Goal: Task Accomplishment & Management: Use online tool/utility

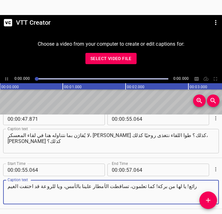
scroll to position [388, 0]
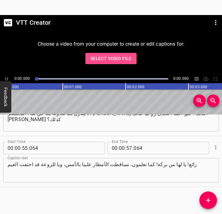
click at [117, 59] on span "Select Video File" at bounding box center [110, 59] width 41 height 8
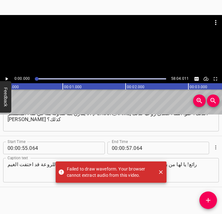
click at [39, 78] on div "Play progress" at bounding box center [100, 78] width 131 height 1
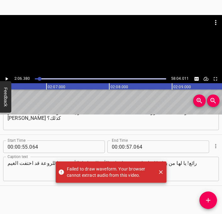
scroll to position [0, 7921]
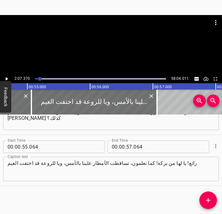
scroll to position [0, 3360]
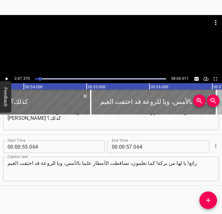
click at [114, 102] on div at bounding box center [153, 102] width 125 height 25
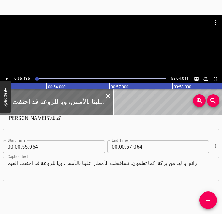
scroll to position [0, 3474]
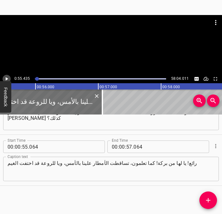
click at [6, 79] on icon "Play/Pause" at bounding box center [7, 78] width 3 height 3
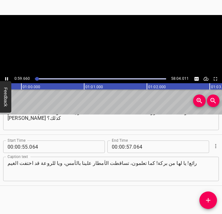
click at [6, 79] on icon "Play/Pause" at bounding box center [7, 79] width 6 height 6
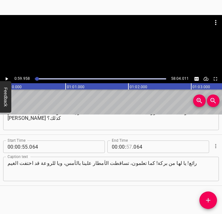
click at [129, 145] on input "number" at bounding box center [129, 147] width 6 height 13
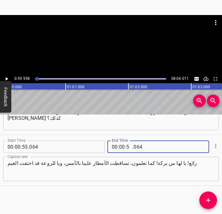
type input "59"
type input "958"
click at [209, 204] on button "Add Cue" at bounding box center [208, 201] width 18 height 18
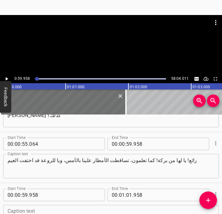
scroll to position [441, 0]
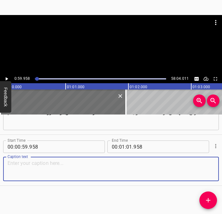
paste textarea "يا له من شروق جميل لهذا الصباح، أليس كذلك؟ درج حرارة معتدلة هنا في جنوب إلينوي"
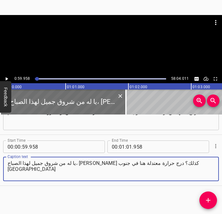
type textarea "يا له من شروق جميل لهذا الصباح، أليس كذلك؟ درج حرارة معتدلة هنا في جنوب إلينوي"
click at [8, 79] on icon "Play/Pause" at bounding box center [7, 79] width 6 height 6
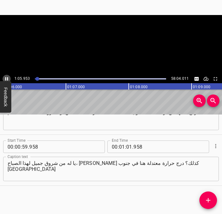
click at [8, 79] on icon "Play/Pause" at bounding box center [7, 79] width 6 height 6
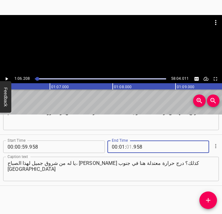
click at [128, 147] on input "number" at bounding box center [129, 147] width 6 height 13
type input "06"
type input "208"
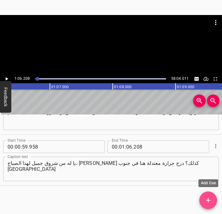
click at [206, 203] on icon "Add Cue" at bounding box center [208, 201] width 8 height 8
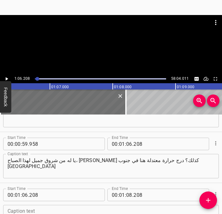
scroll to position [492, 0]
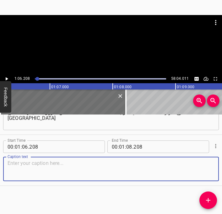
paste textarea "نحمد الله على هذا لأننا أردنا من جميعكم أن تنتقلوا إلى هنا. نتمتع بأفضل طقس هنا…"
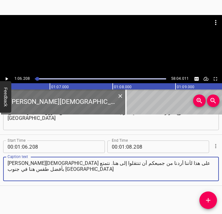
type textarea "نحمد الله على هذا لأننا أردنا من جميعكم أن تنتقلوا إلى هنا. نتمتع بأفضل طقس هنا…"
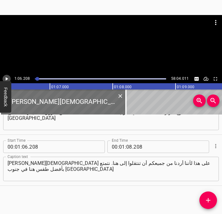
click at [6, 79] on icon "Play/Pause" at bounding box center [7, 78] width 3 height 3
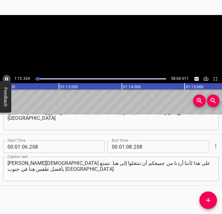
click at [6, 79] on icon "Play/Pause" at bounding box center [7, 79] width 6 height 6
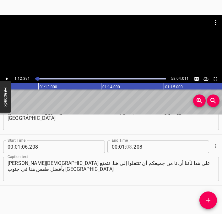
click at [130, 146] on input "number" at bounding box center [129, 147] width 6 height 13
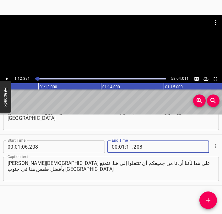
type input "12"
type input "391"
click at [209, 205] on button "Add Cue" at bounding box center [208, 201] width 18 height 18
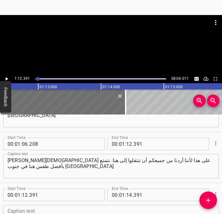
scroll to position [543, 0]
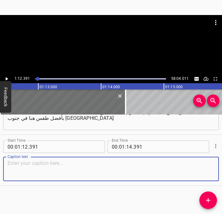
paste textarea "لقد حظيت بامتياز هذا الصباح بتقديم زوجتي، [PERSON_NAME]. ياله من امتياز حقًا! ل…"
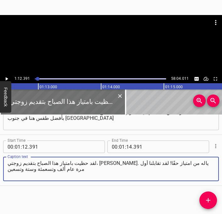
type textarea "لقد حظيت بامتياز هذا الصباح بتقديم زوجتي، [PERSON_NAME]. ياله من امتياز حقًا! ل…"
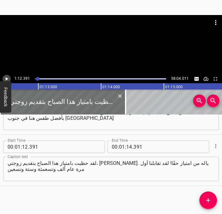
click at [6, 77] on icon "Play/Pause" at bounding box center [7, 79] width 6 height 6
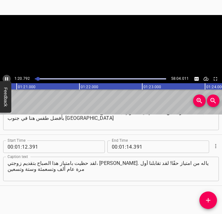
click at [6, 77] on icon "Play/Pause" at bounding box center [7, 79] width 6 height 6
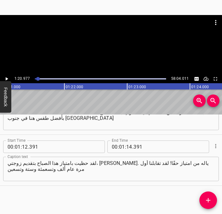
scroll to position [0, 5075]
click at [128, 148] on input "number" at bounding box center [129, 147] width 6 height 13
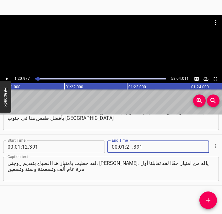
type input "20"
type input "977"
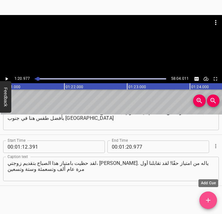
click at [206, 205] on button "Add Cue" at bounding box center [208, 201] width 18 height 18
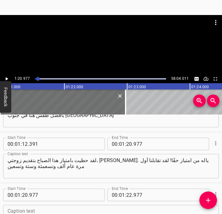
scroll to position [594, 0]
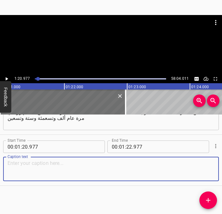
paste textarea "لذا نحن نعرف بعضنا بعضًا لنحو سبعة وعشرين عامًا. وسنتمم عامنا الحادي والعشرين م…"
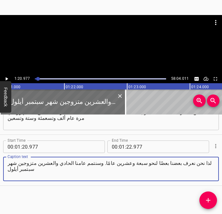
type textarea "لذا نحن نعرف بعضنا بعضًا لنحو سبعة وعشرين عامًا. وسنتمم عامنا الحادي والعشرين م…"
click at [5, 76] on icon "Play/Pause" at bounding box center [7, 79] width 6 height 6
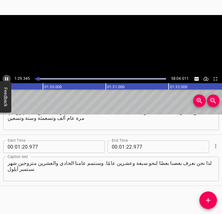
click at [5, 77] on icon "Play/Pause" at bounding box center [7, 79] width 6 height 6
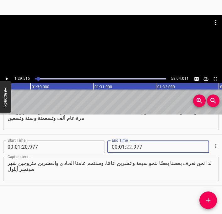
click at [129, 147] on input "number" at bounding box center [129, 147] width 6 height 13
type input "29"
type input "516"
click at [210, 206] on button "Add Cue" at bounding box center [208, 201] width 18 height 18
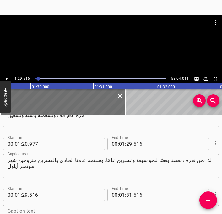
scroll to position [645, 0]
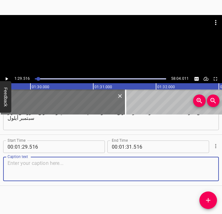
paste textarea "أضف إلى ذلك الامتياز العظيم لشراكتنا في الخدمة. [PERSON_NAME] يقولون، ينبغي لو …"
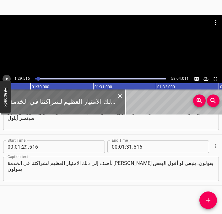
click at [7, 78] on icon "Play/Pause" at bounding box center [7, 79] width 6 height 6
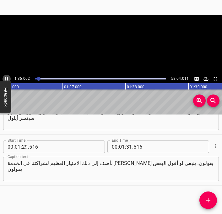
click at [7, 78] on icon "Play/Pause" at bounding box center [7, 79] width 6 height 6
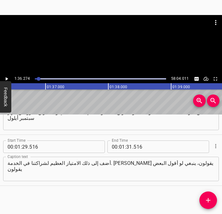
click at [40, 168] on textarea "أضف إلى ذلك الامتياز العظيم لشراكتنا في الخدمة. [PERSON_NAME] يقولون، ينبغي لو …" at bounding box center [111, 169] width 207 height 18
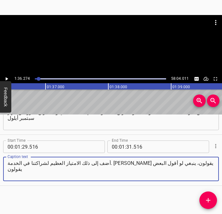
click at [40, 168] on textarea "أضف إلى ذلك الامتياز العظيم لشراكتنا في الخدمة. [PERSON_NAME] يقولون، ينبغي لو …" at bounding box center [111, 169] width 207 height 18
paste textarea ": "كيف يبدو تشارك الأزواج في الخدمة؟"
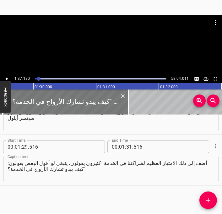
scroll to position [0, 5606]
click at [57, 103] on div at bounding box center [66, 102] width 125 height 25
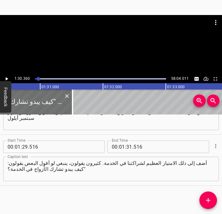
click at [7, 78] on icon "Play/Pause" at bounding box center [7, 78] width 3 height 3
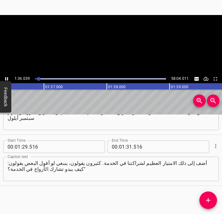
click at [7, 78] on icon "Play/Pause" at bounding box center [7, 79] width 6 height 6
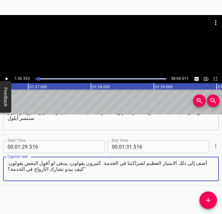
drag, startPoint x: 98, startPoint y: 164, endPoint x: 52, endPoint y: 165, distance: 46.1
click at [52, 165] on textarea "أضف إلى ذلك الامتياز العظيم لشراكتنا في الخدمة. كثيرون يقولون، ينبغي لو أقول ال…" at bounding box center [111, 169] width 207 height 18
click at [71, 165] on textarea "أضف إلى ذلك الامتياز العظيم لشراكتنا في الخدمة. كثيرون يقولون،: "كيف يبدو تشارك…" at bounding box center [111, 169] width 207 height 18
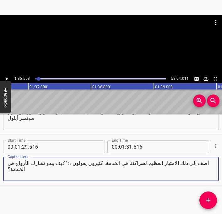
click at [72, 166] on textarea "أضف إلى ذلك الامتياز العظيم لشراكتنا في الخدمة. كثيرون يقولون ،: "كيف يبدو تشار…" at bounding box center [111, 169] width 207 height 18
click at [73, 165] on textarea "أضف إلى ذلك الامتياز العظيم لشراكتنا في الخدمة. كثيرون يقولون ،: "كيف يبدو تشار…" at bounding box center [111, 169] width 207 height 18
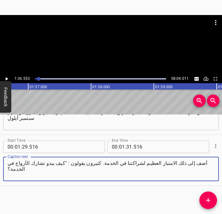
type textarea "أضف إلى ذلك الامتياز العظيم لشراكتنا في الخدمة. كثيرون يقولون : "كيف يبدو تشارك…"
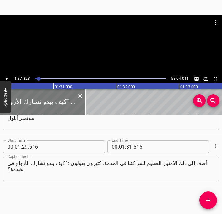
scroll to position [0, 5647]
click at [35, 97] on div at bounding box center [25, 102] width 125 height 25
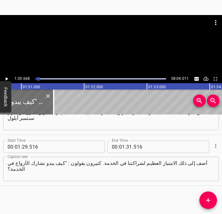
scroll to position [0, 5682]
click at [6, 78] on icon "Play/Pause" at bounding box center [7, 78] width 3 height 3
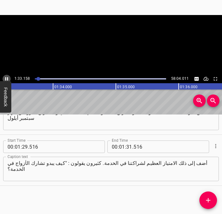
click at [6, 78] on icon "Play/Pause" at bounding box center [7, 79] width 6 height 6
click at [130, 149] on input "number" at bounding box center [129, 147] width 6 height 13
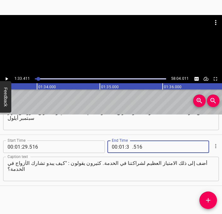
type input "33"
type input "411"
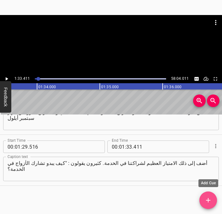
click at [202, 198] on span "Add Cue" at bounding box center [208, 201] width 18 height 8
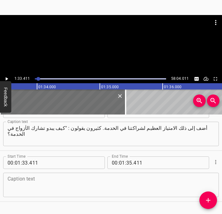
scroll to position [696, 0]
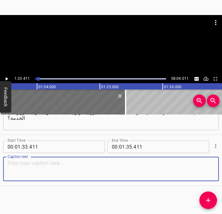
paste textarea "أتريدون معرفة كيف الأمر؟ تريدون حقًا؟ لا؟ إنه أمر مذهل. أتعلمون ماذا؟ إنها بركة"
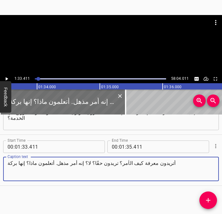
type textarea "أتريدون معرفة كيف الأمر؟ تريدون حقًا؟ لا؟ إنه أمر مذهل. أتعلمون ماذا؟ إنها بركة"
click at [6, 78] on icon "Play/Pause" at bounding box center [7, 78] width 3 height 3
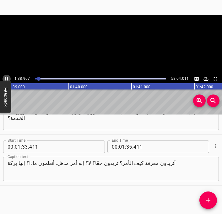
click at [6, 78] on icon "Play/Pause" at bounding box center [6, 78] width 3 height 3
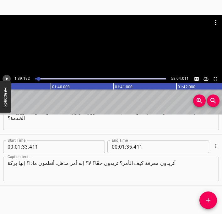
click at [6, 79] on icon "Play/Pause" at bounding box center [7, 78] width 3 height 3
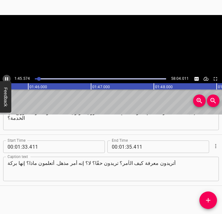
click at [6, 79] on icon "Play/Pause" at bounding box center [6, 78] width 3 height 3
click at [128, 148] on input "number" at bounding box center [129, 147] width 6 height 13
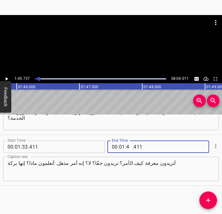
type input "45"
type input "737"
click at [212, 202] on span "Add Cue" at bounding box center [208, 201] width 18 height 8
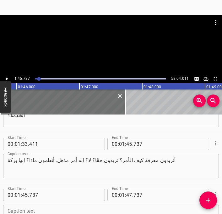
scroll to position [747, 0]
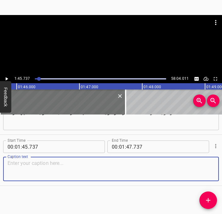
paste textarea "إن مكتب زوجتي يقع آخر القاعة مباشرة. إن مشاركتنا في الخدمة امتياز حقًا! يا لها …"
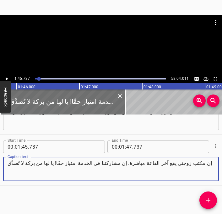
type textarea "إن مكتب زوجتي يقع آخر القاعة مباشرة. إن مشاركتنا في الخدمة امتياز حقًا! يا لها …"
click at [7, 78] on icon "Play/Pause" at bounding box center [7, 78] width 3 height 3
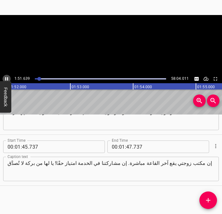
click at [7, 78] on icon "Play/Pause" at bounding box center [6, 78] width 3 height 3
click at [128, 149] on input "number" at bounding box center [129, 147] width 6 height 13
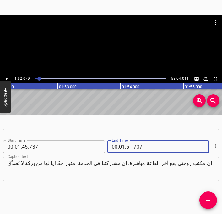
type input "52"
type input "079"
click at [208, 200] on icon "Add Cue" at bounding box center [208, 200] width 4 height 4
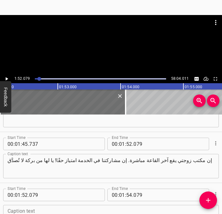
scroll to position [798, 0]
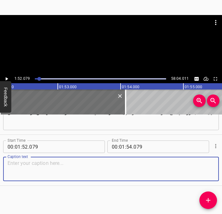
paste textarea "ويا لها من بركة حضوركم أنتم أسرتنا 3ABN، وانضمامكم إلينا. [00:01:58] كما تعلمون…"
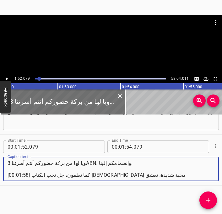
drag, startPoint x: 30, startPoint y: 176, endPoint x: 6, endPoint y: 175, distance: 23.5
click at [6, 175] on div "ويا لها من بركة حضوركم أنتم أسرتنا 3ABN، وانضمامكم إلينا. [00:01:58] كما تعلمون…" at bounding box center [110, 169] width 215 height 24
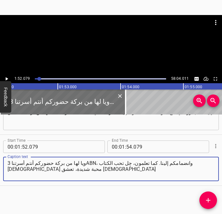
click at [7, 79] on icon "Play/Pause" at bounding box center [7, 78] width 3 height 3
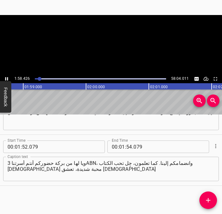
click at [7, 79] on icon "Play/Pause" at bounding box center [7, 79] width 6 height 6
click at [128, 165] on textarea "ويا لها من بركة حضوركم أنتم أسرتنا 3ABN، وانضمامكم إلينا. كما تعلمون، جِل تحب ا…" at bounding box center [111, 169] width 207 height 18
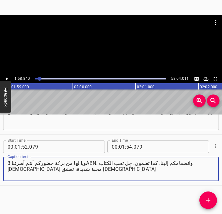
click at [128, 165] on textarea "ويا لها من بركة حضوركم أنتم أسرتنا 3ABN، وانضمامكم إلينا. كما تعلمون، جِل تحب ا…" at bounding box center [111, 169] width 207 height 18
paste textarea "[00:01:58]"
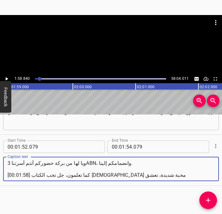
drag, startPoint x: 30, startPoint y: 175, endPoint x: 6, endPoint y: 176, distance: 24.2
click at [6, 176] on div "ويا لها من بركة حضوركم أنتم أسرتنا 3ABN، وانضمامكم إلينا. [00:01:58] كما تعلمون…" at bounding box center [110, 169] width 215 height 24
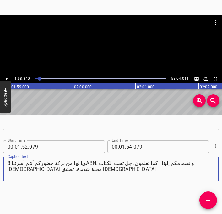
type textarea "ويا لها من بركة حضوركم أنتم أسرتنا 3ABN، وانضمامكم إلينا. كما تعلمون، جِل تحب ا…"
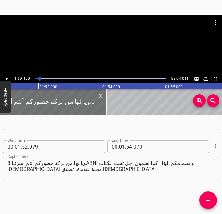
scroll to position [0, 7042]
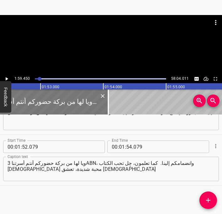
click at [36, 101] on div at bounding box center [45, 102] width 125 height 25
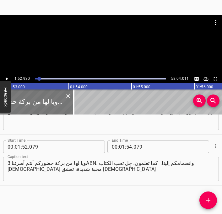
scroll to position [0, 7078]
click at [7, 80] on icon "Play/Pause" at bounding box center [7, 79] width 6 height 6
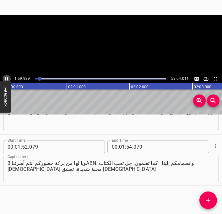
click at [7, 80] on icon "Play/Pause" at bounding box center [6, 78] width 3 height 3
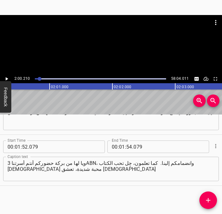
click at [6, 79] on icon "Play/Pause" at bounding box center [7, 78] width 3 height 3
click at [6, 79] on icon "Play/Pause" at bounding box center [7, 79] width 6 height 6
click at [128, 147] on input "number" at bounding box center [129, 147] width 6 height 13
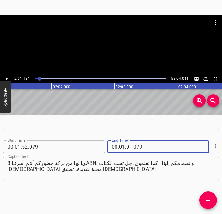
type input "02"
type input "01181"
type input "03"
type input "181"
click at [210, 201] on icon "Add Cue" at bounding box center [208, 201] width 8 height 8
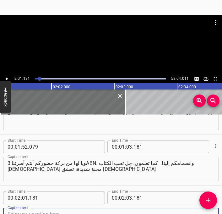
scroll to position [801, 0]
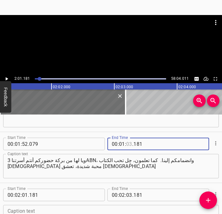
click at [129, 145] on input "number" at bounding box center [129, 144] width 6 height 13
type input "01"
type input "181"
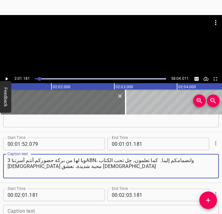
click at [173, 174] on textarea "ويا لها من بركة حضوركم أنتم أسرتنا 3ABN، وانضمامكم إلينا. كما تعلمون، جِل تحب ا…" at bounding box center [111, 167] width 207 height 18
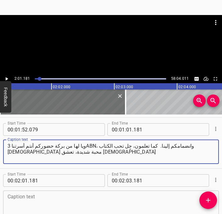
scroll to position [816, 0]
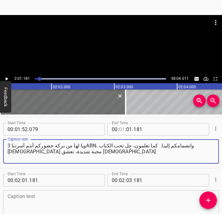
click at [122, 129] on input "number" at bounding box center [122, 129] width 6 height 13
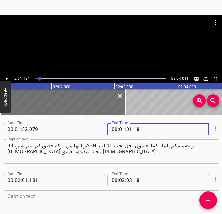
type input "02"
type input "9"
type input "01"
type input "02"
type input "01"
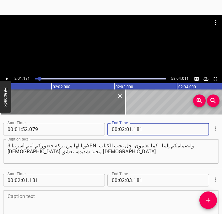
type input "181"
click at [153, 185] on input "number" at bounding box center [161, 180] width 57 height 13
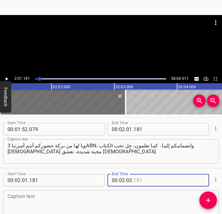
type input "181"
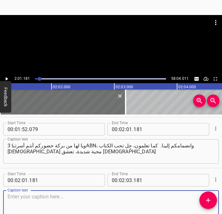
click at [142, 200] on textarea at bounding box center [111, 203] width 207 height 18
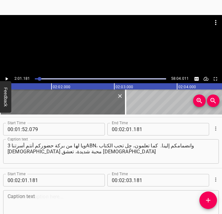
scroll to position [849, 0]
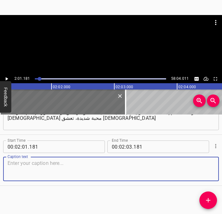
paste textarea "كما تحب الآخرين وتهتم لأمرهم. كما بالطبع تحب الرب يسوع المسيح، ويا لها من بركة"
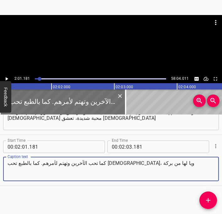
type textarea "كما تحب الآخرين وتهتم لأمرهم. كما بالطبع تحب الرب يسوع المسيح، ويا لها من بركة"
click at [7, 80] on icon "Play/Pause" at bounding box center [7, 78] width 3 height 3
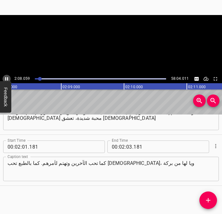
click at [7, 80] on icon "Play/Pause" at bounding box center [7, 79] width 6 height 6
click at [8, 78] on icon "Play/Pause" at bounding box center [7, 79] width 6 height 6
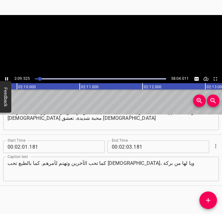
click at [8, 78] on icon "Play/Pause" at bounding box center [6, 78] width 3 height 3
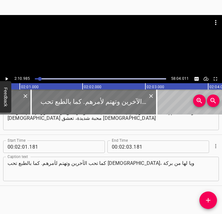
scroll to position [0, 7568]
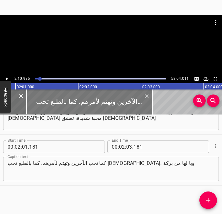
click at [98, 100] on div at bounding box center [89, 102] width 125 height 25
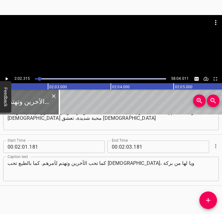
scroll to position [0, 7666]
click at [6, 78] on icon "Play/Pause" at bounding box center [7, 78] width 3 height 3
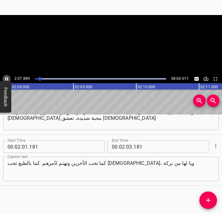
click at [6, 78] on icon "Play/Pause" at bounding box center [6, 78] width 3 height 3
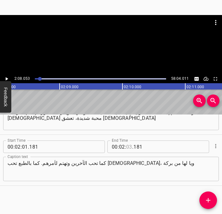
click at [131, 147] on input "number" at bounding box center [129, 147] width 6 height 13
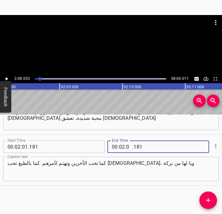
type input "08"
type input "053"
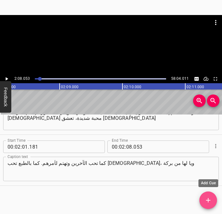
click at [209, 206] on button "Add Cue" at bounding box center [208, 201] width 18 height 18
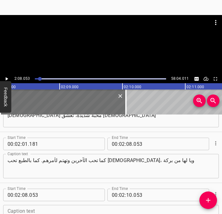
scroll to position [900, 0]
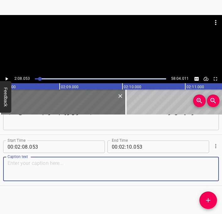
paste textarea "تقرؤون اسمها على لائحة أعضاء مدارس السبوت، كلي يقين من أنها تستمتع بالدراسة في …"
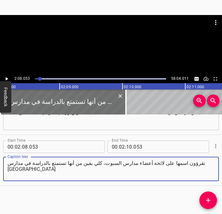
type textarea "تقرؤون اسمها على لائحة أعضاء مدارس السبوت، كلي يقين من أنها تستمتع بالدراسة في …"
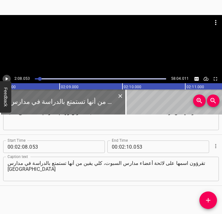
click at [5, 79] on icon "Play/Pause" at bounding box center [7, 79] width 6 height 6
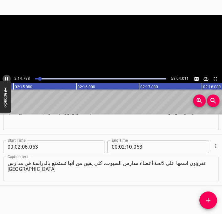
click at [5, 79] on icon "Play/Pause" at bounding box center [6, 78] width 3 height 3
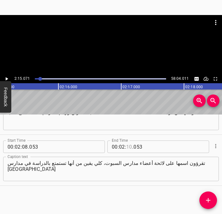
click at [128, 146] on input "number" at bounding box center [129, 147] width 6 height 13
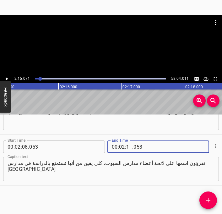
type input "15"
type input "071"
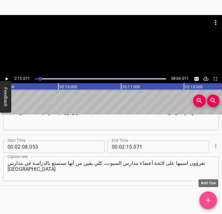
click at [206, 200] on icon "Add Cue" at bounding box center [208, 201] width 8 height 8
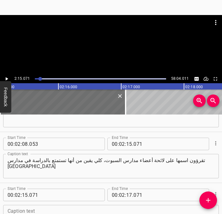
scroll to position [951, 0]
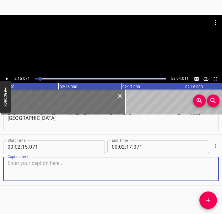
paste textarea "تستغرق الكثير من الوقت لتحضير كل هذه الدروس. يفرحني حقًا رؤيتها جالسة تدرس لتحض…"
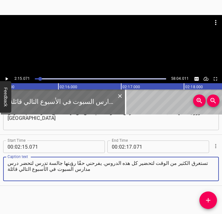
type textarea "تستغرق الكثير من الوقت لتحضير كل هذه الدروس. يفرحني حقًا رؤيتها جالسة تدرس لتحض…"
click at [6, 77] on icon "Play/Pause" at bounding box center [7, 79] width 6 height 6
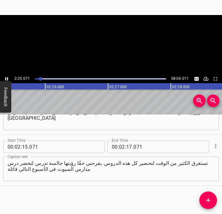
click at [6, 77] on icon "Play/Pause" at bounding box center [7, 79] width 6 height 6
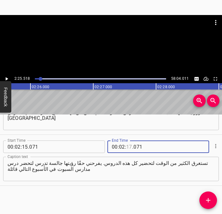
click at [128, 145] on input "number" at bounding box center [129, 147] width 6 height 13
type input "26"
type input "5"
type input "071"
type input "25"
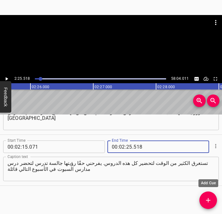
type input "518"
click at [209, 201] on icon "Add Cue" at bounding box center [208, 201] width 8 height 8
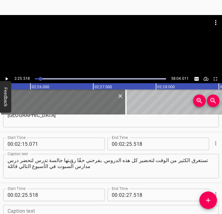
scroll to position [1002, 0]
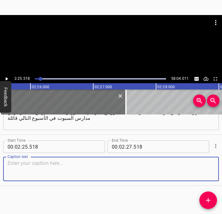
paste textarea "جريج، الأمر ممتع حقًا، يا للروعة! أنا هنا بكل نقاطي التي سأتحدث عنها، أليس كذلك؟"
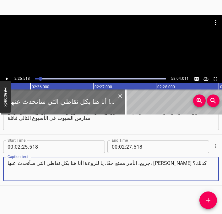
type textarea "جريج، الأمر ممتع حقًا، يا للروعة! أنا هنا بكل نقاطي التي سأتحدث عنها، أليس كذلك؟"
click at [7, 79] on icon "Play/Pause" at bounding box center [7, 78] width 3 height 3
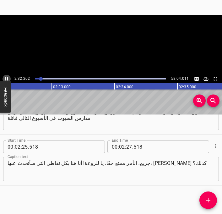
click at [7, 79] on icon "Play/Pause" at bounding box center [7, 79] width 6 height 6
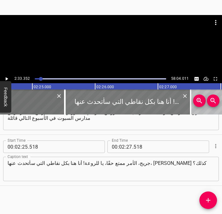
click at [82, 99] on div at bounding box center [127, 102] width 125 height 25
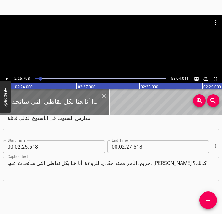
scroll to position [0, 9137]
click at [8, 79] on icon "Play/Pause" at bounding box center [7, 78] width 3 height 3
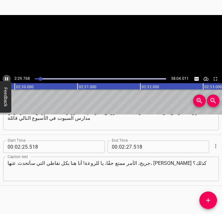
click at [8, 79] on icon "Play/Pause" at bounding box center [6, 78] width 3 height 3
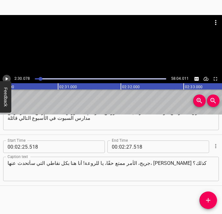
click at [8, 79] on icon "Play/Pause" at bounding box center [7, 78] width 3 height 3
click at [8, 79] on icon "Play/Pause" at bounding box center [6, 78] width 3 height 3
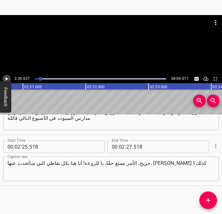
click at [8, 79] on icon "Play/Pause" at bounding box center [7, 78] width 3 height 3
click at [8, 79] on icon "Play/Pause" at bounding box center [6, 78] width 3 height 3
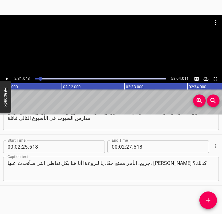
scroll to position [0, 9466]
click at [128, 148] on input "number" at bounding box center [129, 147] width 6 height 13
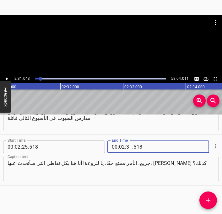
type input "31"
type input "043"
click at [207, 198] on icon "Add Cue" at bounding box center [208, 200] width 4 height 4
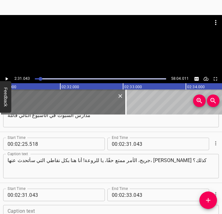
scroll to position [1054, 0]
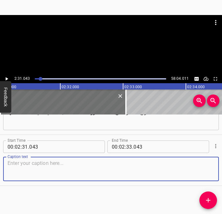
paste textarea "هنا على قائمتي". لذا أنا مبارك بسماعي موضوع درس مدرسة السبوت قبلكم جميعًا"
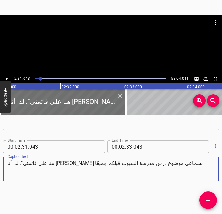
type textarea "هنا على قائمتي". لذا أنا مبارك بسماعي موضوع درس مدرسة السبوت قبلكم جميعًا"
click at [8, 79] on icon "Play/Pause" at bounding box center [7, 78] width 3 height 3
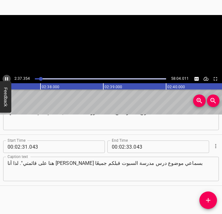
click at [8, 79] on icon "Play/Pause" at bounding box center [6, 78] width 3 height 3
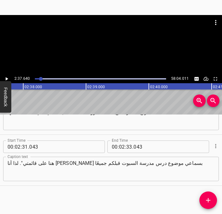
scroll to position [0, 9880]
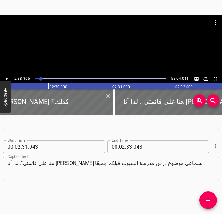
scroll to position [0, 9393]
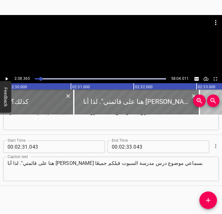
click at [86, 99] on div at bounding box center [136, 102] width 125 height 25
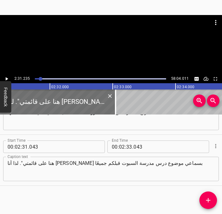
scroll to position [0, 9478]
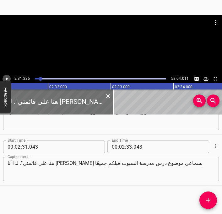
click at [7, 78] on icon "Play/Pause" at bounding box center [7, 78] width 3 height 3
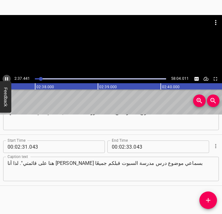
click at [7, 78] on icon "Play/Pause" at bounding box center [7, 79] width 6 height 6
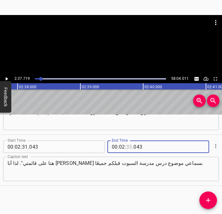
click at [128, 149] on input "number" at bounding box center [129, 147] width 6 height 13
type input "37"
type input "719"
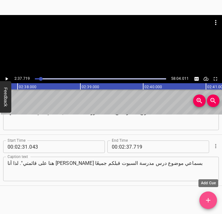
click at [210, 204] on icon "Add Cue" at bounding box center [208, 201] width 8 height 8
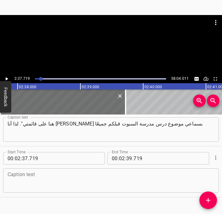
scroll to position [1091, 0]
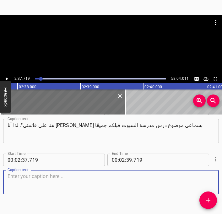
click at [71, 128] on textarea "هنا على قائمتي". لذا أنا مبارك بسماعي موضوع درس مدرسة السبوت قبلكم جميعًا" at bounding box center [111, 132] width 207 height 18
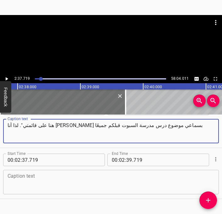
click at [71, 128] on textarea "هنا على قائمتي". لذا أنا مبارك بسماعي موضوع درس مدرسة السبوت قبلكم جميعًا" at bounding box center [111, 132] width 207 height 18
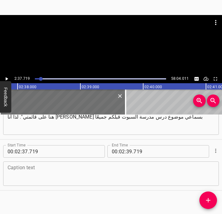
scroll to position [1105, 0]
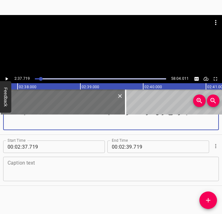
paste textarea "كني مبارك بالأكثر، حقًا مبارك لكونها زوجتي ولكوننا معًا في الخدمة."
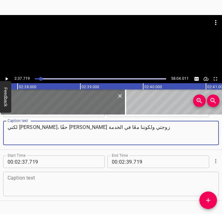
scroll to position [1091, 0]
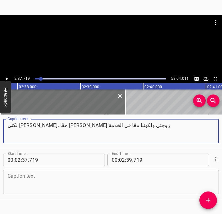
type textarea "لكني مبارك بالأكثر، حقًا مبارك لكونها زوجتي ولكوننا معًا في الخدمة"
click at [107, 185] on textarea at bounding box center [111, 183] width 207 height 18
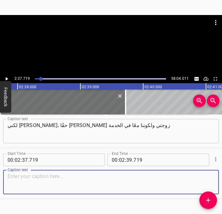
paste textarea "لكني مبارك بالأكثر، حقًا مبارك لكونها زوجتي ولكوننا معًا في الخدمة."
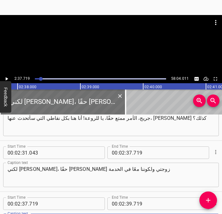
scroll to position [1049, 0]
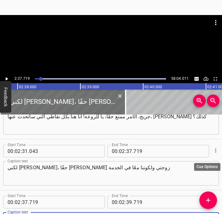
type textarea "لكني مبارك بالأكثر، حقًا مبارك لكونها زوجتي ولكوننا معًا في الخدمة."
click at [216, 152] on icon "Cue Options" at bounding box center [215, 151] width 6 height 6
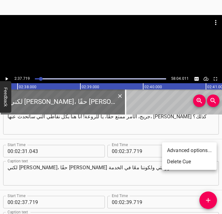
click at [185, 165] on li "Delete Cue" at bounding box center [189, 161] width 55 height 11
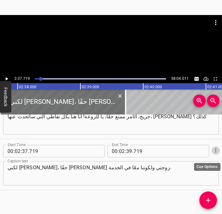
click at [214, 151] on icon "Cue Options" at bounding box center [215, 151] width 6 height 6
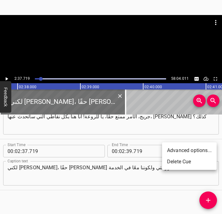
click at [192, 162] on li "Delete Cue" at bounding box center [189, 161] width 55 height 11
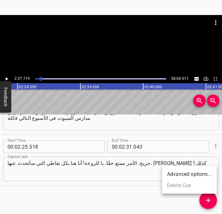
scroll to position [1002, 0]
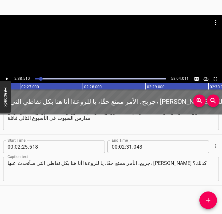
scroll to position [0, 9218]
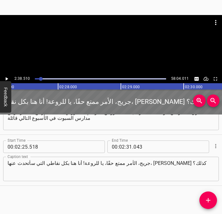
click at [68, 100] on div at bounding box center [76, 102] width 346 height 25
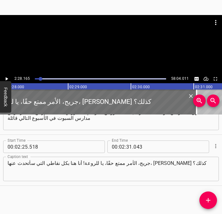
scroll to position [0, 9286]
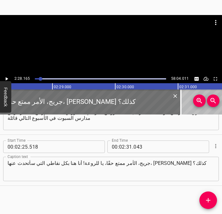
click at [7, 78] on icon "Play/Pause" at bounding box center [7, 78] width 3 height 3
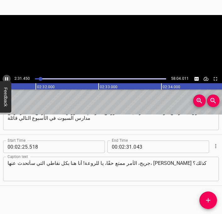
click at [7, 78] on icon "Play/Pause" at bounding box center [7, 79] width 6 height 6
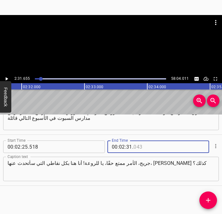
click at [139, 147] on input "number" at bounding box center [161, 147] width 57 height 13
type input "655"
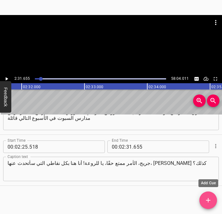
click at [209, 200] on icon "Add Cue" at bounding box center [208, 201] width 8 height 8
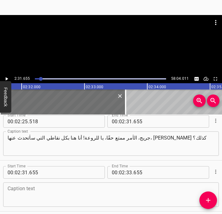
scroll to position [1029, 0]
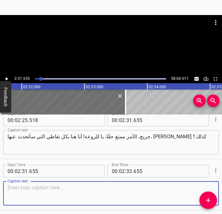
paste textarea "هنا على قائمتي". لذا أنا مبارك بسماعي موضوع درس مدرسة السبوت قبلكم جميعًا"
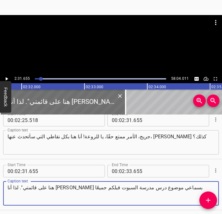
type textarea "هنا على قائمتي". لذا أنا مبارك بسماعي موضوع درس مدرسة السبوت قبلكم جميعًا"
click at [7, 79] on icon "Play/Pause" at bounding box center [7, 78] width 3 height 3
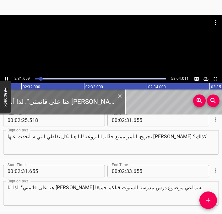
scroll to position [1054, 0]
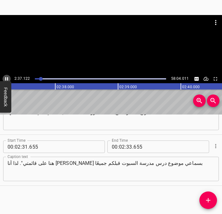
click at [7, 79] on icon "Play/Pause" at bounding box center [7, 79] width 6 height 6
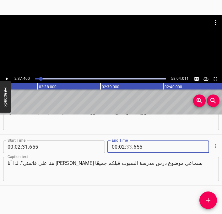
click at [128, 148] on input "number" at bounding box center [129, 147] width 6 height 13
type input "37"
type input "400"
click at [208, 199] on icon "Add Cue" at bounding box center [208, 201] width 8 height 8
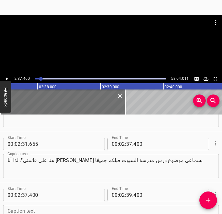
scroll to position [1105, 0]
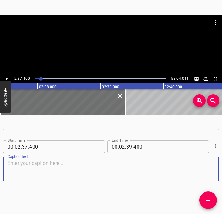
paste textarea "لكني مبارك بالأكثر، حقًا مبارك لكونها زوجتي ولكوننا معًا في الخدمة."
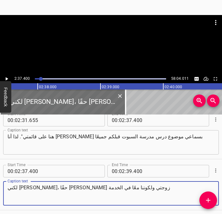
scroll to position [1075, 0]
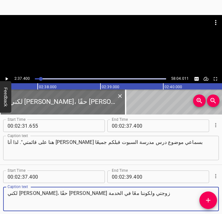
type textarea "لكني مبارك بالأكثر، حقًا مبارك لكونها زوجتي ولكوننا معًا في الخدمة"
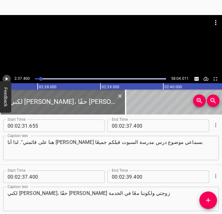
click at [7, 78] on icon "Play/Pause" at bounding box center [7, 78] width 3 height 3
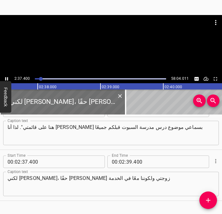
scroll to position [1105, 0]
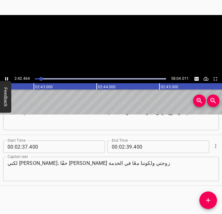
click at [7, 78] on icon "Play/Pause" at bounding box center [7, 79] width 6 height 6
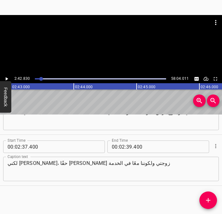
scroll to position [0, 10205]
click at [129, 148] on input "number" at bounding box center [129, 147] width 6 height 13
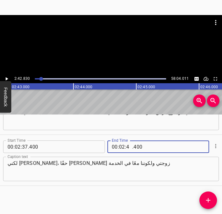
type input "42"
type input "830"
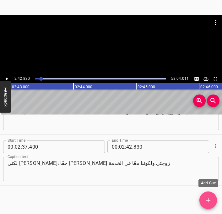
click at [208, 201] on icon "Add Cue" at bounding box center [208, 201] width 8 height 8
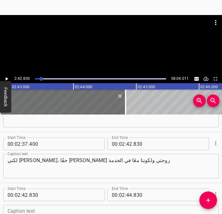
scroll to position [1156, 0]
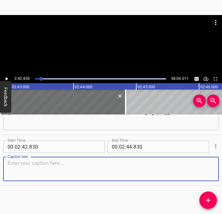
paste textarea "لكنا سنفعل شيئًا مختلفًا بعض الشيء، فبدلًا من أن يكون التسبيح تاليًا، فستجعل هي…"
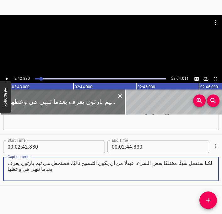
type textarea "لكنا سنفعل شيئًا مختلفًا بعض الشيء، فبدلًا من أن يكون التسبيح تاليًا، فستجعل هي…"
click at [7, 80] on icon "Play/Pause" at bounding box center [7, 79] width 6 height 6
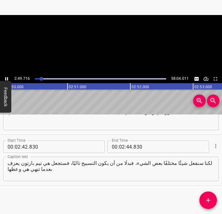
click at [7, 80] on icon "Play/Pause" at bounding box center [6, 78] width 3 height 3
click at [129, 148] on input "number" at bounding box center [129, 147] width 6 height 13
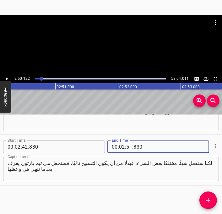
type input "50"
type input "122"
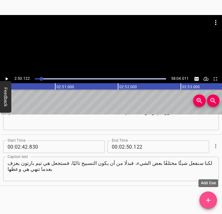
click at [210, 205] on button "Add Cue" at bounding box center [208, 201] width 18 height 18
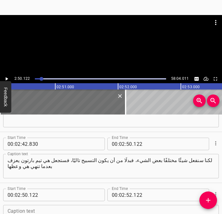
scroll to position [1207, 0]
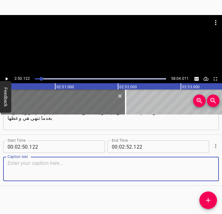
paste textarea "وعنوان موضعها [DATE] "الارتياح في المحبة وبها". [00:02:56] أشكرك يا [PERSON_NAM…"
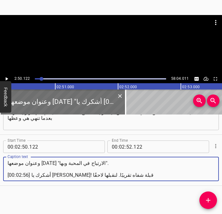
drag, startPoint x: 29, startPoint y: 175, endPoint x: 5, endPoint y: 177, distance: 24.2
click at [5, 177] on div "وعنوان موضعها اليوم "الارتياح في المحبة وبها". [00:02:56] أشكرك يا حبيب قلبي! ق…" at bounding box center [110, 169] width 215 height 24
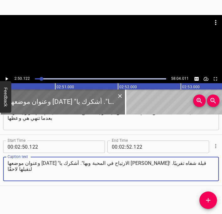
type textarea "وعنوان موضعها [DATE] "الارتياح في المحبة وبها". أشكرك يا [PERSON_NAME]! قبلة شف…"
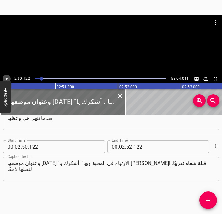
click at [5, 77] on icon "Play/Pause" at bounding box center [7, 79] width 6 height 6
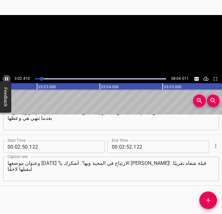
click at [5, 77] on icon "Play/Pause" at bounding box center [6, 78] width 3 height 3
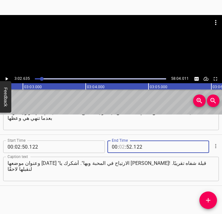
click at [121, 146] on input "number" at bounding box center [122, 147] width 6 height 13
type input "03"
type input "02"
type input "635"
click at [211, 200] on icon "Add Cue" at bounding box center [208, 201] width 8 height 8
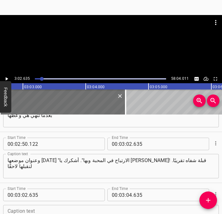
scroll to position [1258, 0]
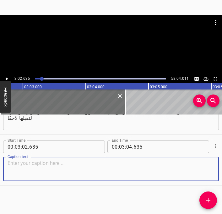
paste textarea "يا لها من بركة أن نكون معًا في لقاء معسكر 3ABN، [PERSON_NAME] كذلك؟ دومًا ما تُ…"
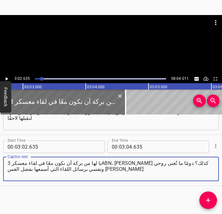
type textarea "يا لها من بركة أن نكون معًا في لقاء معسكر 3ABN، [PERSON_NAME] كذلك؟ دومًا ما تُ…"
click at [8, 79] on icon "Play/Pause" at bounding box center [7, 79] width 6 height 6
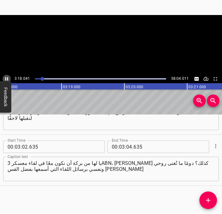
click at [8, 79] on icon "Play/Pause" at bounding box center [6, 78] width 3 height 3
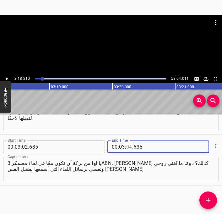
click at [129, 147] on input "number" at bounding box center [129, 147] width 6 height 13
type input "18"
type input "210"
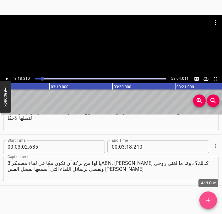
click at [207, 202] on icon "Add Cue" at bounding box center [208, 200] width 4 height 4
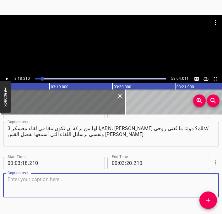
scroll to position [1309, 0]
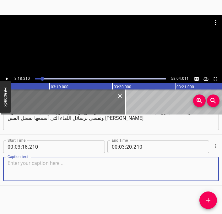
paste textarea "إن الرسالة التي سمعناها للتو من سفر [PERSON_NAME] كانت رسالة قوية، مجدًا لله! ل…"
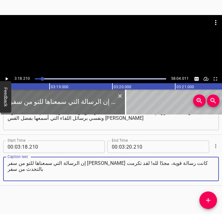
type textarea "إن الرسالة التي سمعناها للتو من سفر [PERSON_NAME] كانت رسالة قوية، مجدًا لله! ل…"
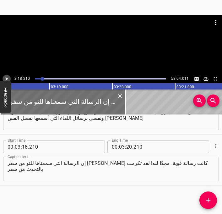
click at [7, 79] on icon "Play/Pause" at bounding box center [7, 78] width 3 height 3
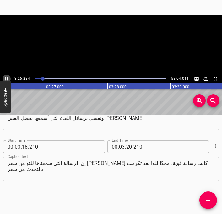
click at [7, 79] on icon "Play/Pause" at bounding box center [7, 79] width 6 height 6
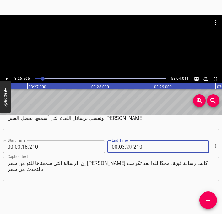
click at [128, 146] on input "number" at bounding box center [129, 147] width 6 height 13
type input "26"
type input "565"
click at [211, 204] on icon "Add Cue" at bounding box center [208, 201] width 8 height 8
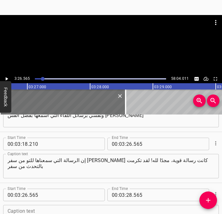
scroll to position [1360, 0]
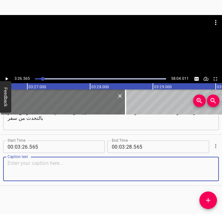
paste textarea "حسنًا، مع جميعكم النشرة. سفر صفنيا، صحيح. مجدًا للرب! الراحة في المحبة وبها. كم…"
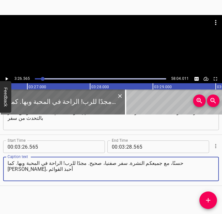
type textarea "حسنًا، مع جميعكم النشرة. سفر صفنيا، صحيح. مجدًا للرب! الراحة في المحبة وبها. كم…"
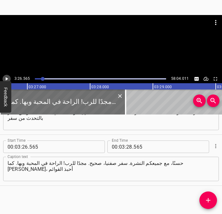
click at [7, 78] on icon "Play/Pause" at bounding box center [7, 78] width 3 height 3
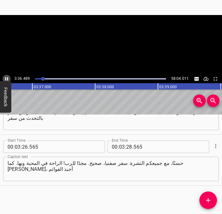
click at [7, 78] on icon "Play/Pause" at bounding box center [7, 79] width 6 height 6
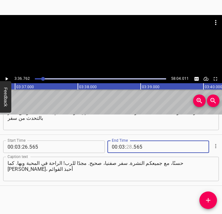
click at [130, 146] on input "number" at bounding box center [129, 147] width 6 height 13
type input "36"
type input "762"
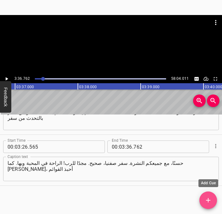
click at [210, 202] on icon "Add Cue" at bounding box center [208, 201] width 8 height 8
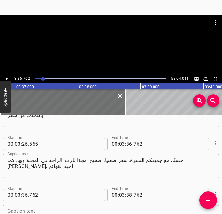
scroll to position [1411, 0]
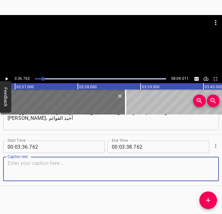
paste textarea "أتعلمون جميعكم هذا؟ من لائحة مدرسة السبوت؟ فاليوم سنتحدث عن سبعة مفاتيح لاستكشا…"
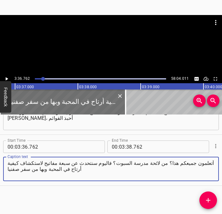
type textarea "أتعلمون جميعكم هذا؟ من لائحة مدرسة السبوت؟ فاليوم سنتحدث عن سبعة مفاتيح لاستكشا…"
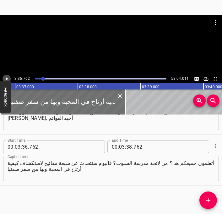
click at [6, 79] on icon "Play/Pause" at bounding box center [7, 78] width 3 height 3
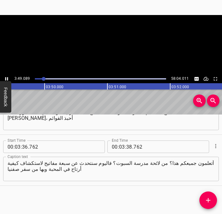
click at [6, 79] on icon "Play/Pause" at bounding box center [6, 78] width 3 height 3
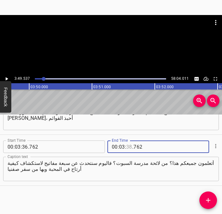
click at [130, 146] on input "number" at bounding box center [129, 147] width 6 height 13
type input "49"
type input "537"
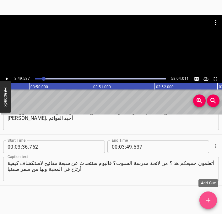
click at [209, 201] on icon "Add Cue" at bounding box center [208, 201] width 8 height 8
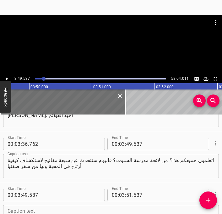
scroll to position [1462, 0]
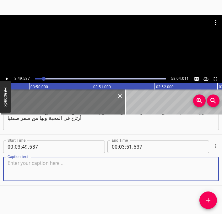
paste textarea "لكن قبل هذا، أريد طرح سؤال عليكم: هل أنتم في راحة؟ هل تمتلكون يقين الخلاص؟ هل أ…"
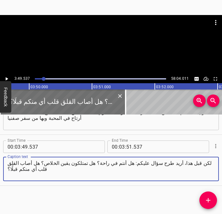
type textarea "لكن قبل هذا، أريد طرح سؤال عليكم: هل أنتم في راحة؟ هل تمتلكون يقين الخلاص؟ هل أ…"
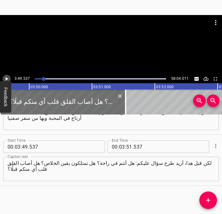
click at [7, 77] on icon "Play/Pause" at bounding box center [7, 79] width 6 height 6
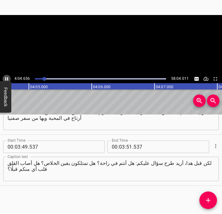
click at [7, 77] on icon "Play/Pause" at bounding box center [7, 79] width 6 height 6
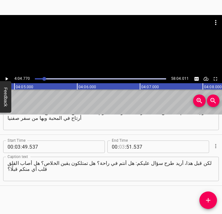
click at [123, 147] on input "number" at bounding box center [122, 147] width 6 height 13
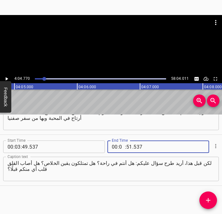
type input "04"
type input "770"
click at [208, 200] on icon "Add Cue" at bounding box center [208, 200] width 4 height 4
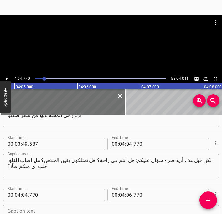
scroll to position [1513, 0]
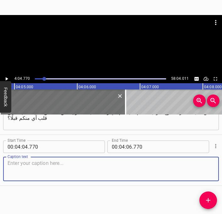
paste textarea "أيشعر أيكم الخزي والذنب؟ أتصارعون مع الإدانة؟ هل أنت مرتاحون في علاقاتكم مع الآ…"
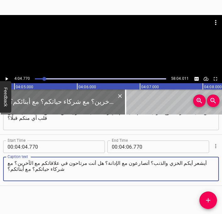
type textarea "أيشعر أيكم الخزي والذنب؟ أتصارعون مع الإدانة؟ هل أنت مرتاحون في علاقاتكم مع الآ…"
click at [5, 78] on icon "Play/Pause" at bounding box center [7, 79] width 6 height 6
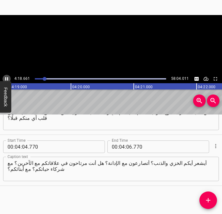
click at [5, 78] on icon "Play/Pause" at bounding box center [7, 79] width 6 height 6
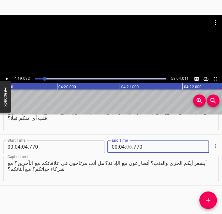
click at [130, 146] on input "number" at bounding box center [129, 147] width 6 height 13
type input "19"
type input "092"
click at [210, 204] on icon "Add Cue" at bounding box center [208, 201] width 8 height 8
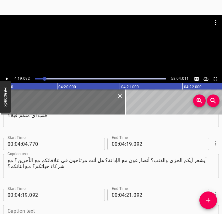
scroll to position [1564, 0]
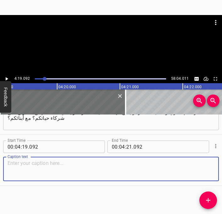
paste textarea "مع أبائكم؟ مع زملائكم في العمل؟ مع جيرانكم؟ مع أعضاء كنيستكم؟ هل أنتم في راحة ت…"
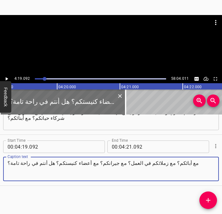
type textarea "مع أبائكم؟ مع زملائكم في العمل؟ مع جيرانكم؟ مع أعضاء كنيستكم؟ هل أنتم في راحة ت…"
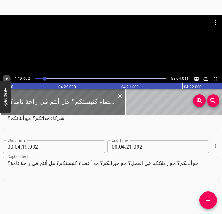
click at [6, 77] on icon "Play/Pause" at bounding box center [7, 79] width 6 height 6
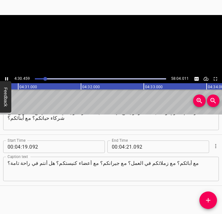
click at [6, 77] on icon "Play/Pause" at bounding box center [7, 79] width 6 height 6
click at [130, 148] on input "number" at bounding box center [129, 147] width 6 height 13
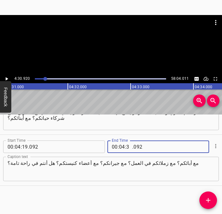
type input "30"
type input "920"
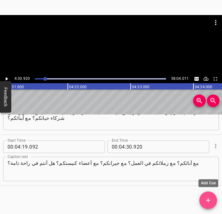
click at [209, 197] on icon "Add Cue" at bounding box center [208, 201] width 8 height 8
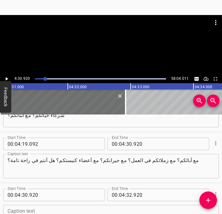
scroll to position [1615, 0]
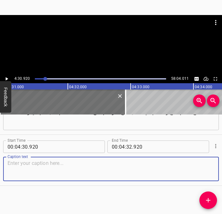
paste textarea "لأكون صادقًا معكم، لست مرتاحًا دومًا لست مرتاحًا في كل الظروف لست مرتاحًا في كل…"
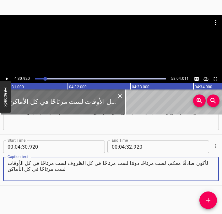
type textarea "لأكون صادقًا معكم، لست مرتاحًا دومًا لست مرتاحًا في كل الظروف لست مرتاحًا في كل…"
click at [5, 79] on icon "Play/Pause" at bounding box center [7, 79] width 6 height 6
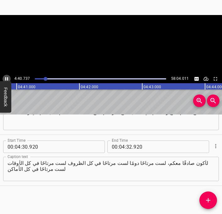
click at [5, 79] on icon "Play/Pause" at bounding box center [6, 78] width 3 height 3
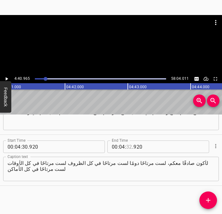
click at [128, 147] on input "number" at bounding box center [129, 147] width 6 height 13
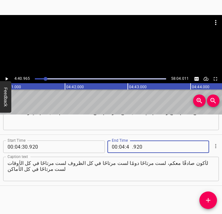
type input "40"
type input "965"
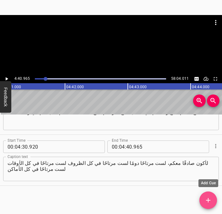
click at [209, 203] on icon "Add Cue" at bounding box center [208, 201] width 8 height 8
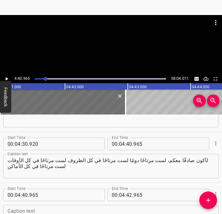
scroll to position [1666, 0]
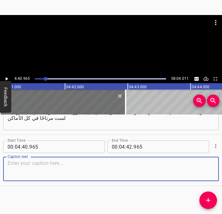
paste textarea "لكني أرغب في أن أكون مرتاحًا تمامًا. اليوم سنستكشف أساليب تمكنكم من الراحة في ا…"
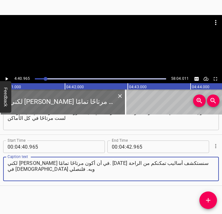
type textarea "لكني أرغب في أن أكون مرتاحًا تمامًا. اليوم سنستكشف أساليب تمكنكم من الراحة في ا…"
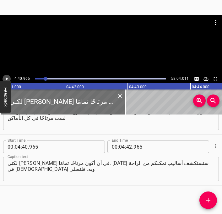
click at [7, 79] on icon "Play/Pause" at bounding box center [7, 78] width 3 height 3
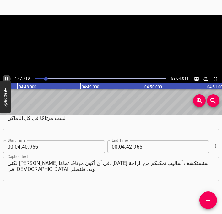
click at [7, 79] on icon "Play/Pause" at bounding box center [6, 78] width 3 height 3
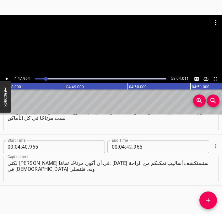
click at [129, 147] on input "number" at bounding box center [129, 147] width 6 height 13
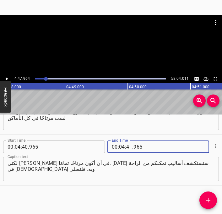
type input "47"
type input "964"
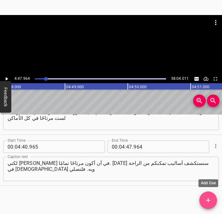
click at [208, 200] on icon "Add Cue" at bounding box center [208, 201] width 8 height 8
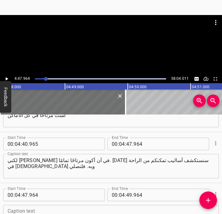
scroll to position [1718, 0]
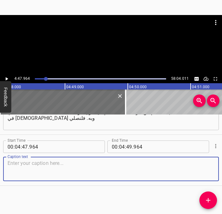
paste textarea "أبانا السماوي، نتقدم أمامك باسم الرب يسوع ممتنين على كلمتك المقدسة. والآن، أتضر…"
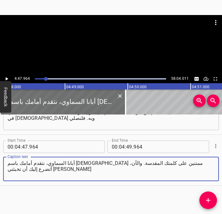
type textarea "أبانا السماوي، نتقدم أمامك باسم الرب يسوع ممتنين على كلمتك المقدسة. والآن، أتضر…"
click at [8, 79] on icon "Play/Pause" at bounding box center [7, 79] width 6 height 6
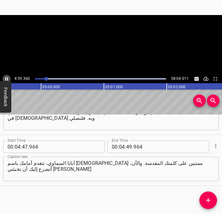
click at [8, 79] on icon "Play/Pause" at bounding box center [6, 78] width 3 height 3
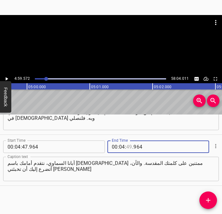
click at [129, 148] on input "number" at bounding box center [129, 147] width 6 height 13
type input "59"
type input "572"
click at [204, 198] on icon "Add Cue" at bounding box center [208, 201] width 8 height 8
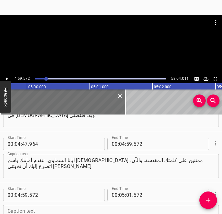
scroll to position [1769, 0]
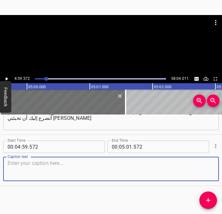
paste textarea "ربي يسوع، أتضرع إليك أن تُرفَع وتُرى وتتمجد. أتضرع إليك أن تأتينا وتتحدث إلينا …"
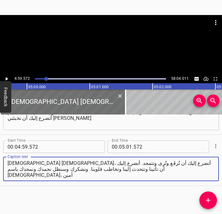
click at [92, 165] on textarea "ربي يسوع، أتضرع إليك أن تُرفَع وتُرى وتتمجد. أتضرع إليك أن تأتينا وتتحدث إلينا …" at bounding box center [111, 169] width 207 height 18
paste textarea
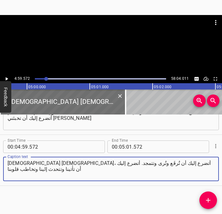
type textarea "ربي يسوع، أتضرع إليك أن تُرفَع وتُرى وتتمجد. أتضرع إليك أن تأتينا وتتحدث إلينا …"
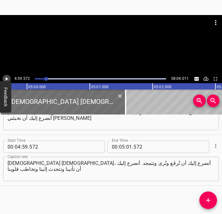
click at [7, 79] on icon "Play/Pause" at bounding box center [7, 78] width 3 height 3
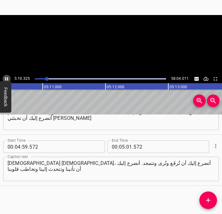
click at [7, 79] on icon "Play/Pause" at bounding box center [6, 78] width 3 height 3
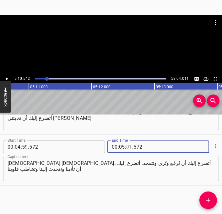
click at [128, 148] on input "number" at bounding box center [129, 147] width 6 height 13
type input "10"
type input "542"
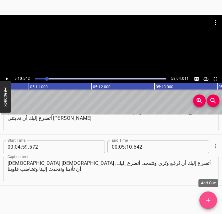
click at [213, 201] on span "Add Cue" at bounding box center [208, 201] width 18 height 8
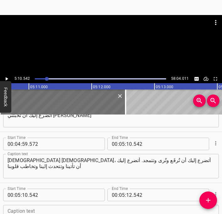
scroll to position [1820, 0]
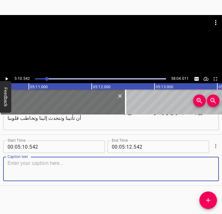
paste textarea "ونشكرك وسنظل نحمدك ونمجدك باسم يسوع المسيح، آمين. [00:05:17] يقولون،يعلم جميعكم…"
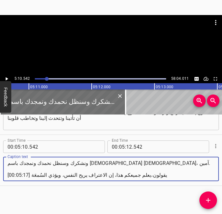
drag, startPoint x: 30, startPoint y: 176, endPoint x: 7, endPoint y: 175, distance: 23.5
click at [7, 175] on div "ونشكرك وسنظل نحمدك ونمجدك باسم يسوع المسيح، آمين. [00:05:17] يقولون،يعلم جميعكم…" at bounding box center [110, 169] width 215 height 24
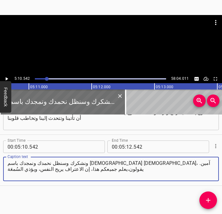
type textarea "ونشكرك وسنظل نحمدك ونمجدك باسم يسوع المسيح، آمين. يقولون،يعلم جميعكم هذا، إن ال…"
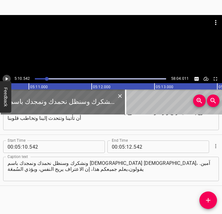
click at [6, 79] on icon "Play/Pause" at bounding box center [7, 78] width 3 height 3
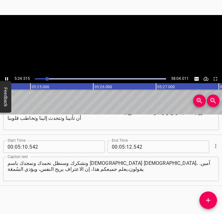
click at [6, 79] on icon "Play/Pause" at bounding box center [7, 79] width 6 height 6
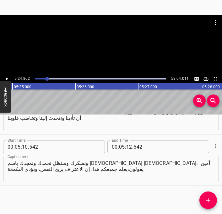
click at [6, 79] on icon "Play/Pause" at bounding box center [7, 78] width 3 height 3
click at [6, 79] on icon "Play/Pause" at bounding box center [7, 79] width 6 height 6
click at [130, 149] on input "number" at bounding box center [129, 147] width 6 height 13
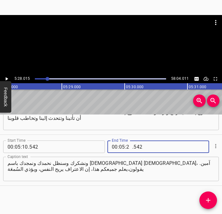
type input "28"
type input "015"
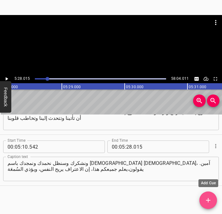
click at [213, 203] on span "Add Cue" at bounding box center [208, 201] width 18 height 8
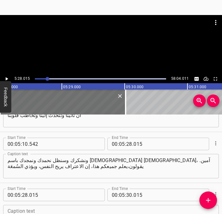
scroll to position [1871, 0]
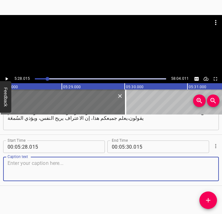
click at [67, 172] on textarea at bounding box center [111, 169] width 207 height 18
paste textarea "لكني أريد أخبركم جميعًا باعتراف. أنا إنسان سعيد دومًا. منذ طفولتي ومراهقتي حتى …"
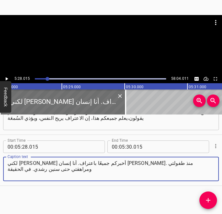
type textarea "لكني أريد أخبركم جميعًا باعتراف. أنا إنسان سعيد دومًا. منذ طفولتي ومراهقتي حتى …"
click at [6, 79] on icon "Play/Pause" at bounding box center [7, 78] width 3 height 3
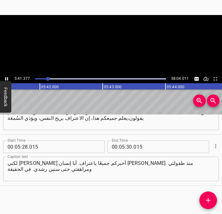
click at [6, 79] on icon "Play/Pause" at bounding box center [6, 78] width 3 height 3
click at [129, 148] on input "number" at bounding box center [129, 147] width 6 height 13
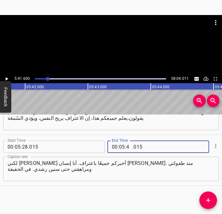
type input "41"
type input "600"
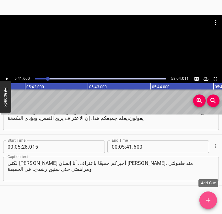
click at [203, 201] on span "Add Cue" at bounding box center [208, 201] width 18 height 8
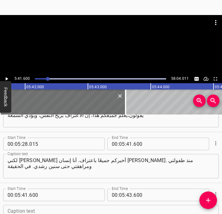
scroll to position [1922, 0]
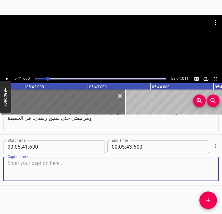
paste textarea "قد يحاول البعض إغضابي بقولهم: "جِل، إنك حتى تستيقظين سعيدة". وهذا حقيقي. أنا أس…"
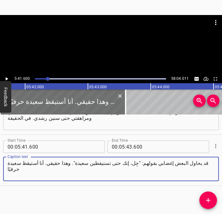
type textarea "قد يحاول البعض إغضابي بقولهم: "جِل، إنك حتى تستيقظين سعيدة". وهذا حقيقي. أنا أس…"
click at [6, 79] on icon "Play/Pause" at bounding box center [7, 78] width 3 height 3
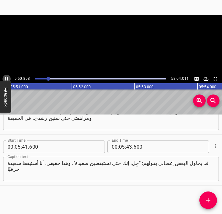
click at [6, 79] on icon "Play/Pause" at bounding box center [6, 78] width 3 height 3
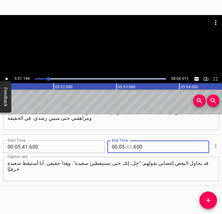
click at [128, 147] on input "number" at bounding box center [129, 147] width 6 height 13
type input "51"
type input "144"
click at [207, 204] on button "Add Cue" at bounding box center [208, 201] width 18 height 18
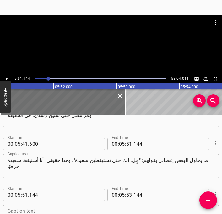
scroll to position [1973, 0]
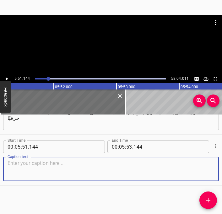
paste textarea "وأظل سعيدة طوال اليوم، وهكذا أنا طوال الوقت. لكن قد ممرت باكتئاب في وقت ما في ح…"
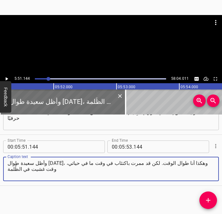
type textarea "وأظل سعيدة طوال اليوم، وهكذا أنا طوال الوقت. لكن قد ممرت باكتئاب في وقت ما في ح…"
click at [6, 79] on icon "Play/Pause" at bounding box center [7, 78] width 3 height 3
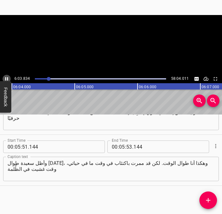
click at [6, 79] on icon "Play/Pause" at bounding box center [6, 78] width 3 height 3
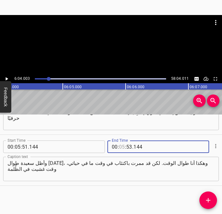
click at [122, 147] on input "number" at bounding box center [122, 147] width 6 height 13
type input "06"
type input "04"
type input "003"
click at [205, 198] on icon "Add Cue" at bounding box center [208, 201] width 8 height 8
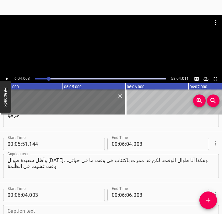
scroll to position [2024, 0]
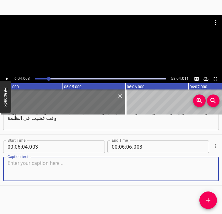
paste textarea "وقت لم أر في النور ولم تبد أمو الحياة توحي بالراحة. هذا ما نتحدث عنه اليوم. أكت…"
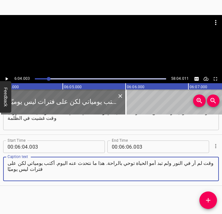
type textarea "وقت لم أر في النور ولم تبد أمو الحياة توحي بالراحة. هذا ما نتحدث عنه اليوم. أكت…"
click at [7, 79] on icon "Play/Pause" at bounding box center [7, 78] width 3 height 3
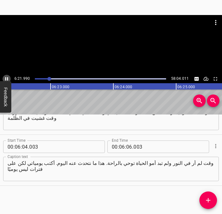
click at [7, 80] on icon "Play/Pause" at bounding box center [7, 79] width 6 height 6
click at [130, 147] on input "number" at bounding box center [129, 147] width 6 height 13
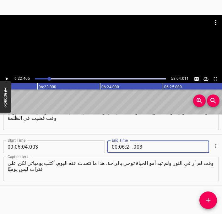
type input "22"
type input "405"
click at [209, 198] on icon "Add Cue" at bounding box center [208, 201] width 8 height 8
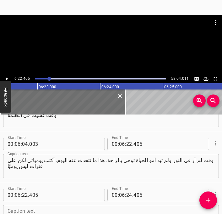
scroll to position [2075, 0]
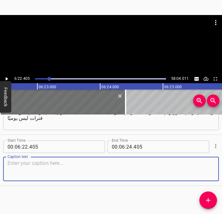
paste textarea "وأريد أن أقرأ عليكم، هذا مقطع شخصي، أريد أن أقرأ عليكم من دفتر يومياتي"
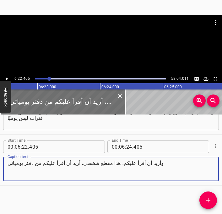
type textarea "وأريد أن أقرأ عليكم، هذا مقطع شخصي، أريد أن أقرأ عليكم من دفتر يومياتي"
click at [5, 80] on icon "Play/Pause" at bounding box center [7, 79] width 6 height 6
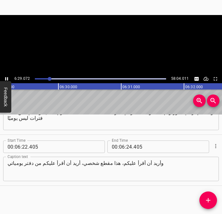
click at [5, 80] on icon "Play/Pause" at bounding box center [7, 79] width 6 height 6
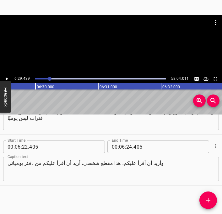
scroll to position [0, 24407]
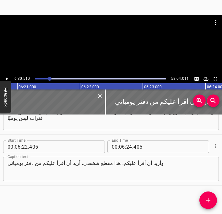
scroll to position [0, 23878]
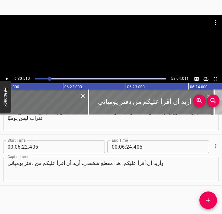
click at [104, 105] on div at bounding box center [150, 102] width 125 height 25
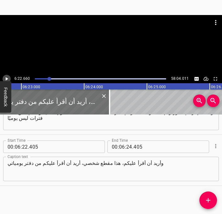
click at [7, 80] on icon "Play/Pause" at bounding box center [7, 79] width 6 height 6
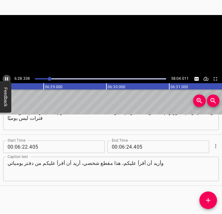
click at [7, 80] on icon "Play/Pause" at bounding box center [7, 79] width 6 height 6
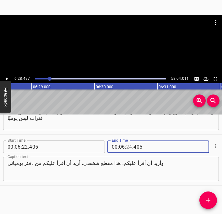
click at [128, 147] on input "number" at bounding box center [129, 147] width 6 height 13
type input "28"
type input "497"
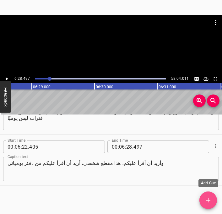
click at [212, 200] on span "Add Cue" at bounding box center [208, 201] width 18 height 8
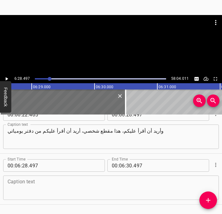
scroll to position [2126, 0]
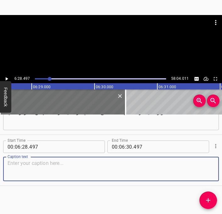
paste textarea "يومية تعود إلى تلك الفترة التي لم أشعر فيها بالراحة وكنت فيه أصارع الظُلمة. "رب…"
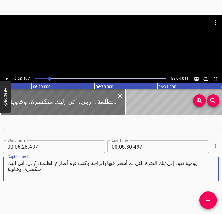
type textarea "يومية تعود إلى تلك الفترة التي لم أشعر فيها بالراحة وكنت فيه أصارع الظُلمة. "رب…"
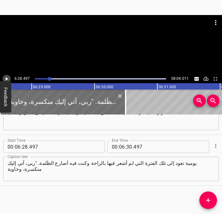
click at [7, 79] on icon "Play/Pause" at bounding box center [7, 78] width 3 height 3
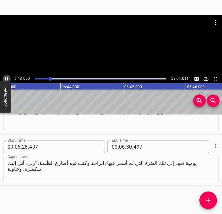
click at [7, 79] on icon "Play/Pause" at bounding box center [7, 79] width 6 height 6
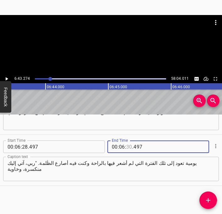
click at [128, 147] on input "number" at bounding box center [129, 147] width 6 height 13
type input "43"
type input "274"
click at [209, 202] on icon "Add Cue" at bounding box center [208, 201] width 8 height 8
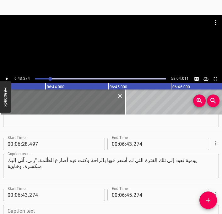
scroll to position [2177, 0]
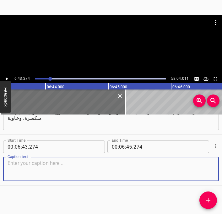
paste textarea "ونازفة، وفاقدة أي حس. أنا غير كافٍ. ما أفعله غير كافٍ. ينبغي للمؤمن الكمال. ألس…"
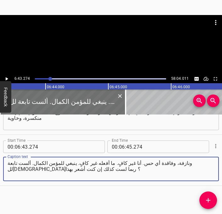
type textarea "ونازفة، وفاقدة أي حس. أنا غير كافٍ. ما أفعله غير كافٍ. ينبغي للمؤمن الكمال. ألس…"
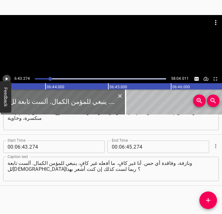
click at [7, 79] on icon "Play/Pause" at bounding box center [7, 78] width 3 height 3
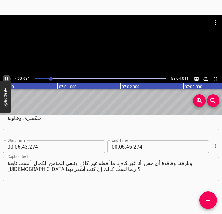
click at [7, 79] on icon "Play/Pause" at bounding box center [6, 78] width 3 height 3
click at [120, 146] on input "number" at bounding box center [122, 147] width 6 height 13
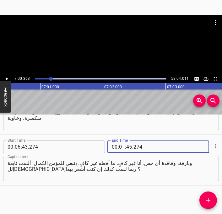
type input "07"
type input "00"
type input "363"
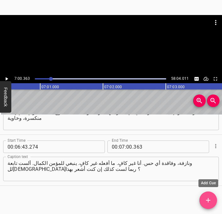
click at [206, 200] on icon "Add Cue" at bounding box center [208, 201] width 8 height 8
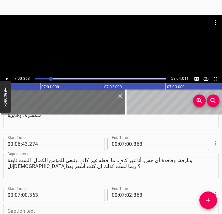
scroll to position [2228, 0]
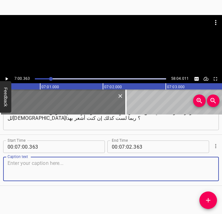
paste textarea "لقد استولى علي الخزي. فالأسهل ألَّا أشعر. أبعد أفكاري، يتحشرج صوتي كأني ساجهش ف…"
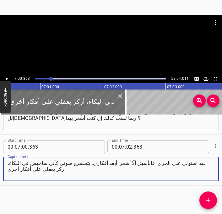
type textarea "لقد استولى علي الخزي. فالأسهل ألَّا أشعر. أبعد أفكاري، يتحشرج صوتي كأني ساجهش ف…"
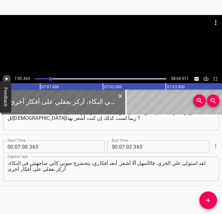
click at [7, 78] on icon "Play/Pause" at bounding box center [7, 78] width 3 height 3
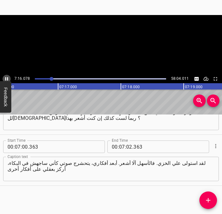
click at [7, 78] on icon "Play/Pause" at bounding box center [7, 79] width 6 height 6
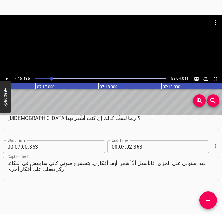
scroll to position [0, 27352]
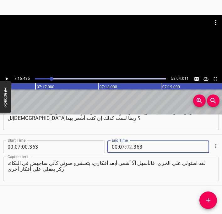
click at [127, 146] on input "number" at bounding box center [129, 147] width 6 height 13
type input "16"
type input "435"
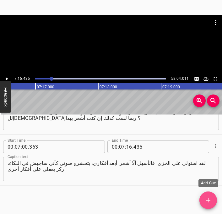
click at [208, 198] on icon "Add Cue" at bounding box center [208, 201] width 8 height 8
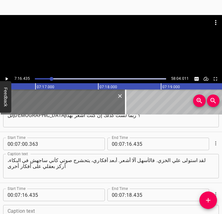
scroll to position [2279, 0]
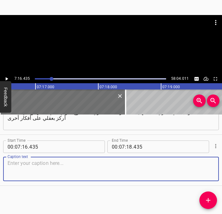
paste textarea "الأفضل ألا أركز على سعوري، الأفضل ألا أفكر، الأفضل ألا أستفسر لأنه لا يجلب سوى …"
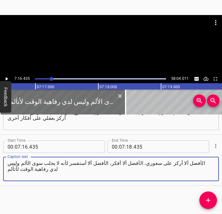
type textarea "الأفضل ألا أركز على سعوري، الأفضل ألا أفكر، الأفضل ألا أستفسر لأنه لا يجلب سوى …"
click at [6, 80] on icon "Play/Pause" at bounding box center [7, 78] width 3 height 3
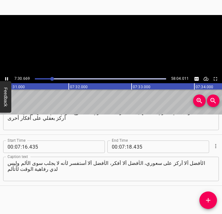
click at [6, 80] on icon "Play/Pause" at bounding box center [7, 79] width 6 height 6
click at [128, 148] on input "number" at bounding box center [129, 147] width 6 height 13
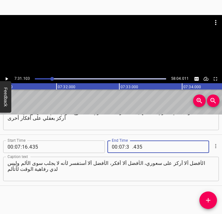
type input "31"
type input "103"
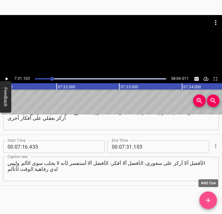
click at [207, 198] on icon "Add Cue" at bounding box center [208, 201] width 8 height 8
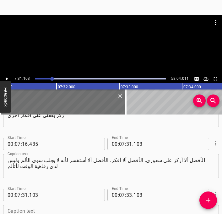
scroll to position [2330, 0]
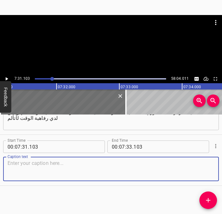
paste textarea "ربي، أنا خائفة. إذا نظرت داخلي وسمحت لنفسي بأن أشعر، ماذا سأكتشف؟ مَن هي جِل حق…"
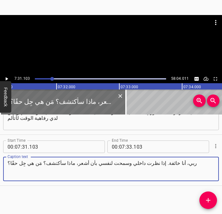
type textarea "ربي، أنا خائفة. إذا نظرت داخلي وسمحت لنفسي بأن أشعر، ماذا سأكتشف؟ مَن هي جِل حق…"
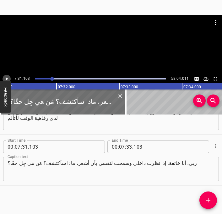
click at [7, 79] on icon "Play/Pause" at bounding box center [7, 78] width 3 height 3
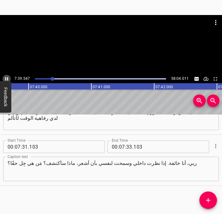
click at [7, 79] on icon "Play/Pause" at bounding box center [6, 78] width 3 height 3
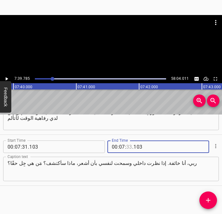
click at [129, 147] on input "number" at bounding box center [129, 147] width 6 height 13
type input "39"
type input "785"
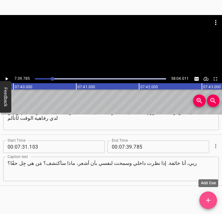
click at [211, 199] on icon "Add Cue" at bounding box center [208, 201] width 8 height 8
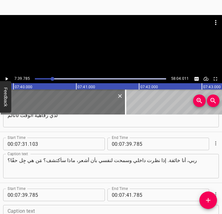
scroll to position [2382, 0]
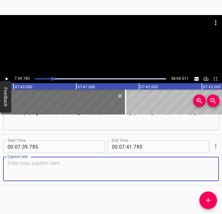
paste textarea "ماذا إن لم تكن جميلة من الداخل؟ الأفضل غلق الأمر والابتعاد. يمكنك فعل هذا. ارتد…"
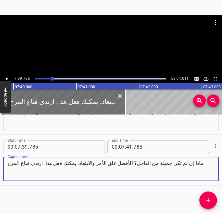
type textarea "ماذا إن لم تكن جميلة من الداخل؟ الأفضل غلق الأمر والابتعاد. يمكنك فعل هذا. ارتد…"
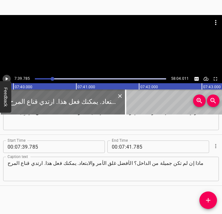
click at [8, 80] on icon "Play/Pause" at bounding box center [7, 79] width 6 height 6
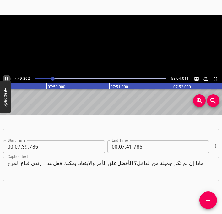
click at [8, 80] on icon "Play/Pause" at bounding box center [6, 78] width 3 height 3
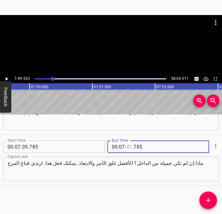
click at [129, 147] on input "number" at bounding box center [129, 147] width 6 height 13
type input "49"
type input "533"
click at [207, 201] on icon "Add Cue" at bounding box center [208, 201] width 8 height 8
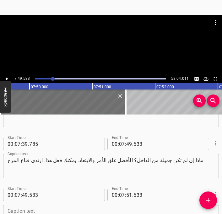
scroll to position [2433, 0]
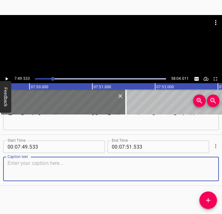
paste textarea "تظاهري بأن كل شيء على ما يرام. يستحيل أن أظهر ضعيفة. لن أظهر ضعفي. سأتحلى بالقو…"
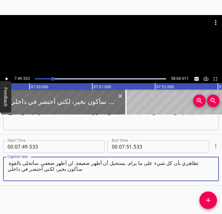
type textarea "تظاهري بأن كل شيء على ما يرام. يستحيل أن أظهر ضعيفة. لن أظهر ضعفي. سأتحلى بالقو…"
click at [7, 81] on icon "Play/Pause" at bounding box center [7, 79] width 6 height 6
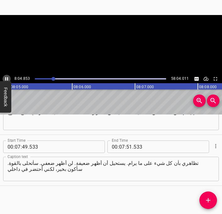
click at [7, 80] on icon "Play/Pause" at bounding box center [6, 78] width 3 height 3
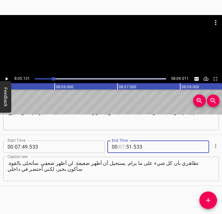
click at [123, 147] on input "number" at bounding box center [122, 147] width 6 height 13
type input "08"
type input "05"
type input "131"
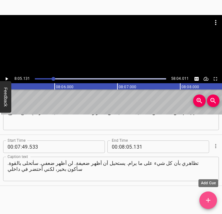
click at [210, 202] on icon "Add Cue" at bounding box center [208, 201] width 8 height 8
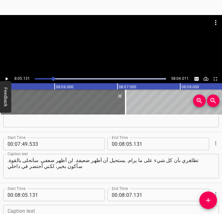
scroll to position [2484, 0]
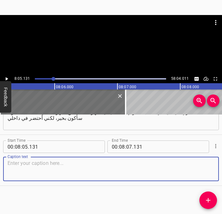
paste textarea "ربي، لا يمكن لهذا أن يستمر". [00:08:10] يعود هذا إلى وقت حينما كانت الظلمة تخيم…"
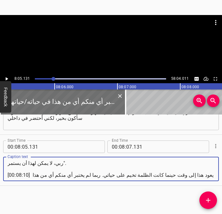
drag, startPoint x: 29, startPoint y: 176, endPoint x: 8, endPoint y: 177, distance: 20.4
click at [8, 177] on textarea "ربي، لا يمكن لهذا أن يستمر". [00:08:10] يعود هذا إلى وقت حينما كانت الظلمة تخيم…" at bounding box center [111, 169] width 207 height 18
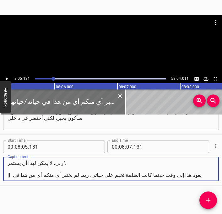
drag, startPoint x: 11, startPoint y: 176, endPoint x: 6, endPoint y: 176, distance: 5.4
click at [6, 176] on div "ربي، لا يمكن لهذا أن يستمر". [] يعود هذا إلى وقت حينما كانت الظلمة تخيم على حيا…" at bounding box center [110, 169] width 215 height 24
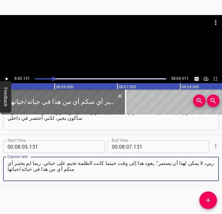
type textarea "ربي، لا يمكن لهذا أن يستمر". يعود هذا إلى وقت حينما كانت الظلمة تخيم على حياتي.…"
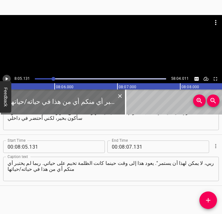
click at [7, 79] on icon "Play/Pause" at bounding box center [7, 78] width 3 height 3
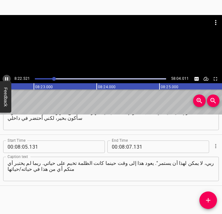
click at [7, 79] on icon "Play/Pause" at bounding box center [7, 79] width 6 height 6
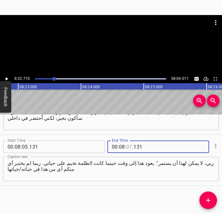
click at [128, 147] on input "number" at bounding box center [129, 147] width 6 height 13
type input "22"
type input "710"
click at [207, 198] on icon "Add Cue" at bounding box center [208, 201] width 8 height 8
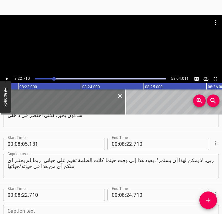
scroll to position [2535, 0]
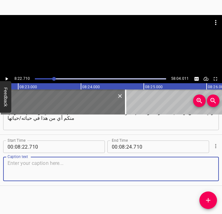
paste textarea "لكن أظن أن كل شخص هنا ومن يشاهدونا قد مروا في مرحلة ما أو أخرى في حياتهم بفترة …"
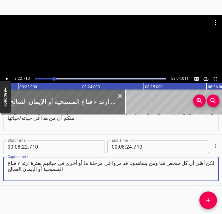
type textarea "لكن أظن أن كل شخص هنا ومن يشاهدونا قد مروا في مرحلة ما أو أخرى في حياتهم بفترة …"
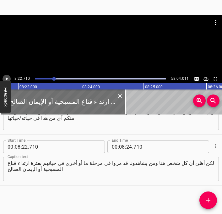
click at [8, 77] on icon "Play/Pause" at bounding box center [7, 79] width 6 height 6
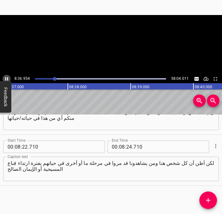
click at [8, 77] on icon "Play/Pause" at bounding box center [7, 79] width 6 height 6
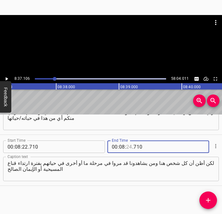
click at [129, 146] on input "number" at bounding box center [129, 147] width 6 height 13
type input "37"
type input "106"
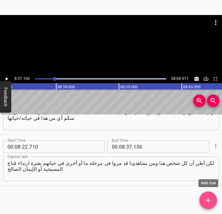
click at [204, 202] on icon "Add Cue" at bounding box center [208, 201] width 8 height 8
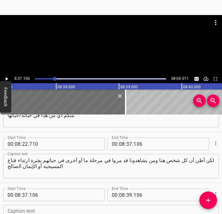
scroll to position [2586, 0]
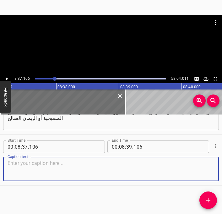
paste textarea "نرتديه جميعًا، ألا نفعل هذا؟ نحضر الكنيسة ونقول: "سبت مبارك كيف حالك؟" وأيضًا "…"
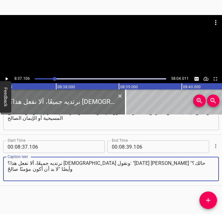
type textarea "نرتديه جميعًا، ألا نفعل هذا؟ نحضر الكنيسة ونقول: "سبت مبارك كيف حالك؟" وأيضًا "…"
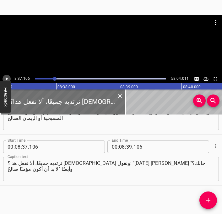
click at [7, 79] on icon "Play/Pause" at bounding box center [7, 78] width 3 height 3
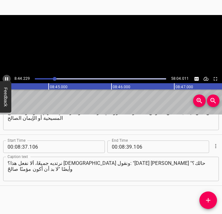
click at [7, 79] on icon "Play/Pause" at bounding box center [7, 79] width 6 height 6
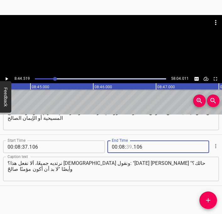
click at [128, 147] on input "number" at bounding box center [129, 147] width 6 height 13
type input "44"
type input "519"
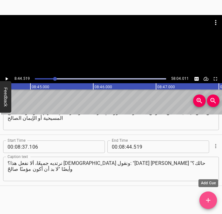
click at [215, 201] on span "Add Cue" at bounding box center [208, 201] width 18 height 8
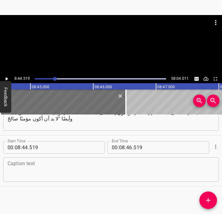
scroll to position [2637, 0]
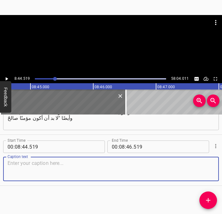
paste textarea "مرحبًا يا نفسي، أنا في أحسن حال!" أهذا حقًا ما نحن عليه؟ أهذا حقًا ما نشعر به ب…"
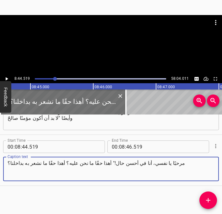
type textarea "مرحبًا يا نفسي، أنا في أحسن حال!" أهذا حقًا ما نحن عليه؟ أهذا حقًا ما نشعر به ب…"
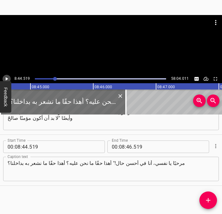
click at [7, 79] on icon "Play/Pause" at bounding box center [7, 78] width 3 height 3
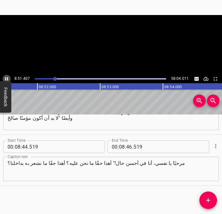
click at [7, 79] on icon "Play/Pause" at bounding box center [6, 78] width 3 height 3
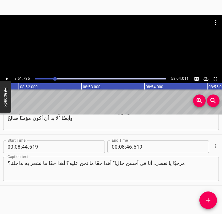
scroll to position [0, 33325]
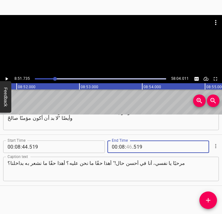
click at [129, 148] on input "number" at bounding box center [129, 147] width 6 height 13
type input "51"
type input "735"
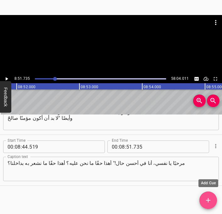
click at [208, 199] on icon "Add Cue" at bounding box center [208, 201] width 8 height 8
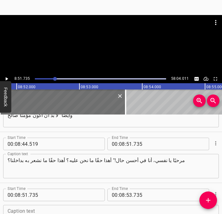
scroll to position [2688, 0]
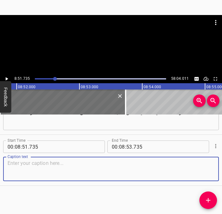
paste textarea "لكننا ما زلنا نحاول سحب أنفسنا لنقف على أقدامنا ونرتدي قناع الإيمان حين لا نكون…"
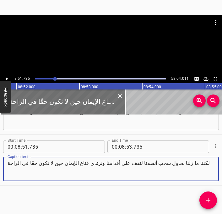
type textarea "لكننا ما زلنا نحاول سحب أنفسنا لنقف على أقدامنا ونرتدي قناع الإيمان حين لا نكون…"
click at [7, 79] on icon "Play/Pause" at bounding box center [7, 78] width 3 height 3
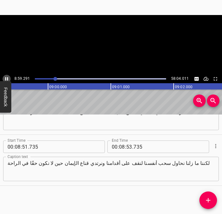
click at [7, 79] on icon "Play/Pause" at bounding box center [6, 78] width 3 height 3
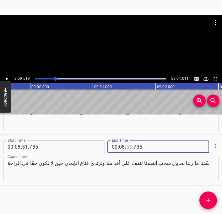
click at [129, 149] on input "number" at bounding box center [129, 147] width 6 height 13
type input "59"
type input "519"
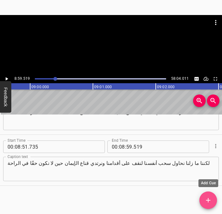
click at [207, 199] on icon "Add Cue" at bounding box center [208, 200] width 4 height 4
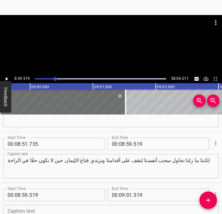
scroll to position [2739, 0]
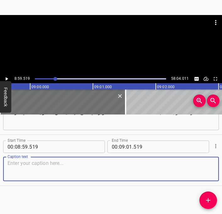
paste textarea "أشعر أيكم بعدم الأمان قبلًا؟ أشعر أيكم بالغضب أو الغيظ قبلًا؟ أشعر أيكم بالجفول…"
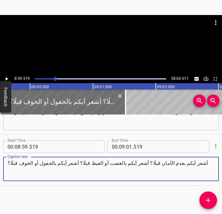
type textarea "أشعر أيكم بعدم الأمان قبلًا؟ أشعر أيكم بالغضب أو الغيظ قبلًا؟ أشعر أيكم بالجفول…"
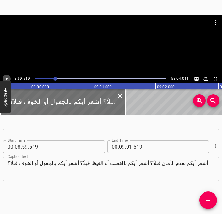
click at [7, 79] on icon "Play/Pause" at bounding box center [7, 78] width 3 height 3
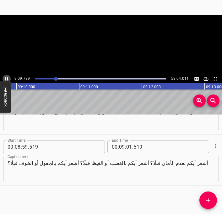
click at [7, 79] on icon "Play/Pause" at bounding box center [7, 79] width 6 height 6
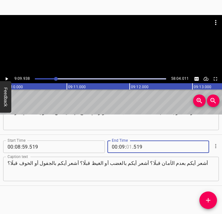
click at [128, 147] on input "number" at bounding box center [129, 147] width 6 height 13
type input "09"
type input "0"
type input "519"
type input "09"
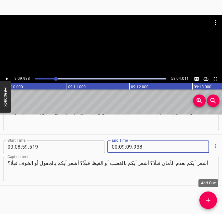
type input "938"
click at [207, 204] on button "Add Cue" at bounding box center [208, 201] width 18 height 18
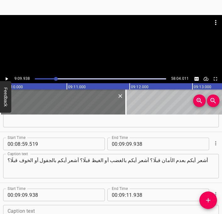
scroll to position [2790, 0]
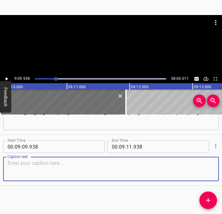
paste textarea "أشعر أيكم بالتوتر أو المرارة قبلًا؟ أواجه أيكم فقدان محبوب قبلًا؟ أتعرض أيكم لل…"
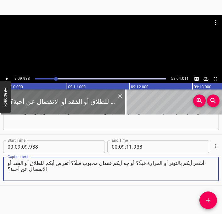
type textarea "أشعر أيكم بالتوتر أو المرارة قبلًا؟ أواجه أيكم فقدان محبوب قبلًا؟ أتعرض أيكم لل…"
click at [6, 78] on icon "Play/Pause" at bounding box center [7, 78] width 3 height 3
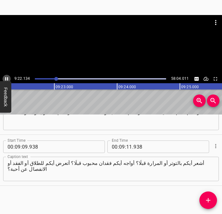
click at [6, 78] on icon "Play/Pause" at bounding box center [7, 79] width 6 height 6
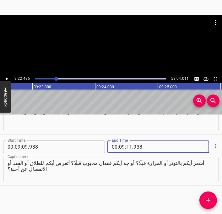
click at [129, 148] on input "number" at bounding box center [129, 147] width 6 height 13
type input "22"
type input "486"
click at [210, 203] on icon "Add Cue" at bounding box center [208, 201] width 8 height 8
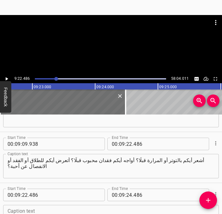
scroll to position [2841, 0]
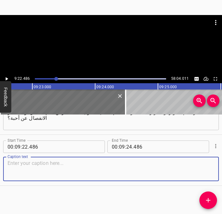
paste textarea "اليوم سنتعمق في كيف لكم ولي إيجاد الراحة في المسيح واستكشافها ومعانقتها-سبعة مف…"
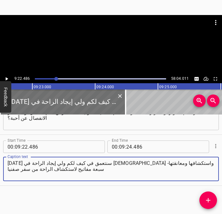
type textarea "اليوم سنتعمق في كيف لكم ولي إيجاد الراحة في المسيح واستكشافها ومعانقتها-سبعة مف…"
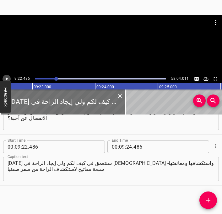
click at [6, 78] on icon "Play/Pause" at bounding box center [7, 78] width 3 height 3
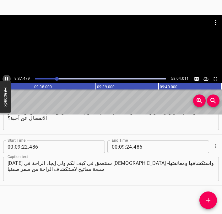
click at [6, 78] on icon "Play/Pause" at bounding box center [6, 78] width 3 height 3
click at [132, 149] on span "." at bounding box center [132, 147] width 1 height 13
click at [129, 146] on input "number" at bounding box center [129, 147] width 6 height 13
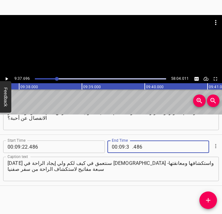
type input "37"
type input "696"
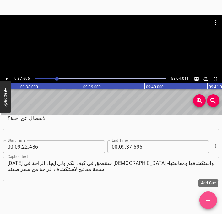
click at [207, 197] on icon "Add Cue" at bounding box center [208, 201] width 8 height 8
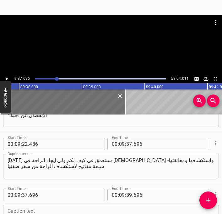
scroll to position [2892, 0]
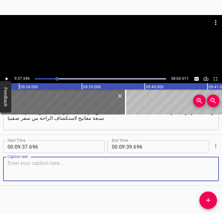
paste textarea "لكن قبل هذا، اسمحوا لي بتقديم نظرة عامة موجزة عن سفر صفنيا. إن سفر صغير للغاية"
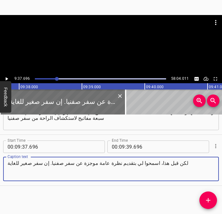
type textarea "لكن قبل هذا، اسمحوا لي بتقديم نظرة عامة موجزة عن سفر صفنيا. إن سفر صغير للغاية"
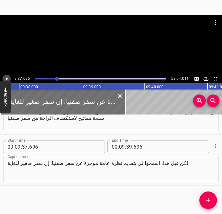
click at [6, 80] on icon "Play/Pause" at bounding box center [7, 78] width 3 height 3
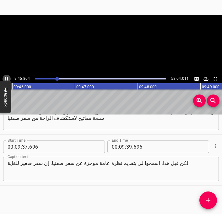
click at [6, 80] on icon "Play/Pause" at bounding box center [6, 78] width 3 height 3
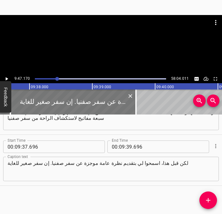
click at [55, 102] on div at bounding box center [72, 102] width 125 height 25
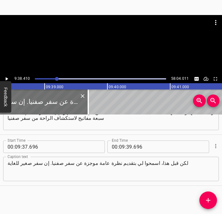
scroll to position [0, 36250]
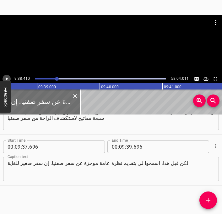
click at [7, 79] on icon "Play/Pause" at bounding box center [7, 78] width 3 height 3
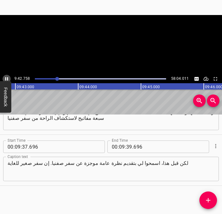
click at [7, 79] on icon "Play/Pause" at bounding box center [6, 78] width 3 height 3
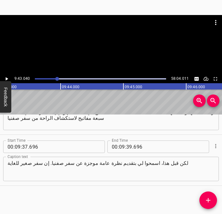
scroll to position [0, 36540]
click at [6, 79] on icon "Play/Pause" at bounding box center [7, 78] width 3 height 3
click at [6, 79] on icon "Play/Pause" at bounding box center [7, 79] width 6 height 6
click at [130, 146] on input "number" at bounding box center [129, 147] width 6 height 13
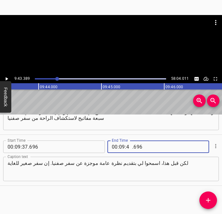
type input "43"
type input "389"
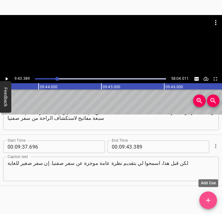
click at [209, 197] on icon "Add Cue" at bounding box center [208, 201] width 8 height 8
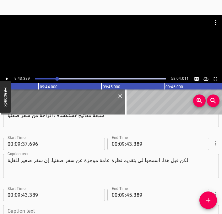
scroll to position [2943, 0]
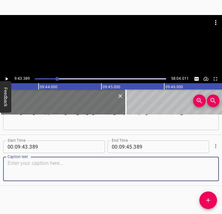
paste textarea "يتكون من ثلاثة أصحاحات فحسب. إن كنتم تبحثون عنه، ستجدونه بعد سفر حبقوق وقبل سفر…"
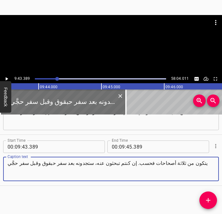
type textarea "يتكون من ثلاثة أصحاحات فحسب. إن كنتم تبحثون عنه، ستجدونه بعد سفر حبقوق وقبل سفر…"
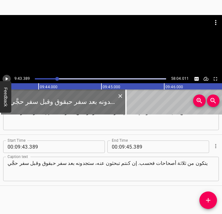
click at [6, 79] on icon "Play/Pause" at bounding box center [7, 78] width 3 height 3
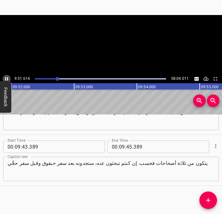
click at [6, 79] on icon "Play/Pause" at bounding box center [7, 79] width 6 height 6
click at [129, 148] on input "number" at bounding box center [129, 147] width 6 height 13
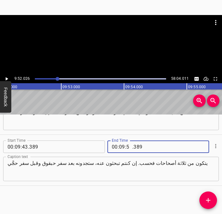
type input "52"
type input "026"
click at [210, 204] on icon "Add Cue" at bounding box center [208, 201] width 8 height 8
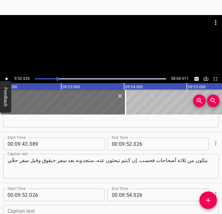
scroll to position [2994, 0]
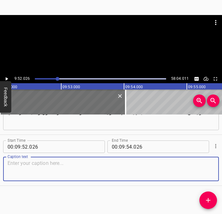
paste textarea "سنقضي وقتنا ندرس سفر [GEOGRAPHIC_DATA]، فيُحبذ أن تفتحوا كتبكم المقدسة على السف…"
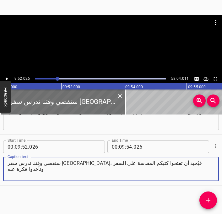
type textarea "سنقضي وقتنا ندرس سفر [GEOGRAPHIC_DATA]، فيُحبذ أن تفتحوا كتبكم المقدسة على السف…"
click at [8, 79] on icon "Play/Pause" at bounding box center [7, 79] width 6 height 6
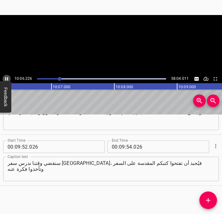
click at [8, 79] on icon "Play/Pause" at bounding box center [7, 79] width 6 height 6
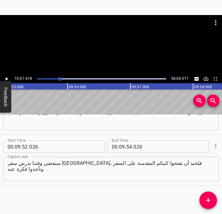
scroll to position [0, 37281]
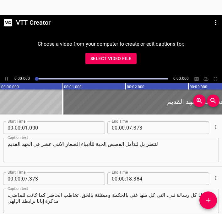
click at [126, 58] on span "Select Video File" at bounding box center [110, 59] width 41 height 8
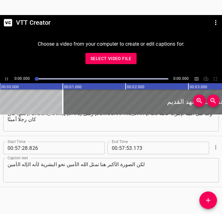
scroll to position [18214, 0]
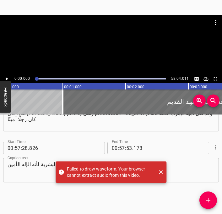
click at [56, 79] on div "Play progress" at bounding box center [100, 78] width 131 height 1
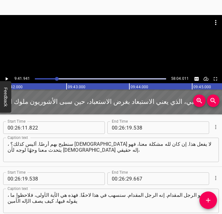
scroll to position [7807, 0]
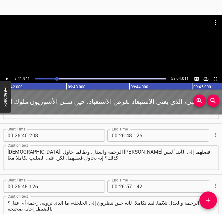
click at [48, 103] on div at bounding box center [85, 102] width 392 height 25
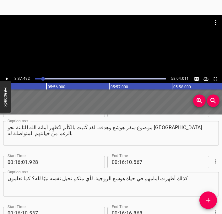
scroll to position [1941, 0]
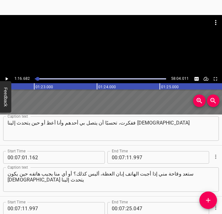
scroll to position [562, 0]
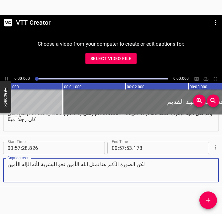
scroll to position [18214, 0]
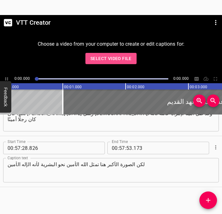
click at [114, 60] on span "Select Video File" at bounding box center [110, 59] width 41 height 8
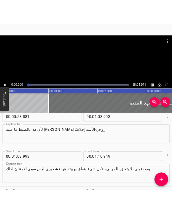
scroll to position [0, 0]
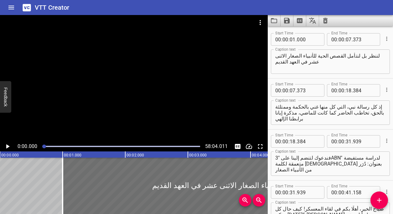
click at [221, 20] on icon "Clear captions" at bounding box center [325, 21] width 4 height 6
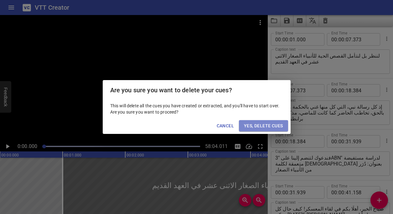
click at [221, 121] on button "Yes, Delete Cues" at bounding box center [263, 126] width 49 height 12
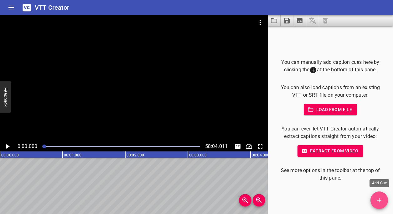
click at [221, 197] on span "Add Cue" at bounding box center [380, 201] width 18 height 8
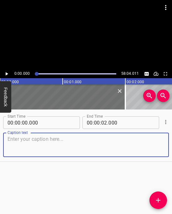
paste textarea "لننظر بل لنتأمل القصص الحية للأنبياء الصغار الاثنى عشر في العهد القديم. إذ كل ر…"
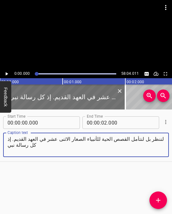
type textarea "لننظر بل لنتأمل القصص الحية للأنبياء الصغار الاثنى عشر في العهد القديم. إذ كل ر…"
click at [6, 75] on icon "Play/Pause" at bounding box center [7, 73] width 3 height 3
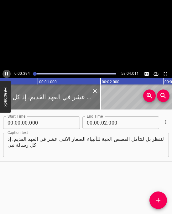
click at [6, 75] on icon "Play/Pause" at bounding box center [6, 73] width 3 height 3
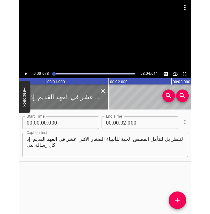
scroll to position [0, 42]
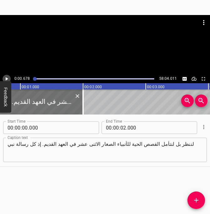
click at [7, 78] on icon "Play/Pause" at bounding box center [7, 79] width 6 height 6
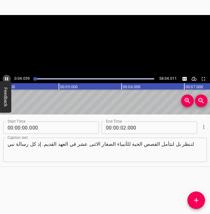
click at [7, 78] on icon "Play/Pause" at bounding box center [7, 79] width 6 height 6
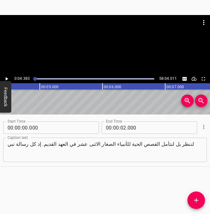
scroll to position [0, 275]
click at [27, 128] on input "number" at bounding box center [25, 128] width 6 height 13
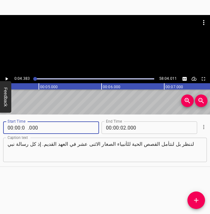
type input "04"
type input "383"
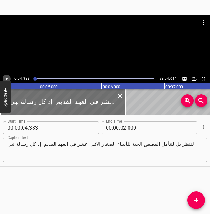
click at [7, 80] on icon "Play/Pause" at bounding box center [7, 79] width 6 height 6
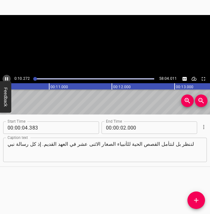
click at [7, 80] on icon "Play/Pause" at bounding box center [7, 79] width 6 height 6
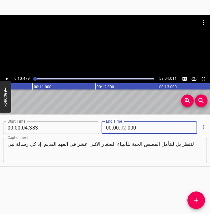
click at [123, 128] on input "number" at bounding box center [123, 128] width 6 height 13
type input "10"
type input "479"
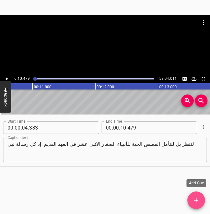
click at [198, 202] on icon "Add Cue" at bounding box center [196, 201] width 8 height 8
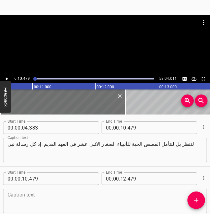
scroll to position [32, 0]
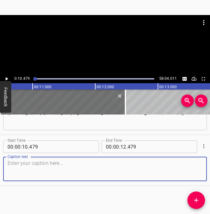
paste textarea "التي كل منها غني بالحكمة وممتلئة بالحق، تخاطب الحاضر كما كانت للماضي، مذكرة [PE…"
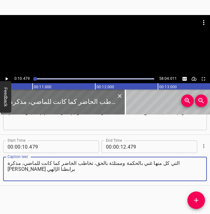
type textarea "التي كل منها غني بالحكمة وممتلئة بالحق، تخاطب الحاضر كما كانت للماضي، مذكرة [PE…"
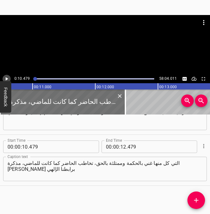
click at [6, 80] on icon "Play/Pause" at bounding box center [7, 78] width 3 height 3
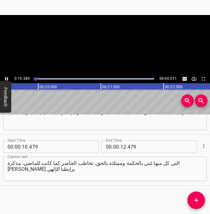
click at [6, 80] on icon "Play/Pause" at bounding box center [6, 78] width 3 height 3
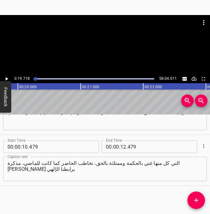
scroll to position [0, 1236]
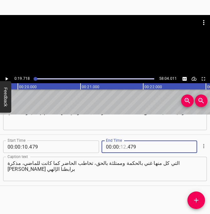
click at [123, 146] on input "number" at bounding box center [123, 147] width 6 height 13
type input "19"
type input "718"
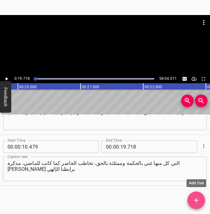
click at [201, 201] on span "Add Cue" at bounding box center [196, 201] width 18 height 8
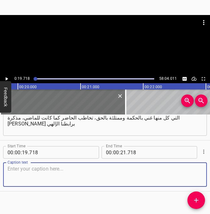
scroll to position [83, 0]
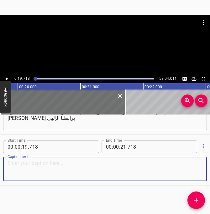
paste textarea "فندعوك لتنضم إلينا على "3ABN" لدراسة مستفيضة متعمقة لكلمة [DEMOGRAPHIC_DATA] بع…"
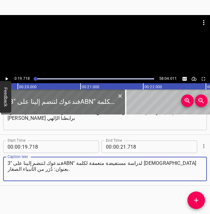
click at [183, 167] on textarea "فندعوك لتنضم إلينا على "3ABN" لدراسة مستفيضة متعمقة لكلمة [DEMOGRAPHIC_DATA] بع…" at bounding box center [105, 169] width 195 height 18
click at [180, 165] on textarea "فندعوك لتنضم إلينا على "3ABN" لدراسة مستفيضة متعمقة لكلمة [DEMOGRAPHIC_DATA] بع…" at bounding box center [105, 169] width 195 height 18
type textarea "فندعوك لتنضم إلينا على "3ABN" لدراسة مستفيضة متعمقة لكلمة [DEMOGRAPHIC_DATA] بع…"
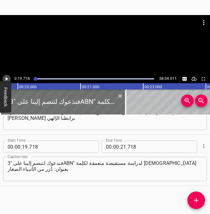
click at [4, 80] on icon "Play/Pause" at bounding box center [7, 79] width 6 height 6
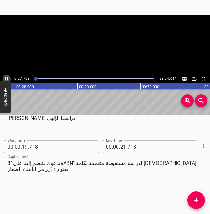
click at [4, 80] on icon "Play/Pause" at bounding box center [7, 79] width 6 height 6
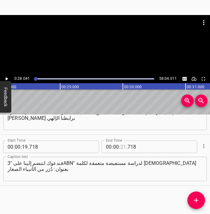
click at [123, 146] on input "number" at bounding box center [123, 147] width 6 height 13
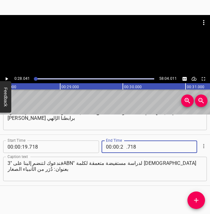
type input "28"
type input "041"
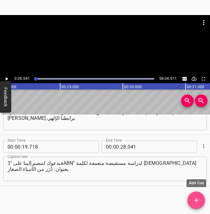
click at [196, 198] on icon "Add Cue" at bounding box center [196, 201] width 8 height 8
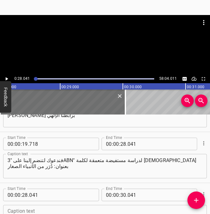
scroll to position [134, 0]
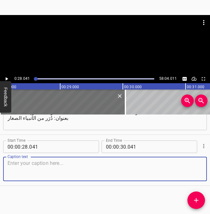
paste textarea "مساء الخير ومرحبًا [PERSON_NAME] في لقاء معسكر 3ABN الصيفي. نحن سعداء بانضمامكم…"
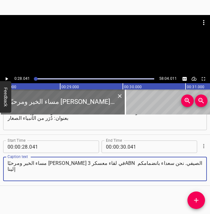
type textarea "مساء الخير ومرحبًا [PERSON_NAME] في لقاء معسكر 3ABN الصيفي. نحن سعداء بانضمامكم…"
click at [7, 78] on icon "Play/Pause" at bounding box center [7, 79] width 6 height 6
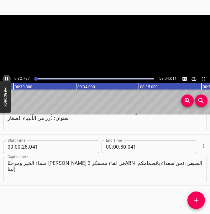
click at [7, 78] on icon "Play/Pause" at bounding box center [6, 78] width 3 height 3
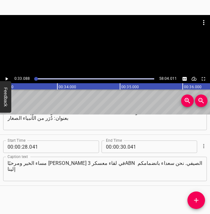
click at [6, 79] on icon "Play/Pause" at bounding box center [7, 78] width 3 height 3
click at [6, 79] on icon "Play/Pause" at bounding box center [6, 78] width 3 height 3
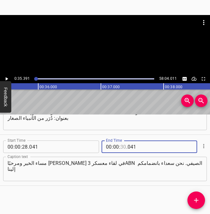
click at [124, 148] on input "number" at bounding box center [123, 147] width 6 height 13
type input "35"
type input "391"
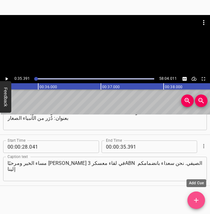
click at [195, 199] on icon "Add Cue" at bounding box center [196, 201] width 8 height 8
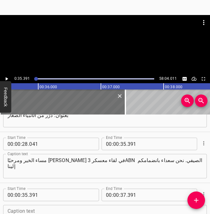
scroll to position [185, 0]
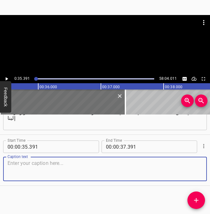
paste textarea "صباح الخير للذين في منازلهم وصباح الخير للحاضرين معنا. كيف حالكم هذا الصباح؟ را…"
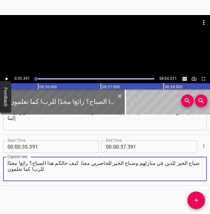
type textarea "صباح الخير للذين في منازلهم وصباح الخير للحاضرين معنا. كيف حالكم هذا الصباح؟ را…"
click at [8, 80] on icon "Play/Pause" at bounding box center [7, 79] width 6 height 6
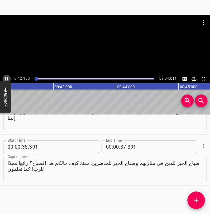
click at [8, 80] on icon "Play/Pause" at bounding box center [6, 78] width 3 height 3
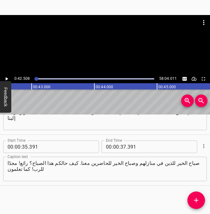
scroll to position [0, 2664]
click at [8, 80] on icon "Play/Pause" at bounding box center [7, 79] width 6 height 6
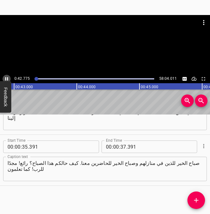
click at [8, 80] on icon "Play/Pause" at bounding box center [6, 78] width 3 height 3
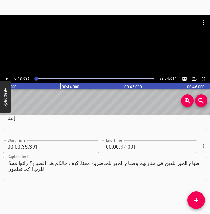
click at [123, 148] on input "number" at bounding box center [123, 147] width 6 height 13
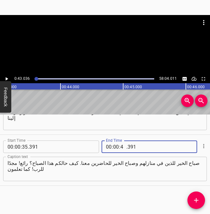
type input "43"
type input "036"
click at [196, 201] on icon "Add Cue" at bounding box center [196, 200] width 4 height 4
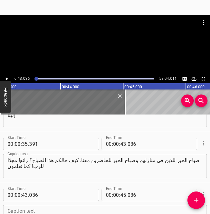
scroll to position [236, 0]
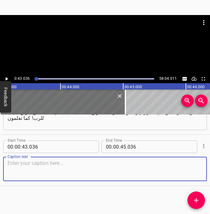
paste textarea "أسأل الذين في منازلهم، كيف كان فطاركم بالمنزل؟ لا يُقارَن بما نتناوله هنا في لق…"
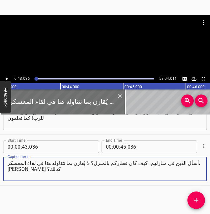
type textarea "أسأل الذين في منازلهم، كيف كان فطاركم بالمنزل؟ لا يُقارَن بما نتناوله هنا في لق…"
click at [8, 77] on icon "Play/Pause" at bounding box center [7, 79] width 6 height 6
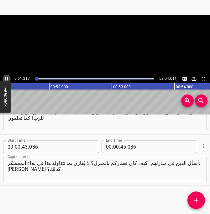
click at [8, 78] on icon "Play/Pause" at bounding box center [6, 78] width 3 height 3
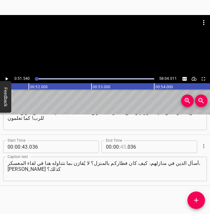
click at [121, 147] on input "number" at bounding box center [123, 147] width 6 height 13
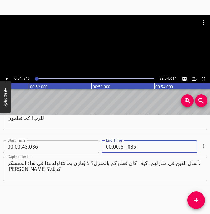
type input "51"
type input "540"
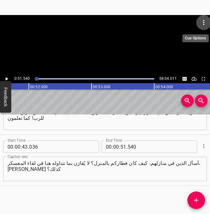
click at [205, 23] on icon "Menu" at bounding box center [204, 23] width 8 height 8
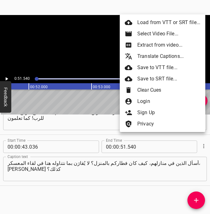
click at [160, 69] on li "Save to VTT file..." at bounding box center [163, 67] width 86 height 11
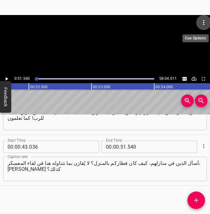
click at [204, 20] on icon "Menu" at bounding box center [203, 22] width 1 height 5
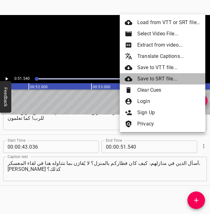
click at [154, 80] on li "Save to SRT file..." at bounding box center [163, 78] width 86 height 11
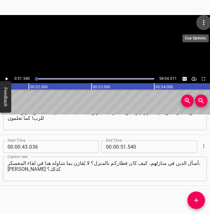
click at [202, 23] on icon "Menu" at bounding box center [204, 23] width 8 height 8
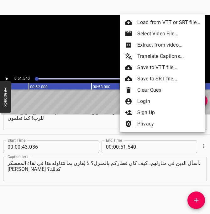
click at [92, 178] on div at bounding box center [105, 107] width 210 height 214
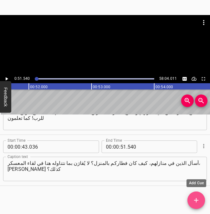
click at [197, 195] on button "Add Cue" at bounding box center [196, 201] width 18 height 18
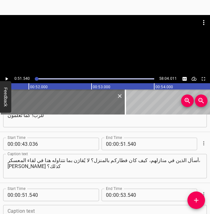
scroll to position [287, 0]
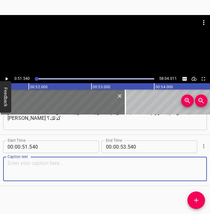
paste textarea "طوا اللقاء نتغذى روحيًا كذلك، [PERSON_NAME] كذلك؟ رائع! يا لها من بركة! كما تعل…"
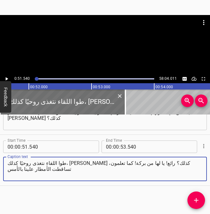
type textarea "طوا اللقاء نتغذى روحيًا كذلك، [PERSON_NAME] كذلك؟ رائع! يا لها من بركة! كما تعل…"
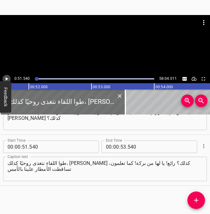
click at [8, 79] on icon "Play/Pause" at bounding box center [7, 79] width 6 height 6
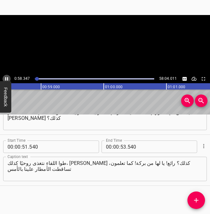
click at [8, 79] on icon "Play/Pause" at bounding box center [7, 79] width 6 height 6
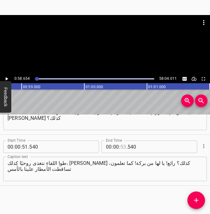
click at [122, 146] on input "number" at bounding box center [123, 147] width 6 height 13
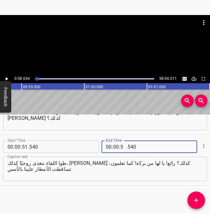
type input "58"
type input "654"
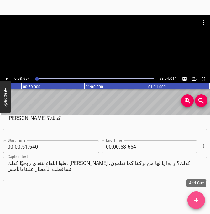
click at [199, 204] on button "Add Cue" at bounding box center [196, 201] width 18 height 18
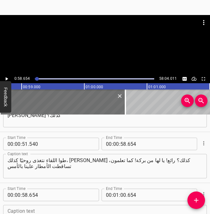
scroll to position [338, 0]
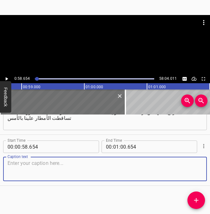
paste textarea "ويا للروعة قد اختفت الغيم. يا له من شروق جميل لهذا الصباح، [PERSON_NAME] كذلك؟ …"
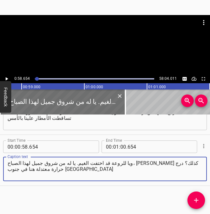
type textarea "ويا للروعة قد اختفت الغيم. يا له من شروق جميل لهذا الصباح، [PERSON_NAME] كذلك؟ …"
click at [6, 80] on icon "Play/Pause" at bounding box center [7, 78] width 3 height 3
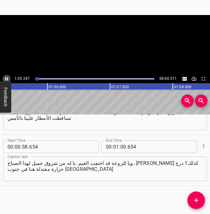
click at [6, 80] on icon "Play/Pause" at bounding box center [6, 78] width 3 height 3
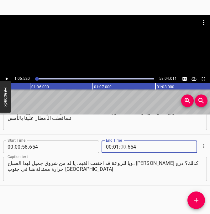
click at [123, 148] on input "number" at bounding box center [123, 147] width 6 height 13
type input "05"
type input "520"
click at [201, 207] on button "Add Cue" at bounding box center [196, 201] width 18 height 18
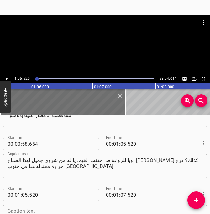
scroll to position [390, 0]
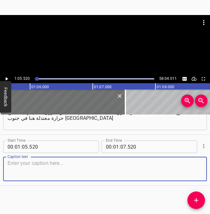
paste textarea ". [PERSON_NAME][DEMOGRAPHIC_DATA] على هذا لأننا أردنا من جميعكم أن تنتقلوا إلى …"
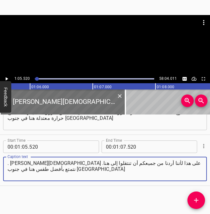
type textarea ". [PERSON_NAME][DEMOGRAPHIC_DATA] على هذا لأننا أردنا من جميعكم أن تنتقلوا إلى …"
click at [7, 77] on icon "Play/Pause" at bounding box center [7, 79] width 6 height 6
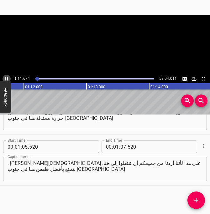
click at [7, 77] on icon "Play/Pause" at bounding box center [7, 79] width 6 height 6
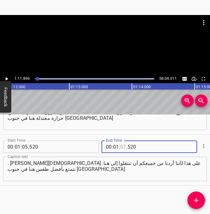
click at [122, 147] on input "number" at bounding box center [123, 147] width 6 height 13
type input "11"
type input "896"
click at [192, 198] on icon "Add Cue" at bounding box center [196, 201] width 8 height 8
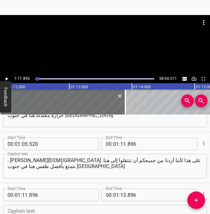
scroll to position [441, 0]
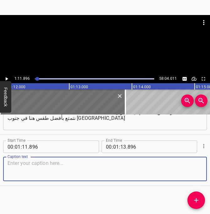
paste textarea "لقد حظيت بامتياز هذا الصباح بتقديم زوجتي، [PERSON_NAME]. ياله من امتياز حقًا! ل…"
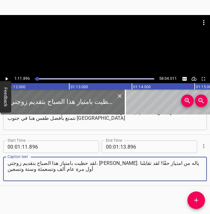
type textarea "لقد حظيت بامتياز هذا الصباح بتقديم زوجتي، [PERSON_NAME]. ياله من امتياز حقًا! ل…"
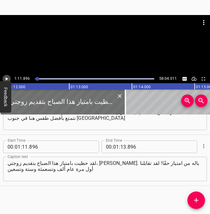
click at [8, 78] on icon "Play/Pause" at bounding box center [7, 79] width 6 height 6
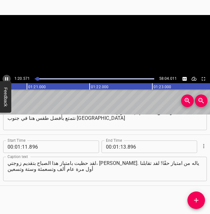
click at [8, 78] on icon "Play/Pause" at bounding box center [6, 78] width 3 height 3
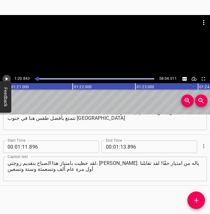
click at [8, 81] on icon "Play/Pause" at bounding box center [7, 79] width 6 height 6
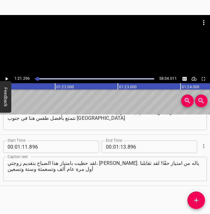
scroll to position [0, 5095]
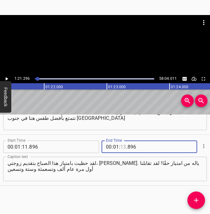
click at [122, 147] on input "number" at bounding box center [123, 147] width 6 height 13
type input "21"
type input "296"
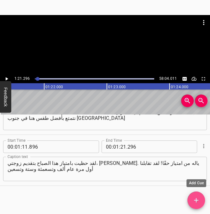
click at [197, 201] on icon "Add Cue" at bounding box center [196, 201] width 8 height 8
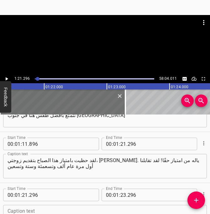
scroll to position [492, 0]
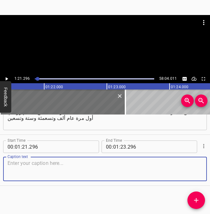
paste textarea "لذا نحن نعرف بعضنا بعضًا لنحو سبعة وعشرين عامًا. وسنتمم عامنا الحادي والعشرين م…"
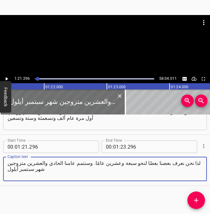
type textarea "لذا نحن نعرف بعضنا بعضًا لنحو سبعة وعشرين عامًا. وسنتمم عامنا الحادي والعشرين م…"
click at [8, 78] on icon "Play/Pause" at bounding box center [7, 79] width 6 height 6
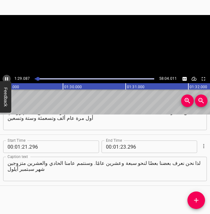
click at [8, 78] on icon "Play/Pause" at bounding box center [6, 78] width 3 height 3
click at [123, 149] on input "number" at bounding box center [123, 147] width 6 height 13
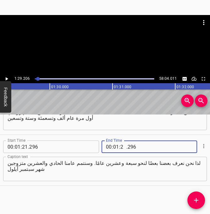
type input "29"
type input "206"
click at [197, 198] on icon "Add Cue" at bounding box center [196, 201] width 8 height 8
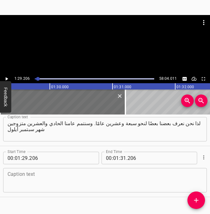
scroll to position [543, 0]
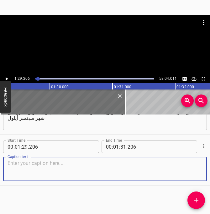
paste textarea "أضف إلى ذلك الامتياز العظيم لشراكتنا في الخدمة. [PERSON_NAME] يقولون، ينبغي لو …"
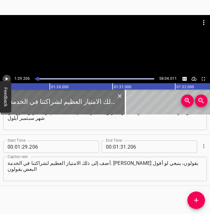
click at [6, 79] on icon "Play/Pause" at bounding box center [7, 78] width 3 height 3
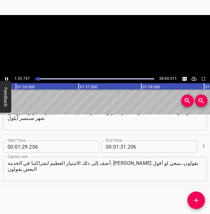
click at [6, 79] on icon "Play/Pause" at bounding box center [7, 79] width 6 height 6
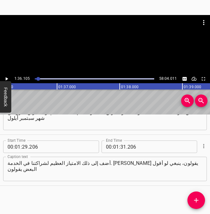
scroll to position [0, 6023]
click at [119, 162] on textarea "أضف إلى ذلك الامتياز العظيم لشراكتنا في الخدمة. [PERSON_NAME] يقولون، ينبغي لو …" at bounding box center [105, 169] width 195 height 18
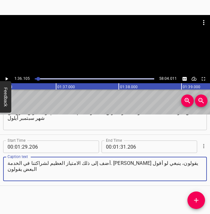
click at [119, 162] on textarea "أضف إلى ذلك الامتياز العظيم لشراكتنا في الخدمة. [PERSON_NAME] يقولون، ينبغي لو …" at bounding box center [105, 169] width 195 height 18
paste textarea ": "كيف يبدو تشارك الأزواج في الخدمة؟"
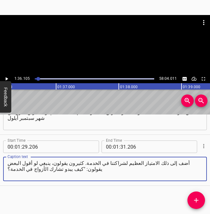
drag, startPoint x: 87, startPoint y: 164, endPoint x: 39, endPoint y: 164, distance: 48.3
click at [39, 164] on textarea "أضف إلى ذلك الامتياز العظيم لشراكتنا في الخدمة. كثيرون يقولون، ينبغي لو أقول ال…" at bounding box center [105, 169] width 195 height 18
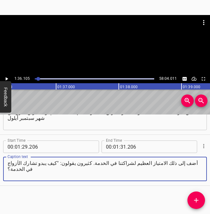
type textarea "أضف إلى ذلك الامتياز العظيم لشراكتنا في الخدمة. كثيرون يقولون: "كيف يبدو تشارك …"
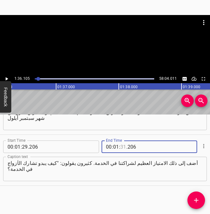
click at [123, 148] on input "number" at bounding box center [123, 147] width 6 height 13
type input "36"
type input "105"
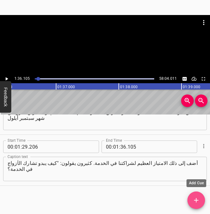
click at [195, 199] on icon "Add Cue" at bounding box center [196, 201] width 8 height 8
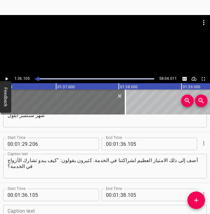
scroll to position [594, 0]
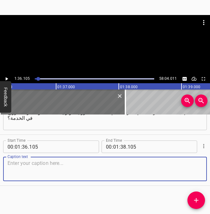
paste textarea "أينجح؟" أتريدون معرفة كيف الأمر؟ تريدون حقًا؟ لا؟ إنه أمر مذهل. أتعلمون ماذا؟ إ…"
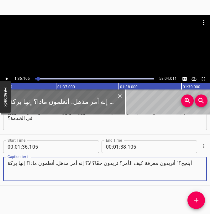
type textarea "أينجح؟" أتريدون معرفة كيف الأمر؟ تريدون حقًا؟ لا؟ إنه أمر مذهل. أتعلمون ماذا؟ إ…"
click at [8, 79] on icon "Play/Pause" at bounding box center [7, 78] width 3 height 3
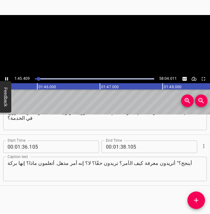
click at [8, 79] on icon "Play/Pause" at bounding box center [6, 78] width 3 height 3
click at [123, 147] on input "number" at bounding box center [123, 147] width 6 height 13
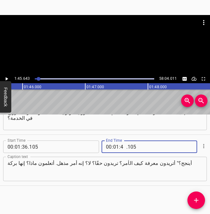
type input "45"
type input "643"
click at [197, 203] on icon "Add Cue" at bounding box center [196, 201] width 8 height 8
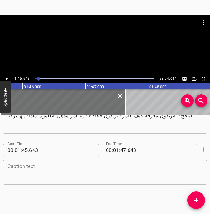
scroll to position [645, 0]
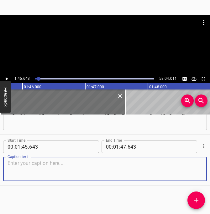
paste textarea "إن مكتب زوجتي يقع آخر القاعة مباشرة. إن مشاركتنا في الخدمة امتياز حقًا! يا لها …"
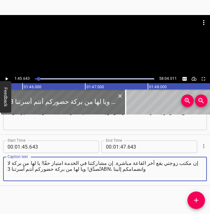
click at [105, 163] on textarea "إن مكتب زوجتي يقع آخر القاعة مباشرة. إن مشاركتنا في الخدمة امتياز حقًا! يا لها …" at bounding box center [105, 169] width 195 height 18
paste textarea
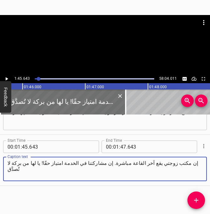
type textarea "إن مكتب زوجتي يقع آخر القاعة مباشرة. إن مشاركتنا في الخدمة امتياز حقًا! يا لها …"
click at [8, 78] on icon "Play/Pause" at bounding box center [7, 79] width 6 height 6
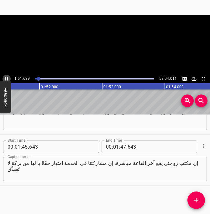
click at [8, 78] on icon "Play/Pause" at bounding box center [6, 78] width 3 height 3
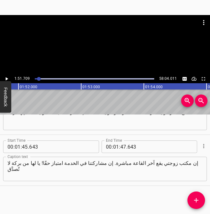
scroll to position [0, 7001]
click at [8, 78] on icon "Play/Pause" at bounding box center [7, 79] width 6 height 6
click at [8, 78] on icon "Play/Pause" at bounding box center [6, 78] width 3 height 3
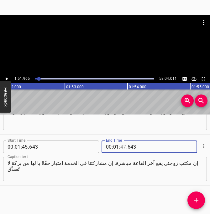
click at [123, 148] on input "number" at bounding box center [123, 147] width 6 height 13
type input "51"
type input "965"
click at [198, 202] on icon "Add Cue" at bounding box center [196, 201] width 8 height 8
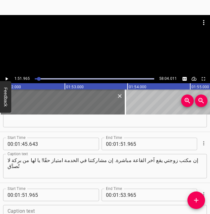
scroll to position [696, 0]
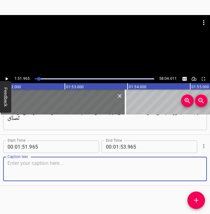
paste textarea "ويا لها من بركة حضوركم أنتم أسرتنا 3ABN، وانضمامكم إلينا. [00:01:58] كما تعلمون…"
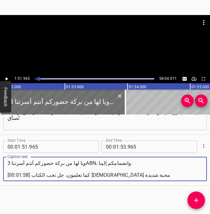
drag, startPoint x: 30, startPoint y: 177, endPoint x: 7, endPoint y: 176, distance: 23.2
click at [8, 176] on textarea "ويا لها من بركة حضوركم أنتم أسرتنا 3ABN، وانضمامكم إلينا. [00:01:58] كما تعلمون…" at bounding box center [105, 169] width 195 height 18
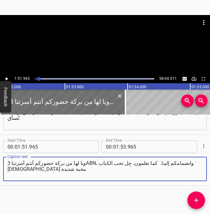
type textarea "ويا لها من بركة حضوركم أنتم أسرتنا 3ABN، وانضمامكم إلينا. كما تعلمون، جِل تحب ا…"
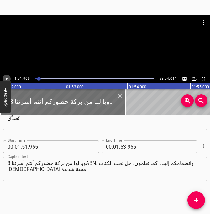
click at [7, 79] on icon "Play/Pause" at bounding box center [7, 78] width 3 height 3
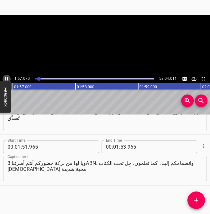
click at [7, 79] on icon "Play/Pause" at bounding box center [6, 78] width 3 height 3
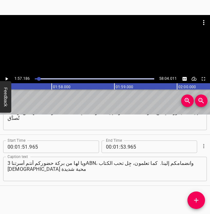
scroll to position [0, 7344]
click at [7, 80] on icon "Play/Pause" at bounding box center [7, 79] width 6 height 6
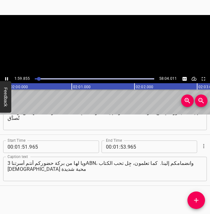
click at [7, 80] on icon "Play/Pause" at bounding box center [7, 79] width 6 height 6
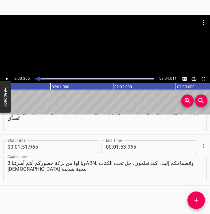
scroll to position [0, 7534]
click at [115, 147] on input "number" at bounding box center [116, 147] width 6 height 13
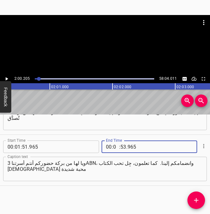
type input "02"
type input "00"
type input "205"
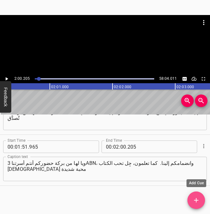
click at [192, 199] on span "Add Cue" at bounding box center [196, 201] width 18 height 8
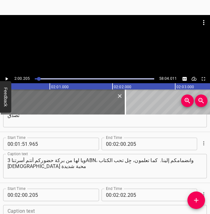
scroll to position [747, 0]
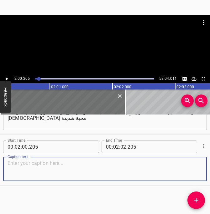
paste textarea "تعشق [DEMOGRAPHIC_DATA]. كما تحب الآخرين وتهتم لأمرهم. كما بالطبع تحب [DEMOGRAP…"
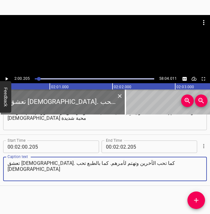
type textarea "تعشق [DEMOGRAPHIC_DATA]. كما تحب الآخرين وتهتم لأمرهم. كما بالطبع تحب [DEMOGRAP…"
click at [6, 79] on icon "Play/Pause" at bounding box center [7, 78] width 3 height 3
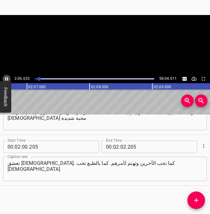
click at [6, 79] on icon "Play/Pause" at bounding box center [7, 79] width 6 height 6
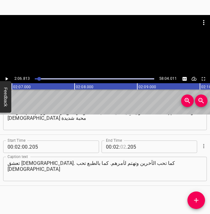
click at [123, 145] on input "number" at bounding box center [123, 147] width 6 height 13
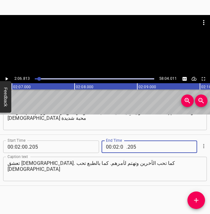
type input "06"
type input "813"
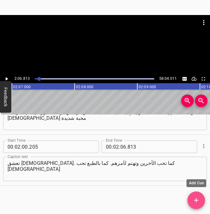
click at [194, 200] on icon "Add Cue" at bounding box center [196, 201] width 8 height 8
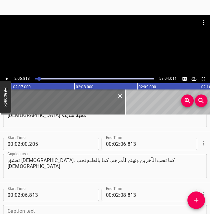
scroll to position [798, 0]
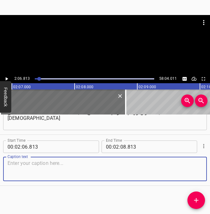
paste textarea "ويا لها من بركة. تقرؤون اسمها على لائحة أعضاء مدارس السبوت، كلي يقين من أنها تس…"
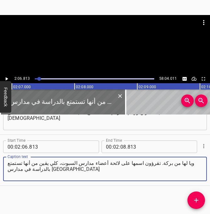
type textarea "ويا لها من بركة. تقرؤون اسمها على لائحة أعضاء مدارس السبوت، كلي يقين من أنها تس…"
click at [6, 79] on icon "Play/Pause" at bounding box center [7, 78] width 3 height 3
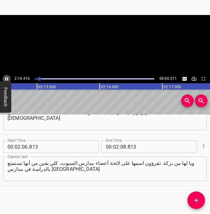
click at [6, 78] on icon "Play/Pause" at bounding box center [6, 78] width 3 height 3
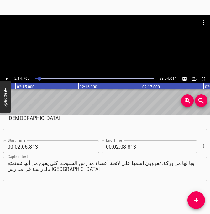
scroll to position [0, 8446]
click at [123, 146] on input "number" at bounding box center [123, 147] width 6 height 13
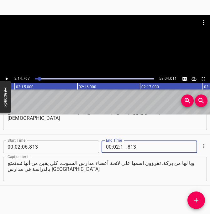
type input "14"
type input "767"
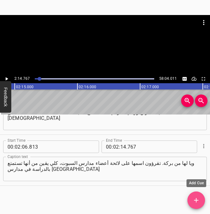
click at [196, 198] on icon "Add Cue" at bounding box center [196, 201] width 8 height 8
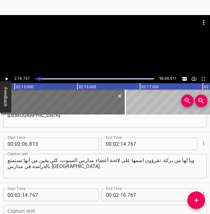
scroll to position [849, 0]
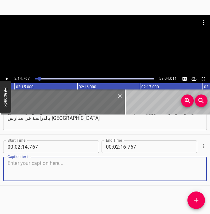
paste textarea "تستغرق الكثير من الوقت لتحضير كل هذه الدروس. يفرحني حقًا رؤيتها جالسة تدرس لتحض…"
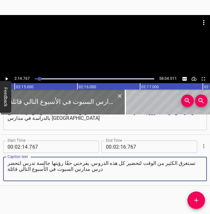
type textarea "تستغرق الكثير من الوقت لتحضير كل هذه الدروس. يفرحني حقًا رؤيتها جالسة تدرس لتحض…"
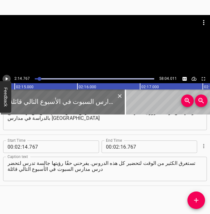
click at [6, 77] on icon "Play/Pause" at bounding box center [7, 79] width 6 height 6
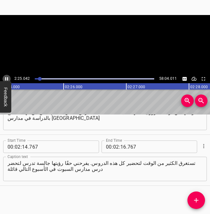
click at [6, 77] on icon "Play/Pause" at bounding box center [7, 79] width 6 height 6
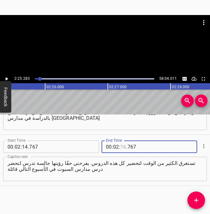
click at [123, 147] on input "number" at bounding box center [123, 147] width 6 height 13
type input "25"
type input "283"
click at [195, 198] on icon "Add Cue" at bounding box center [196, 201] width 8 height 8
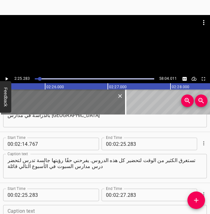
scroll to position [900, 0]
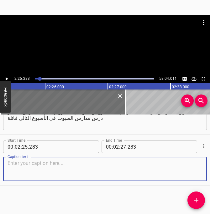
paste textarea "جريج، الأمر ممتع حقًا، يا للروعة! أنا هنا بكل نقاطي التي سأتحدث عنها، [PERSON_N…"
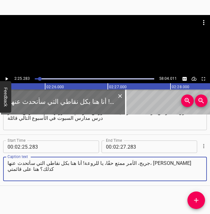
type textarea "جريج، الأمر ممتع حقًا، يا للروعة! أنا هنا بكل نقاطي التي سأتحدث عنها، [PERSON_N…"
click at [6, 78] on icon "Play/Pause" at bounding box center [7, 78] width 3 height 3
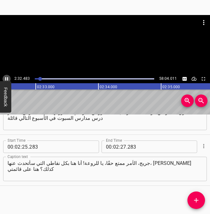
click at [6, 78] on icon "Play/Pause" at bounding box center [6, 78] width 3 height 3
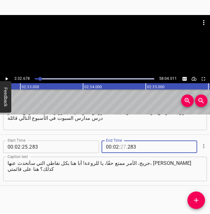
click at [124, 146] on input "number" at bounding box center [123, 147] width 6 height 13
type input "32"
type input "678"
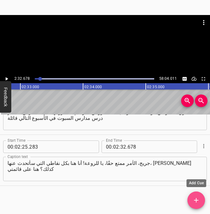
click at [194, 201] on icon "Add Cue" at bounding box center [196, 201] width 8 height 8
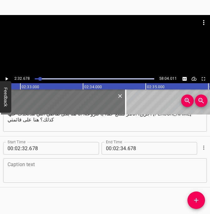
scroll to position [951, 0]
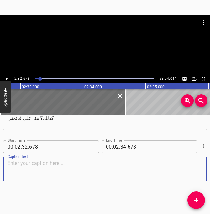
paste textarea "لذا أنا [PERSON_NAME] بسماعي موضوع درس مدرسة السبوت قبلكم جميعًا. لكني [PERSON_…"
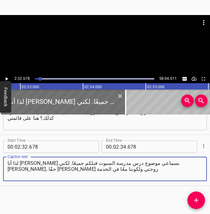
type textarea "لذا أنا [PERSON_NAME] بسماعي موضوع درس مدرسة السبوت قبلكم جميعًا. لكني [PERSON_…"
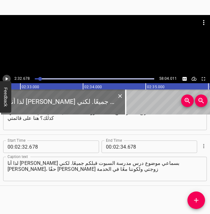
click at [7, 78] on icon "Play/Pause" at bounding box center [7, 79] width 6 height 6
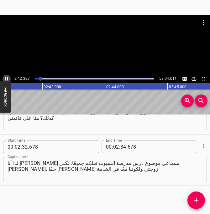
click at [7, 78] on icon "Play/Pause" at bounding box center [6, 78] width 3 height 3
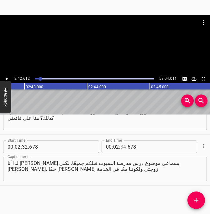
click at [124, 148] on input "number" at bounding box center [123, 147] width 6 height 13
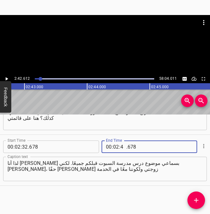
type input "42"
type input "612"
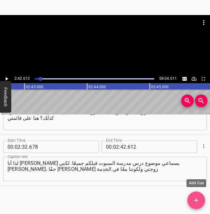
click at [198, 200] on icon "Add Cue" at bounding box center [196, 201] width 8 height 8
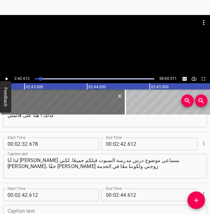
scroll to position [1002, 0]
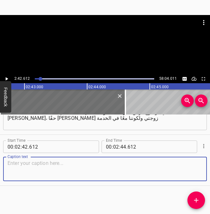
paste textarea "لكنا سنفعل شيئًا مختلفًا بعض الشيء، فبدلًا من أن يكون التسبيح تاليًا"
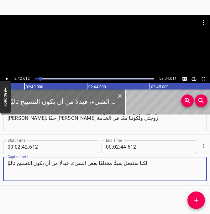
click at [7, 77] on icon "Play/Pause" at bounding box center [7, 79] width 6 height 6
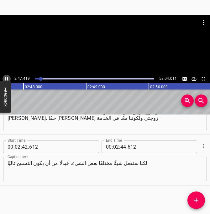
click at [7, 78] on icon "Play/Pause" at bounding box center [6, 78] width 3 height 3
click at [97, 164] on textarea "لكنا سنفعل شيئًا مختلفًا بعض الشيء، فبدلًا من أن يكون التسبيح تاليًا" at bounding box center [105, 169] width 195 height 18
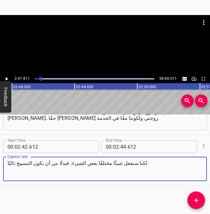
click at [97, 164] on textarea "لكنا سنفعل شيئًا مختلفًا بعض الشيء، فبدلًا من أن يكون التسبيح تاليًا" at bounding box center [105, 169] width 195 height 18
paste textarea "، فستجعل هي تيم بارتون يعزف بعدما تنهي هي وعظها"
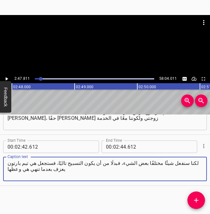
type textarea "لكنا سنفعل شيئًا مختلفًا بعض الشيء، فبدلًا من أن يكون التسبيح تاليًا، فستجعل هي…"
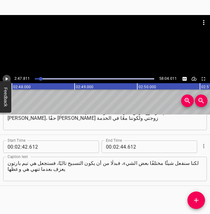
click at [8, 79] on icon "Play/Pause" at bounding box center [7, 79] width 6 height 6
click at [8, 79] on icon "Play/Pause" at bounding box center [6, 78] width 3 height 3
click at [121, 146] on input "number" at bounding box center [123, 147] width 6 height 13
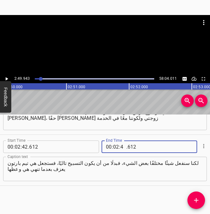
type input "49"
type input "943"
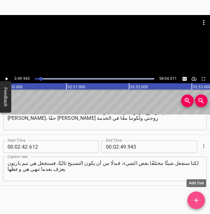
click at [199, 203] on icon "Add Cue" at bounding box center [196, 201] width 8 height 8
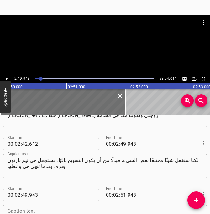
scroll to position [1054, 0]
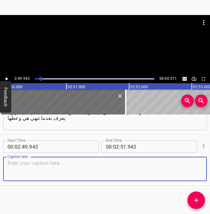
paste textarea "وعنوان موضعها [DATE] "الارتياح في المحبة وبها". [00:02:56] أشكرك يا [PERSON_NAM…"
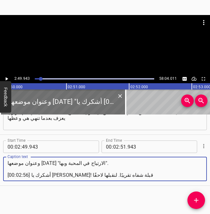
drag, startPoint x: 30, startPoint y: 175, endPoint x: 0, endPoint y: 175, distance: 30.1
click at [0, 175] on html "Caption Editor Batch Transcribe Login Sign Up Privacy Contact 2:49.943 58:04.01…" at bounding box center [105, 107] width 210 height 214
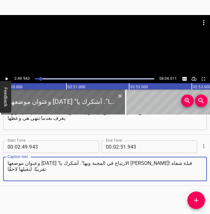
type textarea "وعنوان موضعها [DATE] "الارتياح في المحبة وبها". أشكرك يا [PERSON_NAME]! قبلة شف…"
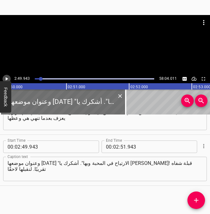
click at [7, 78] on icon "Play/Pause" at bounding box center [7, 78] width 3 height 3
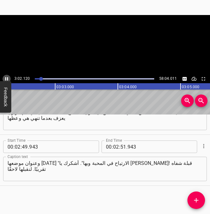
click at [7, 78] on icon "Play/Pause" at bounding box center [7, 79] width 6 height 6
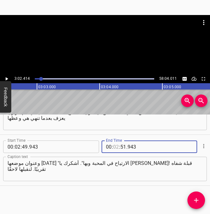
click at [116, 146] on input "number" at bounding box center [116, 147] width 6 height 13
type input "03"
type input "02"
type input "414"
click at [195, 197] on icon "Add Cue" at bounding box center [196, 201] width 8 height 8
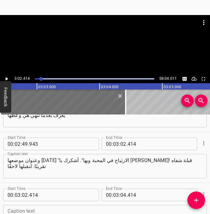
scroll to position [1105, 0]
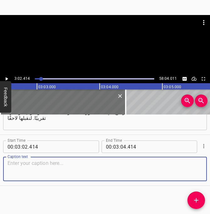
paste textarea "يا لها من بركة أن نكون معًا في لقاء معسكر 3ABN، [PERSON_NAME] كذلك؟ دومًا ما تُ…"
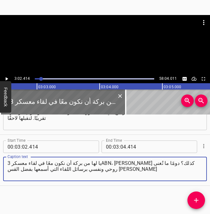
type textarea "يا لها من بركة أن نكون معًا في لقاء معسكر 3ABN، [PERSON_NAME] كذلك؟ دومًا ما تُ…"
click at [8, 80] on icon "Play/Pause" at bounding box center [7, 79] width 6 height 6
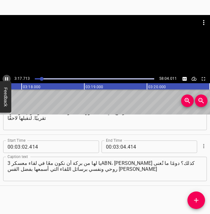
click at [8, 80] on icon "Play/Pause" at bounding box center [7, 79] width 6 height 6
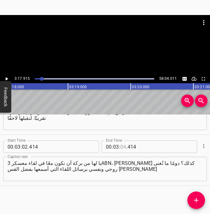
click at [122, 148] on input "number" at bounding box center [123, 147] width 6 height 13
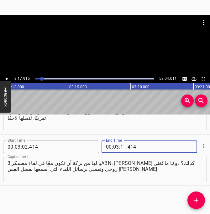
type input "17"
type input "915"
click at [197, 201] on icon "Add Cue" at bounding box center [196, 201] width 8 height 8
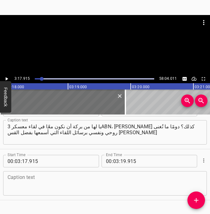
scroll to position [1156, 0]
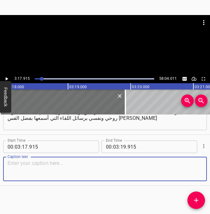
paste textarea "إن الرسالة التي سمعناها للتو من سفر [PERSON_NAME] كانت رسالة قوية، مجدًا لله! ل…"
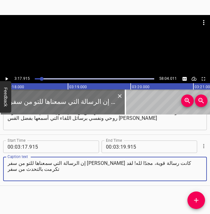
type textarea "إن الرسالة التي سمعناها للتو من سفر [PERSON_NAME] كانت رسالة قوية، مجدًا لله! ل…"
click at [8, 78] on icon "Play/Pause" at bounding box center [7, 79] width 6 height 6
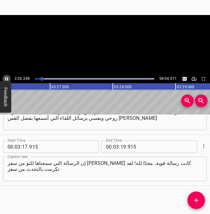
click at [8, 78] on icon "Play/Pause" at bounding box center [6, 78] width 3 height 3
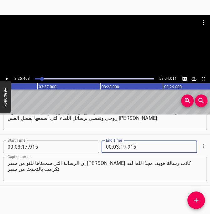
click at [124, 147] on input "number" at bounding box center [123, 147] width 6 height 13
type input "26"
type input "403"
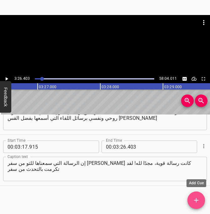
click at [195, 204] on icon "Add Cue" at bounding box center [196, 201] width 8 height 8
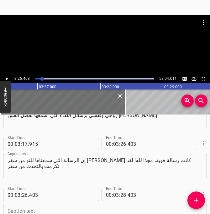
scroll to position [1207, 0]
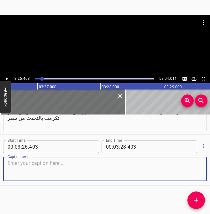
paste textarea "حسنًا، مع جميعكم النشرة. سفر صفنيا، صحيح. مجدًا للرب! الراحة في المحبة وبها. كم…"
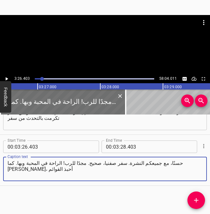
type textarea "حسنًا، مع جميعكم النشرة. سفر صفنيا، صحيح. مجدًا للرب! الراحة في المحبة وبها. كم…"
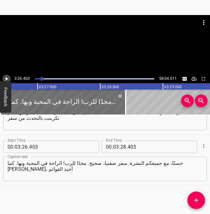
click at [6, 79] on icon "Play/Pause" at bounding box center [7, 78] width 3 height 3
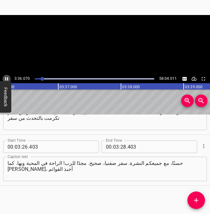
click at [6, 79] on icon "Play/Pause" at bounding box center [7, 79] width 6 height 6
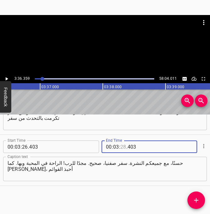
click at [120, 148] on input "number" at bounding box center [123, 147] width 6 height 13
type input "36"
type input "359"
click at [197, 201] on icon "Add Cue" at bounding box center [196, 201] width 8 height 8
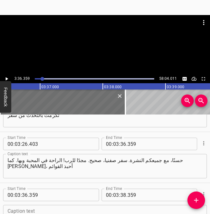
scroll to position [1258, 0]
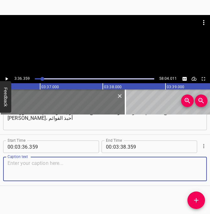
paste textarea "أتعلمون جميعكم هذا؟ من لائحة مدرسة السبوت؟ فاليوم سنتحدث عن سبعة مفاتيح لاستكشا…"
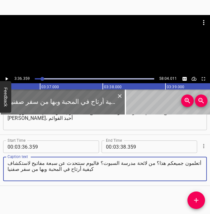
type textarea "أتعلمون جميعكم هذا؟ من لائحة مدرسة السبوت؟ فاليوم سنتحدث عن سبعة مفاتيح لاستكشا…"
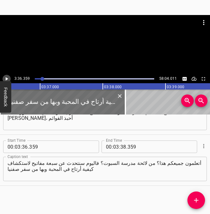
click at [8, 81] on icon "Play/Pause" at bounding box center [7, 79] width 6 height 6
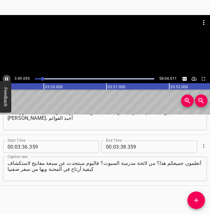
click at [8, 81] on icon "Play/Pause" at bounding box center [7, 79] width 6 height 6
click at [124, 147] on input "number" at bounding box center [123, 147] width 6 height 13
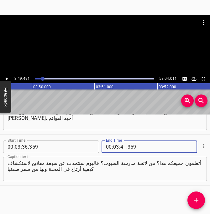
type input "49"
type input "491"
click at [196, 199] on icon "Add Cue" at bounding box center [196, 201] width 8 height 8
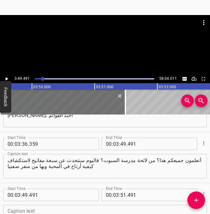
scroll to position [1309, 0]
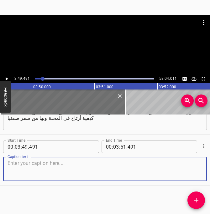
paste textarea "لكن قبل هذا، أريد طرح سؤال عليكم: هل أنتم في راحة؟ هل تمتلكون يقين الخلاص؟ هل أ…"
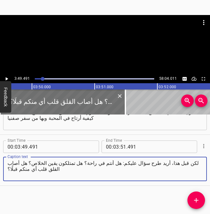
type textarea "لكن قبل هذا، أريد طرح سؤال عليكم: هل أنتم في راحة؟ هل تمتلكون يقين الخلاص؟ هل أ…"
click at [5, 78] on icon "Play/Pause" at bounding box center [7, 79] width 6 height 6
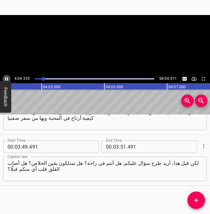
click at [5, 78] on icon "Play/Pause" at bounding box center [7, 79] width 6 height 6
click at [115, 147] on input "number" at bounding box center [116, 147] width 6 height 13
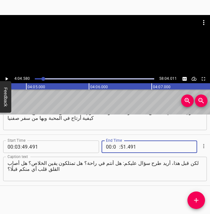
type input "04"
type input "580"
click at [197, 201] on icon "Add Cue" at bounding box center [196, 201] width 8 height 8
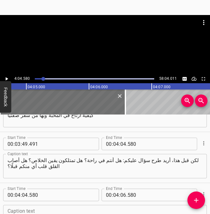
scroll to position [1360, 0]
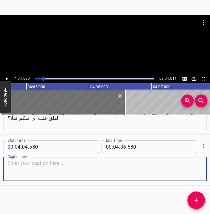
paste textarea "أيشعر أيكم الخزي والذنب؟ أتصارعون مع الإدانة؟ هل أنت مرتاحون في علاقاتكم مع الآ…"
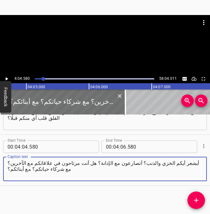
type textarea "أيشعر أيكم الخزي والذنب؟ أتصارعون مع الإدانة؟ هل أنت مرتاحون في علاقاتكم مع الآ…"
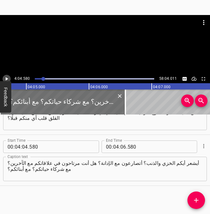
click at [6, 78] on icon "Play/Pause" at bounding box center [7, 78] width 3 height 3
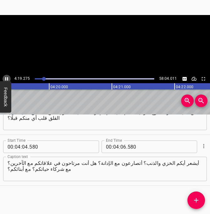
click at [6, 78] on icon "Play/Pause" at bounding box center [6, 78] width 3 height 3
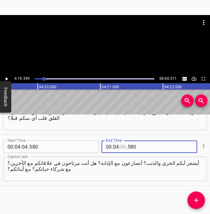
click at [123, 148] on input "number" at bounding box center [123, 147] width 6 height 13
type input "19"
type input "399"
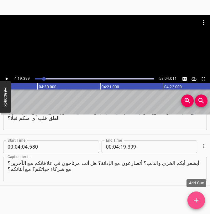
click at [198, 200] on icon "Add Cue" at bounding box center [196, 200] width 4 height 4
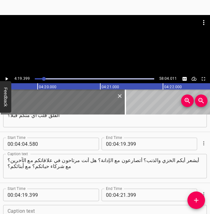
scroll to position [1411, 0]
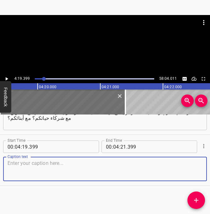
click at [48, 170] on textarea at bounding box center [105, 169] width 195 height 18
paste textarea "مع أبائكم؟ مع زملائكم في العمل؟ مع جيرانكم؟ مع أعضاء كنيستكم؟ هل أنتم في راحة ت…"
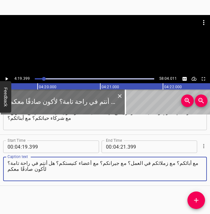
type textarea "مع أبائكم؟ مع زملائكم في العمل؟ مع جيرانكم؟ مع أعضاء كنيستكم؟ هل أنتم في راحة ت…"
click at [8, 78] on icon "Play/Pause" at bounding box center [7, 79] width 6 height 6
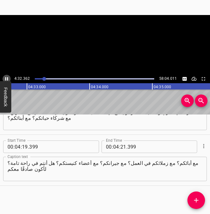
click at [8, 78] on icon "Play/Pause" at bounding box center [6, 78] width 3 height 3
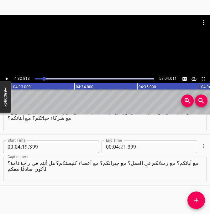
click at [122, 149] on input "number" at bounding box center [123, 147] width 6 height 13
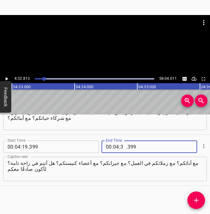
type input "32"
type input "813"
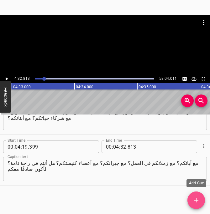
click at [204, 200] on span "Add Cue" at bounding box center [196, 201] width 18 height 8
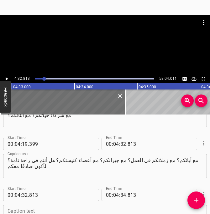
scroll to position [1462, 0]
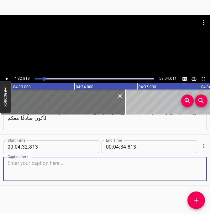
paste textarea "لست مرتاحًا دومًا لست مرتاحًا في كل الظروف لست مرتاحًا في كل الأوقات لست مرتاحً…"
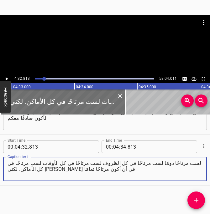
type textarea "لست مرتاحًا دومًا لست مرتاحًا في كل الظروف لست مرتاحًا في كل الأوقات لست مرتاحً…"
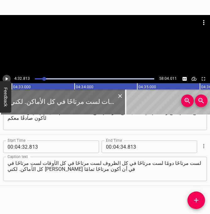
click at [7, 79] on icon "Play/Pause" at bounding box center [7, 78] width 3 height 3
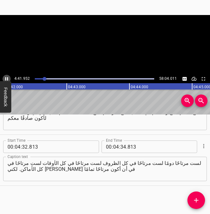
click at [7, 79] on icon "Play/Pause" at bounding box center [7, 79] width 6 height 6
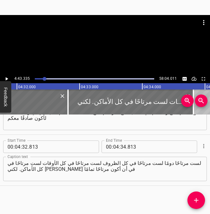
scroll to position [0, 16989]
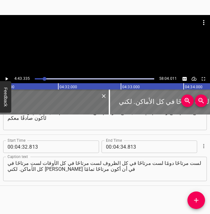
click at [130, 98] on div at bounding box center [171, 102] width 125 height 25
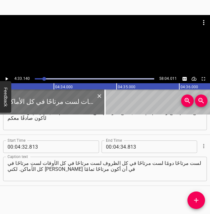
click at [6, 79] on icon "Play/Pause" at bounding box center [7, 78] width 3 height 3
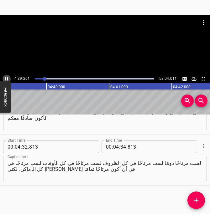
click at [5, 79] on icon "Play/Pause" at bounding box center [6, 78] width 3 height 3
click at [5, 79] on icon "Play/Pause" at bounding box center [7, 79] width 6 height 6
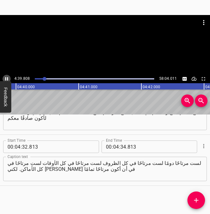
click at [5, 79] on icon "Play/Pause" at bounding box center [6, 78] width 3 height 3
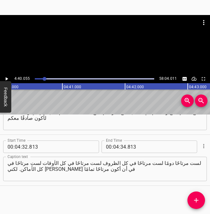
scroll to position [0, 17552]
click at [123, 147] on input "number" at bounding box center [123, 147] width 6 height 13
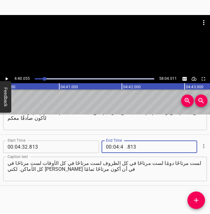
type input "40"
type input "055"
click at [193, 204] on icon "Add Cue" at bounding box center [196, 201] width 8 height 8
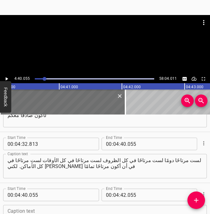
scroll to position [1513, 0]
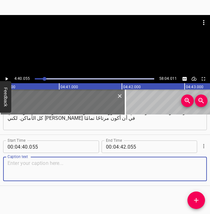
paste textarea "[DATE] سنستكشف أساليب تمكنكم من الراحة في [DEMOGRAPHIC_DATA] وبه. فلنصلي. أبانا…"
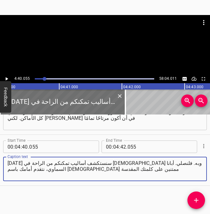
type textarea "[DATE] سنستكشف أساليب تمكنكم من الراحة في [DEMOGRAPHIC_DATA] وبه. فلنصلي. أبانا…"
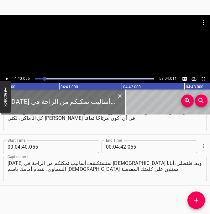
click at [7, 81] on button "Feedback" at bounding box center [5, 97] width 11 height 32
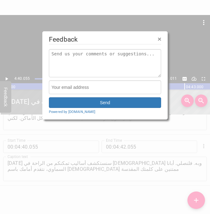
click at [160, 38] on span "×" at bounding box center [160, 38] width 4 height 7
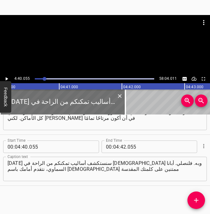
click at [8, 79] on icon "Play/Pause" at bounding box center [7, 78] width 3 height 3
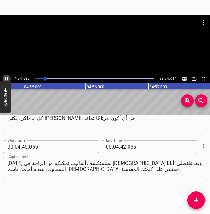
click at [7, 79] on icon "Play/Pause" at bounding box center [6, 78] width 3 height 3
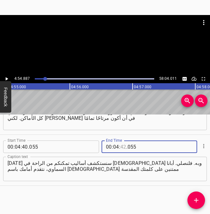
click at [125, 146] on input "number" at bounding box center [123, 147] width 6 height 13
type input "54"
type input "887"
click at [195, 196] on button "Add Cue" at bounding box center [196, 201] width 18 height 18
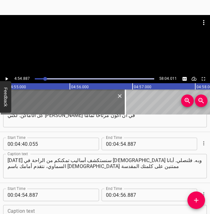
scroll to position [1564, 0]
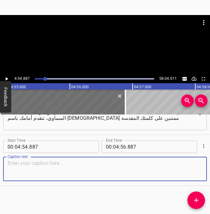
paste textarea "والآن، أتضرع إليك أن تخبئني [PERSON_NAME]. [PERSON_NAME] [PERSON_NAME]، أتضرع إ…"
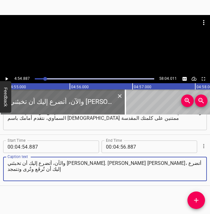
type textarea "والآن، أتضرع إليك أن تخبئني [PERSON_NAME]. [PERSON_NAME] [PERSON_NAME]، أتضرع إ…"
click at [6, 78] on icon "Play/Pause" at bounding box center [7, 78] width 3 height 3
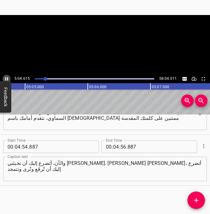
click at [6, 78] on icon "Play/Pause" at bounding box center [6, 78] width 3 height 3
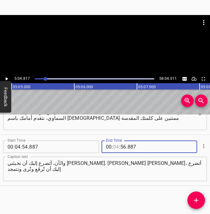
click at [115, 147] on input "number" at bounding box center [116, 147] width 6 height 13
type input "05"
type input "04"
type input "817"
click at [201, 203] on span "Add Cue" at bounding box center [196, 201] width 18 height 8
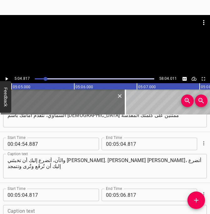
scroll to position [1615, 0]
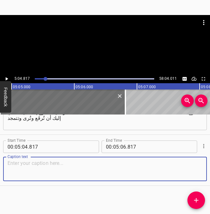
paste textarea "أتضرع إليك أن تأتينا وتتحدث إلينا وتخاطب قلوبنا. ونشكرك وسنظل نحمدك ونمجدك باسم…"
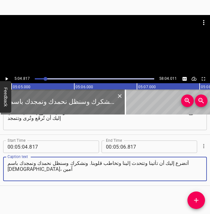
type textarea "أتضرع إليك أن تأتينا وتتحدث إلينا وتخاطب قلوبنا. ونشكرك وسنظل نحمدك ونمجدك باسم…"
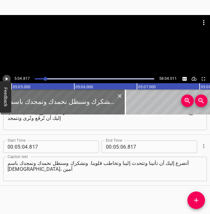
click at [7, 79] on icon "Play/Pause" at bounding box center [7, 78] width 3 height 3
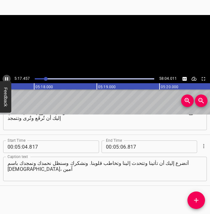
click at [7, 79] on icon "Play/Pause" at bounding box center [7, 79] width 6 height 6
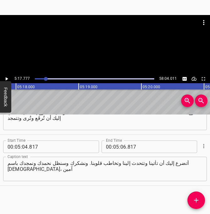
scroll to position [0, 19916]
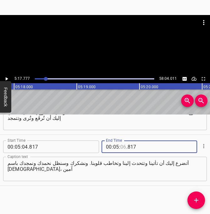
click at [124, 145] on input "number" at bounding box center [123, 147] width 6 height 13
type input "17"
type input "777"
click at [197, 197] on icon "Add Cue" at bounding box center [196, 201] width 8 height 8
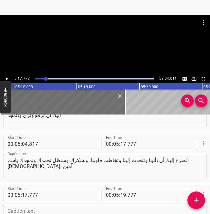
scroll to position [1666, 0]
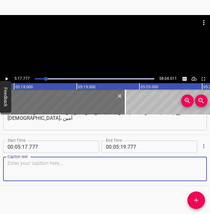
paste textarea "يقولون،يعلم جميعكم هذا، إن الاعتراف يريح النفس، ويؤذي السُمعَة. لكني أريد أخبرك…"
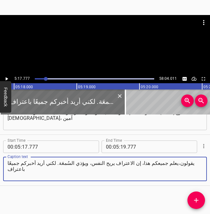
type textarea "يقولون،يعلم جميعكم هذا، إن الاعتراف يريح النفس، ويؤذي السُمعَة. لكني أريد أخبرك…"
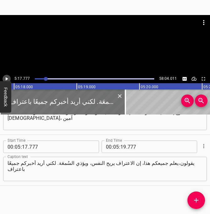
click at [8, 79] on icon "Play/Pause" at bounding box center [7, 79] width 6 height 6
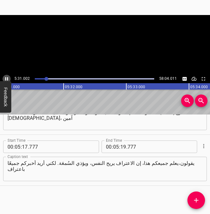
click at [8, 79] on icon "Play/Pause" at bounding box center [6, 78] width 3 height 3
click at [124, 147] on input "number" at bounding box center [123, 147] width 6 height 13
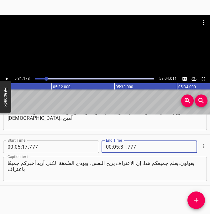
type input "31"
type input "178"
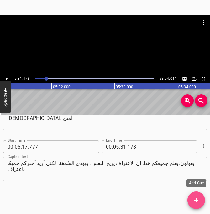
click at [196, 203] on icon "Add Cue" at bounding box center [196, 201] width 8 height 8
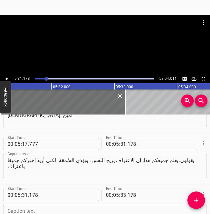
scroll to position [1718, 0]
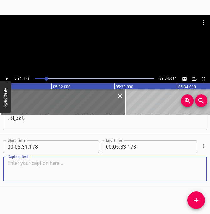
paste textarea "أنا إنسان [PERSON_NAME]. منذ طفولتي ومراهقتي حتى سنين رشدي. في الحقيقة، قد يحاو…"
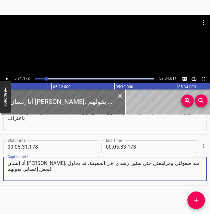
type textarea "أنا إنسان [PERSON_NAME]. منذ طفولتي ومراهقتي حتى سنين رشدي. في الحقيقة، قد يحاو…"
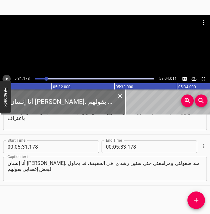
click at [6, 79] on icon "Play/Pause" at bounding box center [7, 78] width 3 height 3
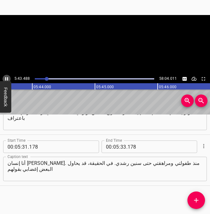
click at [6, 79] on icon "Play/Pause" at bounding box center [6, 78] width 3 height 3
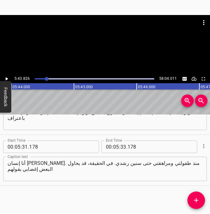
scroll to position [0, 21548]
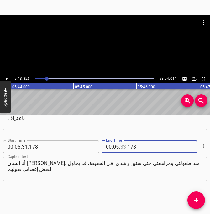
click at [124, 148] on input "number" at bounding box center [123, 147] width 6 height 13
type input "34"
type input "178"
click at [122, 148] on input "number" at bounding box center [123, 147] width 6 height 13
type input "43"
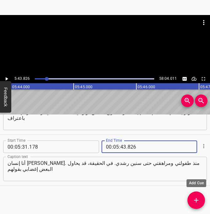
type input "826"
click at [194, 201] on icon "Add Cue" at bounding box center [196, 200] width 4 height 4
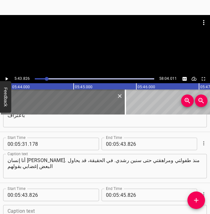
scroll to position [1769, 0]
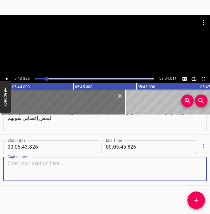
paste textarea "جِل، إنك حتى تستيقظين سعيدة". وهذا حقيقي. أنا أستيقظ سعيدة حرفيًا، وأظل سعيدة ط…"
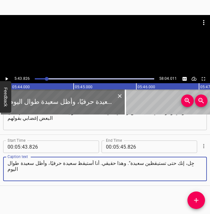
type textarea "جِل، إنك حتى تستيقظين سعيدة". وهذا حقيقي. أنا أستيقظ سعيدة حرفيًا، وأظل سعيدة ط…"
click at [5, 79] on icon "Play/Pause" at bounding box center [7, 79] width 6 height 6
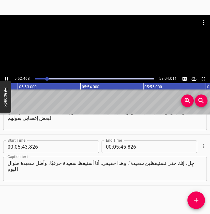
click at [4, 79] on icon "Play/Pause" at bounding box center [7, 79] width 6 height 6
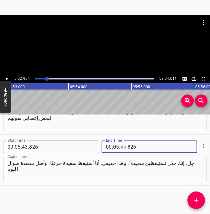
click at [123, 146] on input "number" at bounding box center [123, 147] width 6 height 13
type input "52"
type input "904"
click at [193, 204] on icon "Add Cue" at bounding box center [196, 201] width 8 height 8
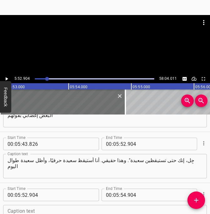
scroll to position [1820, 0]
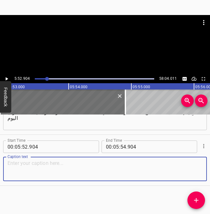
paste textarea "وهكذا أنا طوال الوقت. لكن قد ممرت باكتئاب في وقت ما في حياتي،"
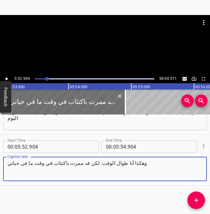
type textarea "وهكذا أنا طوال الوقت. لكن قد ممرت باكتئاب في وقت ما في حياتي"
click at [8, 78] on icon "Play/Pause" at bounding box center [7, 79] width 6 height 6
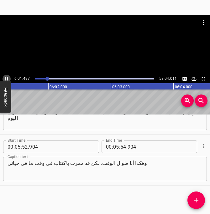
click at [8, 78] on icon "Play/Pause" at bounding box center [6, 78] width 3 height 3
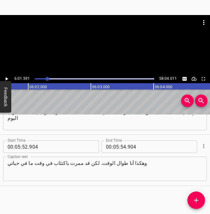
scroll to position [0, 22662]
click at [116, 148] on input "number" at bounding box center [116, 147] width 6 height 13
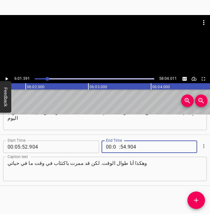
type input "06"
type input "01"
type input "591"
click at [197, 199] on icon "Add Cue" at bounding box center [196, 201] width 8 height 8
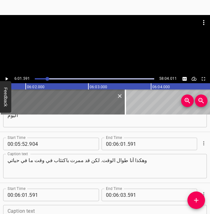
scroll to position [1871, 0]
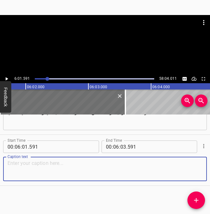
paste textarea "وقت غشيت في الظُلمة، وقت لم أر في النور ولم تبد أمو الحياة توحي بالراحة. هذا ما…"
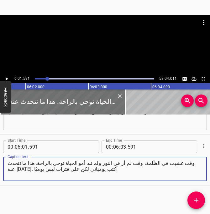
type textarea "وقت غشيت في الظُلمة، وقت لم أر في النور ولم تبد أمو الحياة توحي بالراحة. هذا ما…"
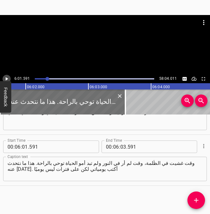
click at [7, 79] on icon "Play/Pause" at bounding box center [7, 78] width 3 height 3
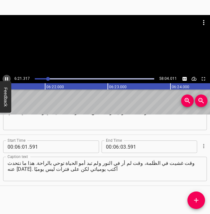
click at [7, 79] on icon "Play/Pause" at bounding box center [6, 78] width 3 height 3
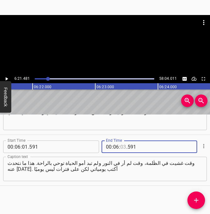
click at [123, 149] on input "number" at bounding box center [123, 147] width 6 height 13
type input "21"
type input "481"
click at [194, 203] on icon "Add Cue" at bounding box center [196, 201] width 8 height 8
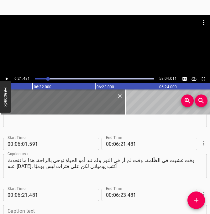
scroll to position [1922, 0]
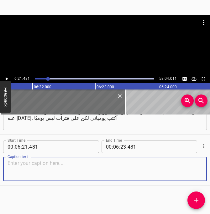
paste textarea "وأريد أن أقرأ عليكم، هذا مقطع شخصي، أريد أن أقرأ عليكم من دفتر يومياتي"
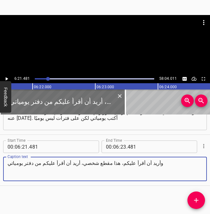
type textarea "وأريد أن أقرأ عليكم، هذا مقطع شخصي، أريد أن أقرأ عليكم من دفتر يومياتي"
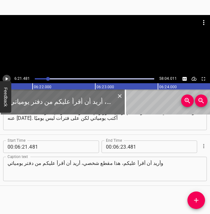
click at [7, 78] on icon "Play/Pause" at bounding box center [7, 78] width 3 height 3
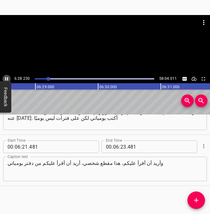
click at [7, 78] on icon "Play/Pause" at bounding box center [7, 79] width 6 height 6
click at [123, 148] on input "number" at bounding box center [123, 147] width 6 height 13
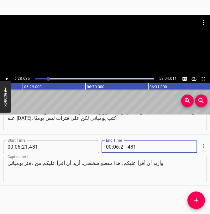
type input "28"
type input "635"
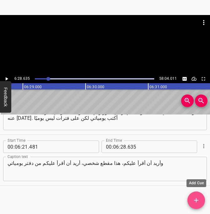
click at [195, 199] on icon "Add Cue" at bounding box center [196, 201] width 8 height 8
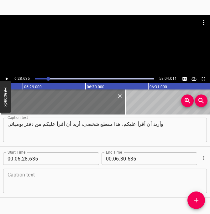
scroll to position [1973, 0]
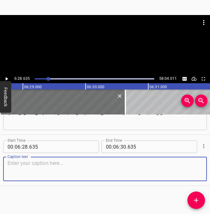
paste textarea "يومية تعود إلى تلك الفترة التي لم أشعر فيها بالراحة وكنت فيه أصارع الظُلمة. "رب…"
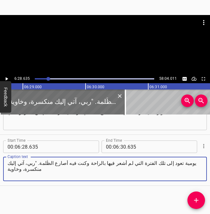
type textarea "يومية تعود إلى تلك الفترة التي لم أشعر فيها بالراحة وكنت فيه أصارع الظُلمة. "رب…"
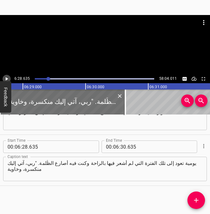
click at [8, 79] on icon "Play/Pause" at bounding box center [7, 79] width 6 height 6
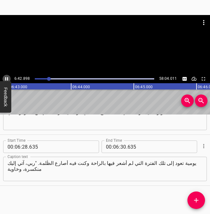
click at [8, 79] on icon "Play/Pause" at bounding box center [6, 78] width 3 height 3
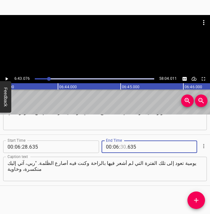
click at [121, 147] on input "number" at bounding box center [123, 147] width 6 height 13
type input "42"
type input "076"
click at [197, 199] on icon "Add Cue" at bounding box center [196, 201] width 8 height 8
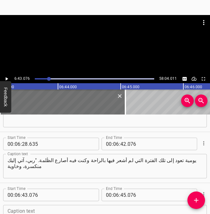
scroll to position [2024, 0]
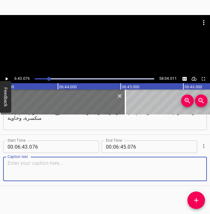
paste textarea "ونازفة، وفاقدة أي حس. أنا غير كافٍ. ما أفعله غير كافٍ. ينبغي للمؤمن الكمال. ألس…"
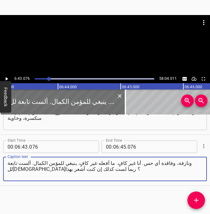
type textarea "ونازفة، وفاقدة أي حس. أنا غير كافٍ. ما أفعله غير كافٍ. ينبغي للمؤمن الكمال. ألس…"
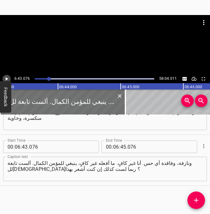
click at [5, 78] on icon "Play/Pause" at bounding box center [7, 79] width 6 height 6
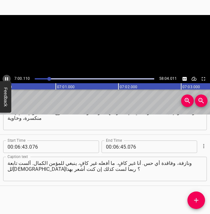
click at [5, 78] on icon "Play/Pause" at bounding box center [6, 78] width 3 height 3
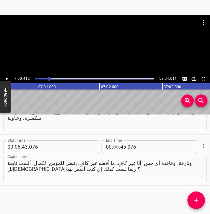
click at [116, 147] on input "number" at bounding box center [116, 147] width 6 height 13
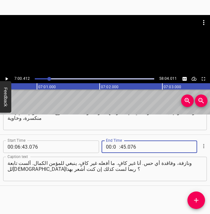
type input "07"
type input "00"
type input "412"
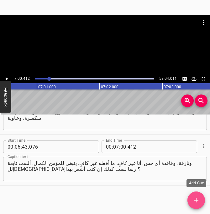
click at [198, 204] on icon "Add Cue" at bounding box center [196, 201] width 8 height 8
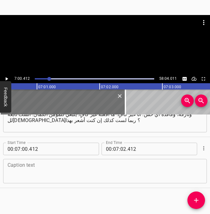
scroll to position [2075, 0]
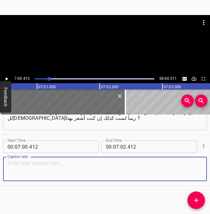
paste textarea "لقد استولى علي الخزي. فالأسهل ألَّا أشعر. أبعد أفكاري، يتحشرج صوتي كأني ساجهش ف…"
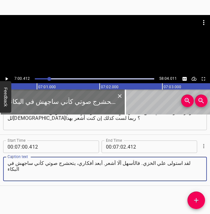
type textarea "لقد استولى علي الخزي. فالأسهل ألَّا أشعر. أبعد أفكاري، يتحشرج صوتي كأني ساجهش ف…"
click at [7, 79] on icon "Play/Pause" at bounding box center [7, 78] width 3 height 3
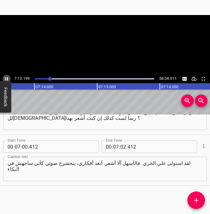
click at [7, 78] on icon "Play/Pause" at bounding box center [7, 79] width 6 height 6
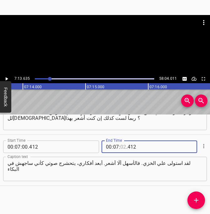
click at [122, 146] on input "number" at bounding box center [123, 147] width 6 height 13
type input "13"
type input "635"
click at [192, 203] on icon "Add Cue" at bounding box center [196, 201] width 8 height 8
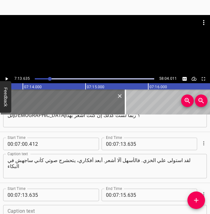
scroll to position [2126, 0]
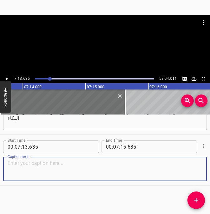
paste textarea "أركز بعقلي على أفكار أخرى. الأفضل ألا أركز على سعوري، الأفضل ألا أفكر، الأفضل أ…"
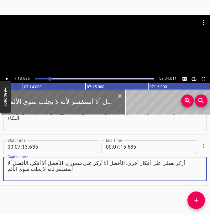
type textarea "أركز بعقلي على أفكار أخرى. الأفضل ألا أركز على سعوري، الأفضل ألا أفكر، الأفضل أ…"
click at [7, 81] on button "Feedback" at bounding box center [5, 97] width 11 height 32
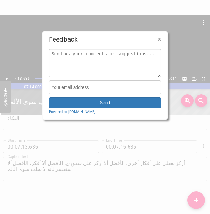
click at [160, 40] on span "×" at bounding box center [160, 38] width 4 height 7
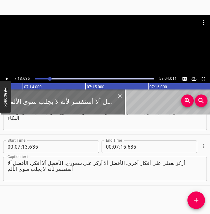
click at [6, 77] on icon "Play/Pause" at bounding box center [7, 78] width 3 height 3
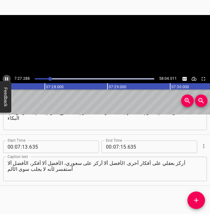
click at [6, 77] on icon "Play/Pause" at bounding box center [6, 78] width 3 height 3
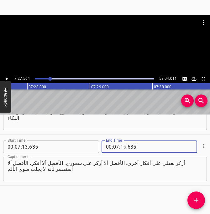
click at [123, 148] on input "number" at bounding box center [123, 147] width 6 height 13
type input "27"
type input "564"
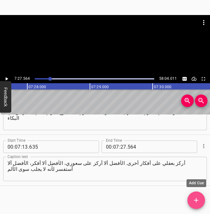
click at [196, 201] on icon "Add Cue" at bounding box center [196, 200] width 4 height 4
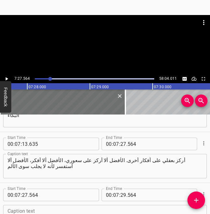
scroll to position [2177, 0]
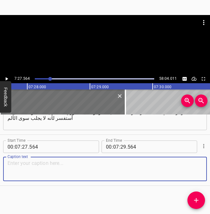
paste textarea "وليس لدي رفاهية الوقت لأتألم. ربي، أنا خائفة. إذا نظرت داخلي وسمحت لنفسي بأن أش…"
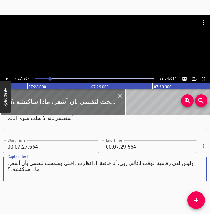
type textarea "وليس لدي رفاهية الوقت لأتألم. ربي، أنا خائفة. إذا نظرت داخلي وسمحت لنفسي بأن أش…"
click at [7, 79] on icon "Play/Pause" at bounding box center [7, 78] width 3 height 3
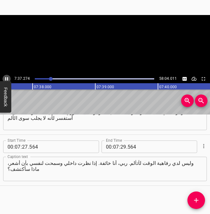
click at [7, 79] on icon "Play/Pause" at bounding box center [6, 78] width 3 height 3
click at [124, 149] on input "number" at bounding box center [123, 147] width 6 height 13
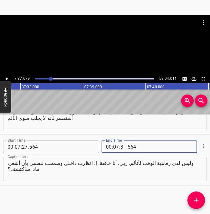
type input "37"
type input "679"
click at [198, 201] on icon "Add Cue" at bounding box center [196, 201] width 8 height 8
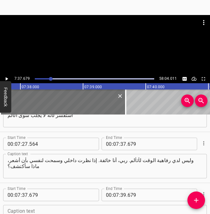
scroll to position [2228, 0]
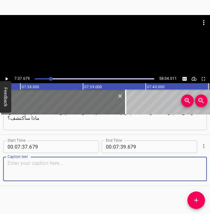
paste textarea "مَن هي جِل حقًا؟ ماذا إن لم تكن جميلة من الداخل؟ الأفضل غلق الأمر والابتعاد. يم…"
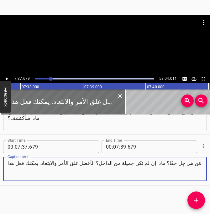
type textarea "مَن هي جِل حقًا؟ ماذا إن لم تكن جميلة من الداخل؟ الأفضل غلق الأمر والابتعاد. يم…"
click at [7, 78] on icon "Play/Pause" at bounding box center [7, 78] width 3 height 3
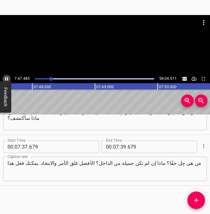
click at [7, 78] on icon "Play/Pause" at bounding box center [6, 78] width 3 height 3
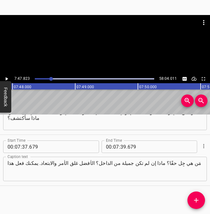
scroll to position [0, 29319]
click at [123, 149] on input "number" at bounding box center [123, 147] width 6 height 13
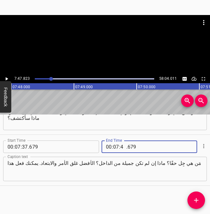
type input "47"
type input "823"
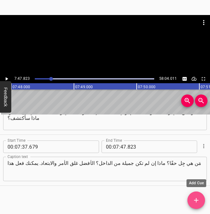
click at [199, 197] on icon "Add Cue" at bounding box center [196, 201] width 8 height 8
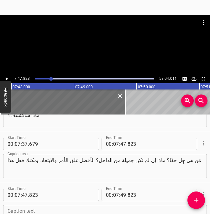
scroll to position [2279, 0]
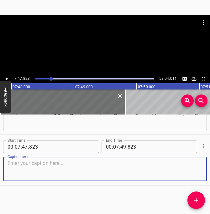
paste textarea "ارتدي قناع المرح. تظاهري بأن كل شيء على ما يرام. يستحيل أن أظهر ضعيفة. لن أظهر …"
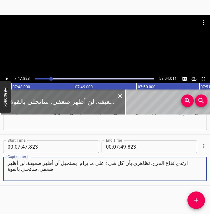
type textarea "ارتدي قناع المرح. تظاهري بأن كل شيء على ما يرام. يستحيل أن أظهر ضعيفة. لن أظهر …"
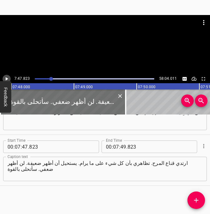
click at [7, 79] on icon "Play/Pause" at bounding box center [7, 78] width 3 height 3
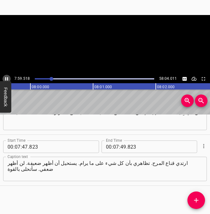
click at [7, 79] on icon "Play/Pause" at bounding box center [7, 79] width 6 height 6
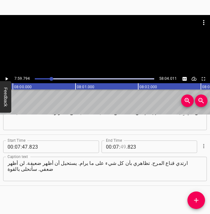
click at [123, 148] on input "number" at bounding box center [123, 147] width 6 height 13
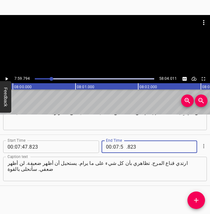
type input "59"
type input "794"
click at [198, 201] on icon "Add Cue" at bounding box center [196, 201] width 8 height 8
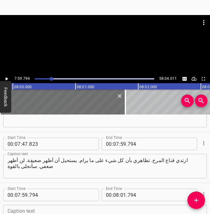
scroll to position [2330, 0]
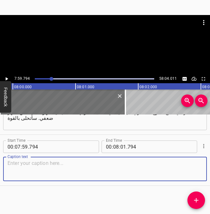
paste textarea "سأكون بخير، لكني أحتضر في داخلي. ربي، لا يمكن لهذا أن يستمر"."
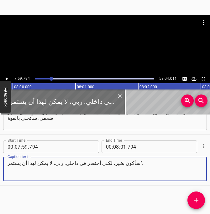
click at [102, 160] on textarea "سأكون بخير، لكني أحتضر في داخلي. ربي، لا يمكن لهذا أن يستمر"." at bounding box center [105, 169] width 195 height 18
paste textarea "[00:08:10] يعود هذا إلى وقت حينما كانت الظلمة تخيم على حياتي"
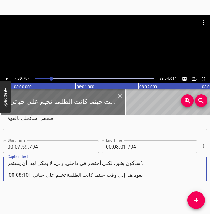
drag, startPoint x: 30, startPoint y: 176, endPoint x: 5, endPoint y: 176, distance: 24.5
click at [5, 176] on div "سأكون بخير، لكني أحتضر في داخلي. ربي، لا يمكن لهذا أن يستمر". [00:08:10] يعود ه…" at bounding box center [105, 169] width 204 height 24
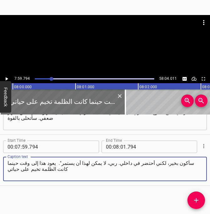
type textarea "سأكون بخير، لكني أحتضر في داخلي. ربي، لا يمكن لهذا أن يستمر". يعود هذا إلى وقت …"
click at [8, 77] on icon "Play/Pause" at bounding box center [7, 79] width 6 height 6
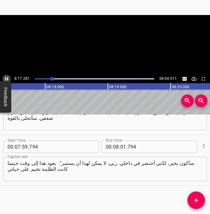
click at [8, 77] on icon "Play/Pause" at bounding box center [7, 79] width 6 height 6
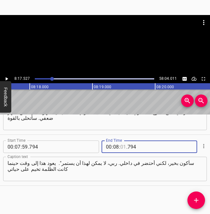
click at [122, 146] on input "number" at bounding box center [123, 147] width 6 height 13
type input "17"
type input "527"
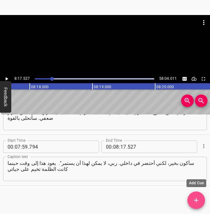
click at [197, 201] on icon "Add Cue" at bounding box center [196, 201] width 8 height 8
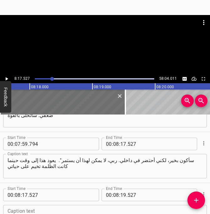
scroll to position [2382, 0]
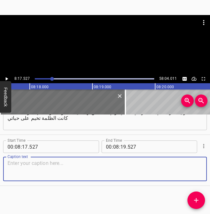
paste textarea "ربما لم يختبر أي منكم أي من هذا في حياته/حياتها، لكن أظن أن كل شخص هنا ومن يشاه…"
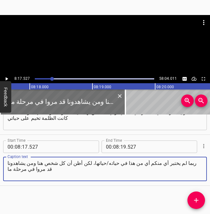
type textarea "ربما لم يختبر أي منكم أي من هذا في حياته/حياتها، لكن أظن أن كل شخص هنا ومن يشاه…"
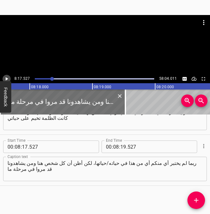
click at [8, 78] on icon "Play/Pause" at bounding box center [7, 79] width 6 height 6
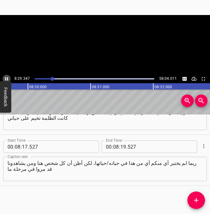
click at [8, 78] on icon "Play/Pause" at bounding box center [6, 78] width 3 height 3
click at [8, 78] on icon "Play/Pause" at bounding box center [7, 79] width 6 height 6
click at [8, 78] on icon "Play/Pause" at bounding box center [6, 78] width 3 height 3
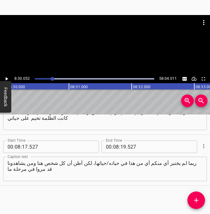
scroll to position [0, 31966]
click at [123, 147] on input "number" at bounding box center [123, 147] width 6 height 13
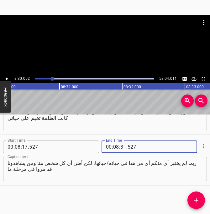
type input "30"
type input "052"
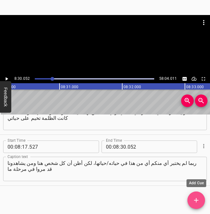
click at [192, 201] on icon "Add Cue" at bounding box center [196, 201] width 8 height 8
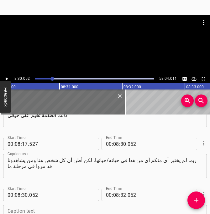
scroll to position [2433, 0]
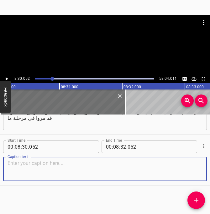
paste textarea "أو أخرى في حياتهم بفترة ارتداء قناع [DEMOGRAPHIC_DATA] أو الإيمان الصالح. نرتدي…"
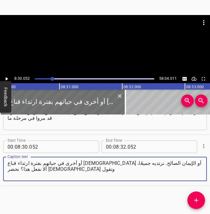
type textarea "أو أخرى في حياتهم بفترة ارتداء قناع [DEMOGRAPHIC_DATA] أو الإيمان الصالح. نرتدي…"
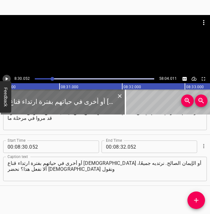
click at [5, 80] on icon "Play/Pause" at bounding box center [7, 79] width 6 height 6
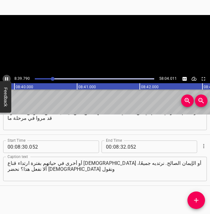
click at [5, 80] on icon "Play/Pause" at bounding box center [6, 78] width 3 height 3
click at [123, 148] on input "number" at bounding box center [123, 147] width 6 height 13
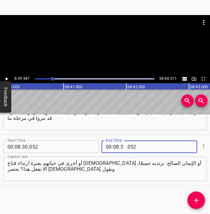
type input "39"
type input "987"
click at [200, 198] on icon "Add Cue" at bounding box center [196, 201] width 8 height 8
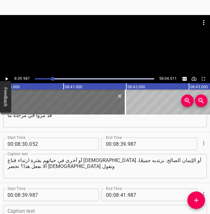
scroll to position [2484, 0]
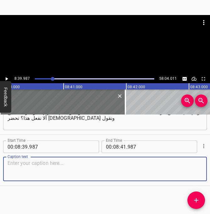
paste textarea "[DATE] [PERSON_NAME] حالك؟" وأيضًا "لا بد أن أكون مؤمنًا صالحًا. مرحبًا يا نفسي…"
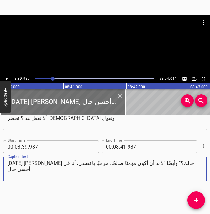
type textarea "[DATE] [PERSON_NAME] حالك؟" وأيضًا "لا بد أن أكون مؤمنًا صالحًا. مرحبًا يا نفسي…"
click at [7, 78] on icon "Play/Pause" at bounding box center [7, 78] width 3 height 3
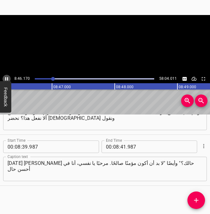
click at [7, 78] on icon "Play/Pause" at bounding box center [7, 79] width 6 height 6
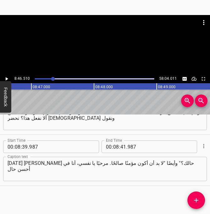
scroll to position [0, 32998]
click at [123, 145] on input "number" at bounding box center [123, 147] width 6 height 13
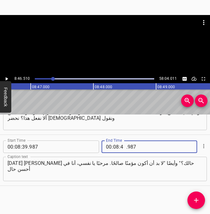
type input "46"
type input "510"
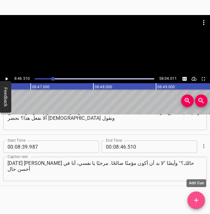
click at [196, 200] on icon "Add Cue" at bounding box center [196, 200] width 4 height 4
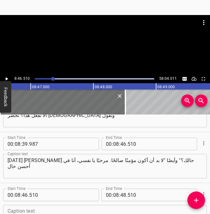
scroll to position [2535, 0]
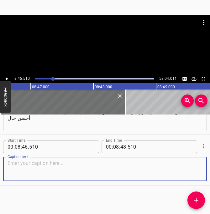
paste textarea "أهذا حقًا ما نحن عليه؟ أهذا حقًا ما نشعر به بداخلنا؟ لكننا ما زلنا نحاول سحب أن…"
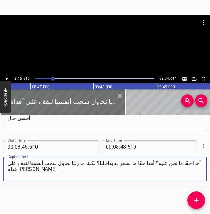
type textarea "أهذا حقًا ما نحن عليه؟ أهذا حقًا ما نشعر به بداخلنا؟ لكننا ما زلنا نحاول سحب أن…"
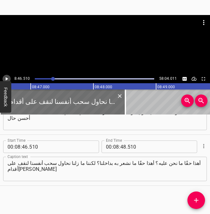
click at [6, 78] on icon "Play/Pause" at bounding box center [7, 78] width 3 height 3
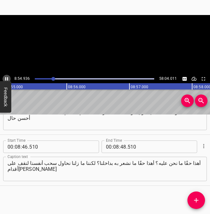
click at [6, 78] on icon "Play/Pause" at bounding box center [6, 78] width 3 height 3
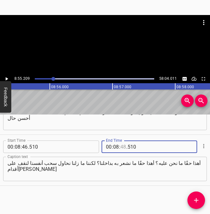
click at [123, 147] on input "number" at bounding box center [123, 147] width 6 height 13
type input "55"
type input "209"
click at [195, 197] on icon "Add Cue" at bounding box center [196, 201] width 8 height 8
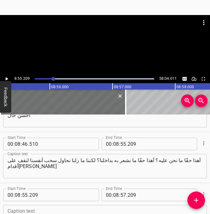
scroll to position [2586, 0]
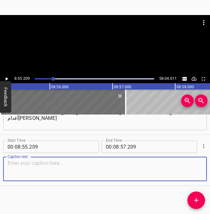
paste textarea "ونرتدي قناع الإيمان حين لا نكون حقًا في الراحة. أشعر أيكم بعدم الأمان قبلًا؟ أش…"
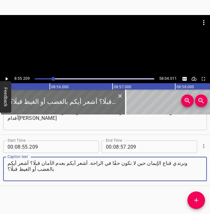
type textarea "ونرتدي قناع الإيمان حين لا نكون حقًا في الراحة. أشعر أيكم بعدم الأمان قبلًا؟ أش…"
click at [7, 80] on icon "Play/Pause" at bounding box center [7, 78] width 3 height 3
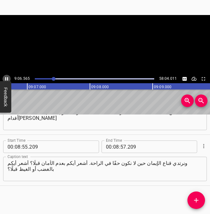
click at [7, 80] on icon "Play/Pause" at bounding box center [7, 79] width 6 height 6
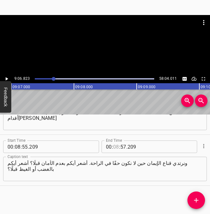
click at [116, 147] on input "number" at bounding box center [116, 147] width 6 height 13
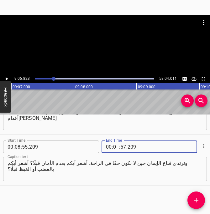
type input "09"
type input "06"
type input "823"
click at [199, 200] on icon "Add Cue" at bounding box center [196, 201] width 8 height 8
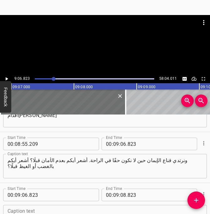
scroll to position [2637, 0]
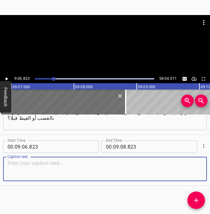
paste textarea "أشعر أيكم بالجفول أو الخوف قبلًا؟ أشعر أيكم بالتوتر أو المرارة قبلًا؟ أواجه أيك…"
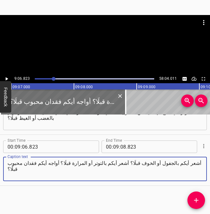
type textarea "أشعر أيكم بالجفول أو الخوف قبلًا؟ أشعر أيكم بالتوتر أو المرارة قبلًا؟ أواجه أيك…"
click at [8, 78] on icon "Play/Pause" at bounding box center [7, 79] width 6 height 6
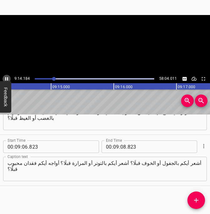
click at [8, 78] on icon "Play/Pause" at bounding box center [7, 79] width 6 height 6
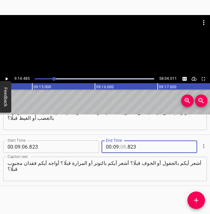
click at [123, 145] on input "number" at bounding box center [123, 147] width 6 height 13
type input "14"
type input "485"
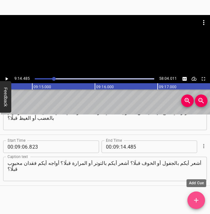
click at [194, 204] on icon "Add Cue" at bounding box center [196, 201] width 8 height 8
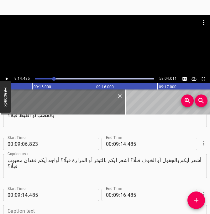
scroll to position [2688, 0]
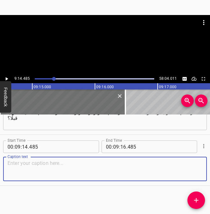
paste textarea "أتعرض أيكم للطلاق أو الفقد أو الانفصال عن أحبة؟ اليوم سنتعمق في كيف لكم ولي إيج…"
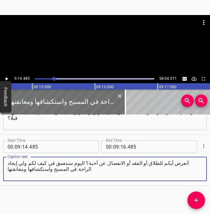
type textarea "أتعرض أيكم للطلاق أو الفقد أو الانفصال عن أحبة؟ اليوم سنتعمق في كيف لكم ولي إيج…"
click at [6, 77] on icon "Play/Pause" at bounding box center [7, 79] width 6 height 6
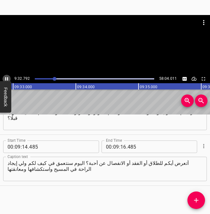
click at [6, 77] on icon "Play/Pause" at bounding box center [6, 78] width 3 height 3
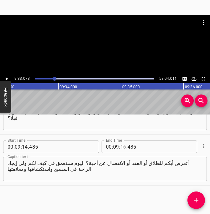
click at [124, 146] on input "number" at bounding box center [123, 147] width 6 height 13
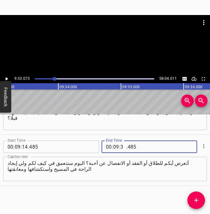
type input "32"
type input "073"
click at [197, 202] on icon "Add Cue" at bounding box center [196, 201] width 8 height 8
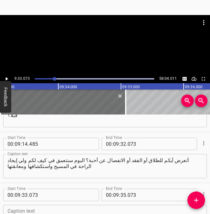
scroll to position [2739, 0]
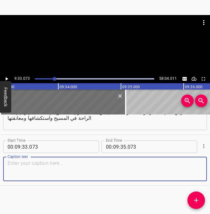
paste textarea "سبعة مفاتيح لاستكشاف الراحة من سفر [GEOGRAPHIC_DATA]. لكن قبل هذا، اسمحوا لي بت…"
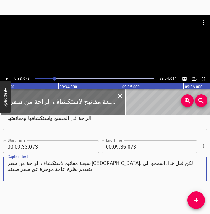
type textarea "سبعة مفاتيح لاستكشاف الراحة من سفر [GEOGRAPHIC_DATA]. لكن قبل هذا، اسمحوا لي بت…"
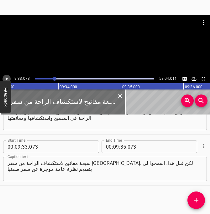
click at [6, 80] on icon "Play/Pause" at bounding box center [7, 78] width 3 height 3
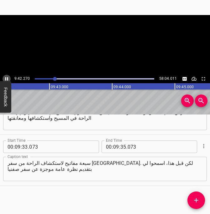
click at [6, 79] on icon "Play/Pause" at bounding box center [6, 78] width 3 height 3
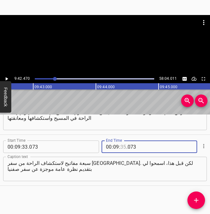
click at [124, 148] on input "number" at bounding box center [123, 147] width 6 height 13
type input "42"
type input "470"
click at [199, 201] on icon "Add Cue" at bounding box center [196, 201] width 8 height 8
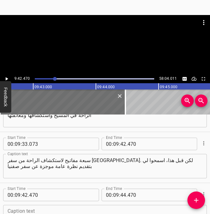
scroll to position [2790, 0]
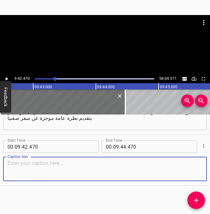
paste textarea "إن سفر صغير للغاية، يتكون من ثلاثة أصحاحات فحسب. إن كنتم تبحثون عنه، ستجدونه بع…"
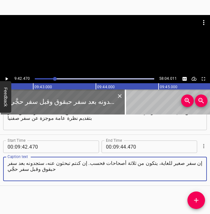
type textarea "إن سفر صغير للغاية، يتكون من ثلاثة أصحاحات فحسب. إن كنتم تبحثون عنه، ستجدونه بع…"
click at [6, 78] on icon "Play/Pause" at bounding box center [7, 78] width 3 height 3
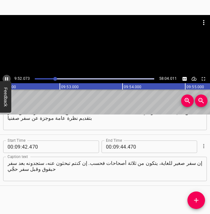
click at [6, 78] on icon "Play/Pause" at bounding box center [7, 79] width 6 height 6
click at [125, 146] on input "number" at bounding box center [123, 147] width 6 height 13
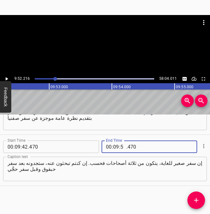
type input "52"
type input "216"
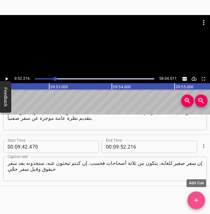
click at [194, 195] on button "Add Cue" at bounding box center [196, 201] width 18 height 18
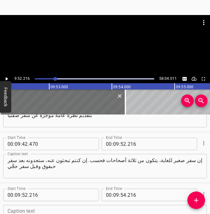
scroll to position [2841, 0]
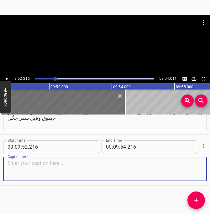
paste textarea "سنقضي وقتنا ندرس سفر [GEOGRAPHIC_DATA]، فيُحبذ أن تفتحوا كتبكم المقدسة على السف…"
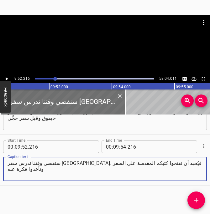
click at [8, 77] on icon "Play/Pause" at bounding box center [7, 79] width 6 height 6
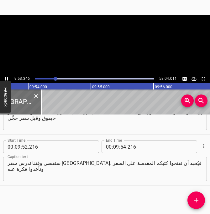
click at [8, 77] on icon "Play/Pause" at bounding box center [7, 79] width 6 height 6
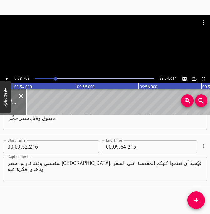
click at [6, 80] on icon "Play/Pause" at bounding box center [7, 78] width 3 height 3
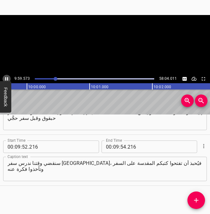
click at [6, 80] on icon "Play/Pause" at bounding box center [6, 78] width 3 height 3
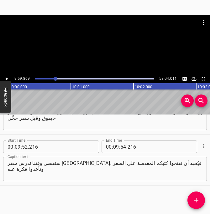
click at [101, 162] on textarea "سنقضي وقتنا ندرس سفر [GEOGRAPHIC_DATA]، فيُحبذ أن تفتحوا كتبكم المقدسة على السف…" at bounding box center [105, 169] width 195 height 18
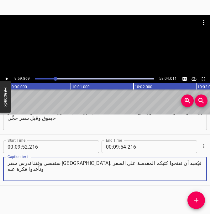
click at [101, 162] on textarea "سنقضي وقتنا ندرس سفر [GEOGRAPHIC_DATA]، فيُحبذ أن تفتحوا كتبكم المقدسة على السف…" at bounding box center [105, 169] width 195 height 18
paste textarea ". سفر صفنيا [DEMOGRAPHIC_DATA] الأول الآية الأولى."
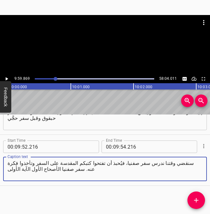
type textarea "سنقضي وقتنا ندرس سفر صفنيا، فيُحبذ أن تفتحوا كتبكم المقدسة على السفر وتأخذوا فك…"
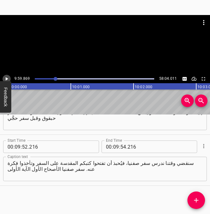
click at [5, 79] on icon "Play/Pause" at bounding box center [7, 79] width 6 height 6
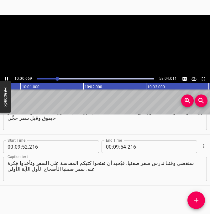
click at [5, 79] on icon "Play/Pause" at bounding box center [6, 78] width 3 height 3
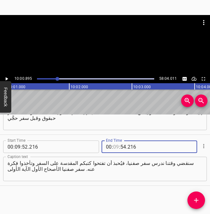
click at [114, 148] on input "number" at bounding box center [116, 147] width 6 height 13
type input "10"
type input "00"
type input "895"
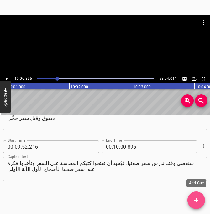
click at [194, 203] on icon "Add Cue" at bounding box center [196, 201] width 8 height 8
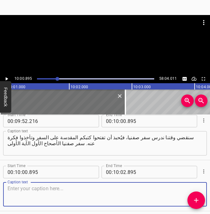
scroll to position [2868, 0]
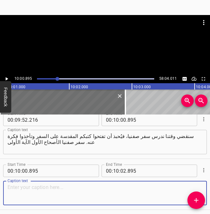
paste textarea "إنه نبي بكل تأكيد. لكن أكنتم تعلمون أنه كان ذو صفة ملكية أيضًا؟ إنه الجد الأكبر…"
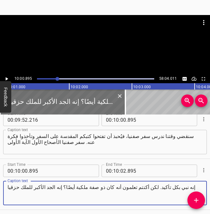
type textarea "إنه نبي بكل تأكيد. لكن أكنتم تعلمون أنه كان ذو صفة ملكية أيضًا؟ إنه الجد الأكبر…"
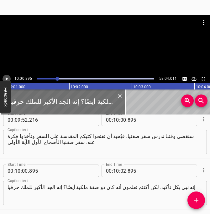
click at [7, 77] on icon "Play/Pause" at bounding box center [7, 79] width 6 height 6
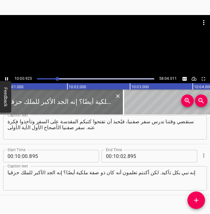
scroll to position [2892, 0]
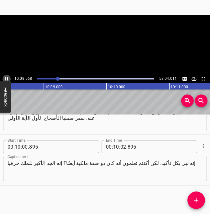
click at [7, 77] on icon "Play/Pause" at bounding box center [7, 79] width 6 height 6
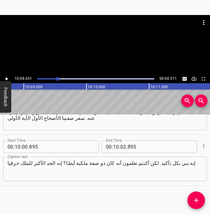
scroll to position [0, 38145]
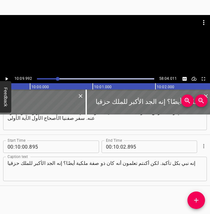
scroll to position [0, 37549]
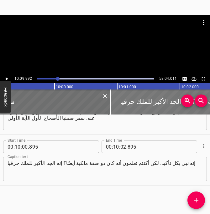
click at [120, 98] on div at bounding box center [173, 102] width 125 height 25
click at [133, 104] on div at bounding box center [173, 102] width 125 height 25
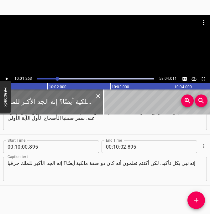
scroll to position [0, 37682]
click at [7, 79] on icon "Play/Pause" at bounding box center [7, 78] width 3 height 3
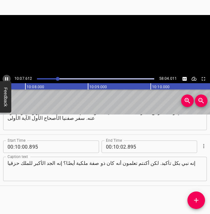
click at [7, 79] on icon "Play/Pause" at bounding box center [7, 79] width 6 height 6
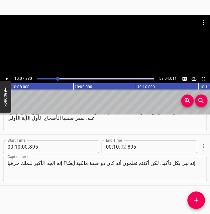
click at [124, 150] on input "number" at bounding box center [123, 147] width 6 height 13
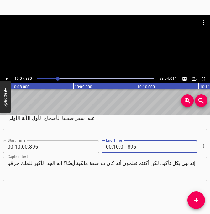
type input "07"
type input "830"
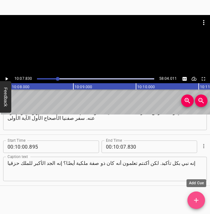
click at [194, 203] on icon "Add Cue" at bounding box center [196, 201] width 8 height 8
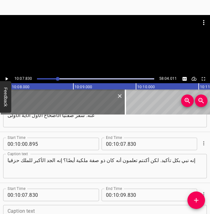
scroll to position [2943, 0]
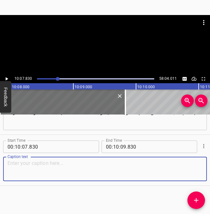
paste textarea "وقد تنبأ حزقيا في عهد الملك [PERSON_NAME]. الذي كان آخر ملوك [DEMOGRAPHIC_DATA]…"
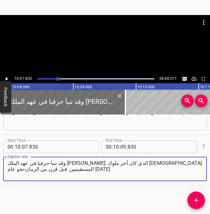
type textarea "وقد تنبأ حزقيا في عهد الملك [PERSON_NAME]. الذي كان آخر ملوك [DEMOGRAPHIC_DATA]…"
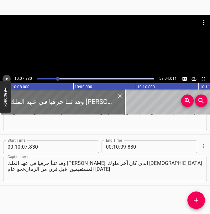
click at [7, 80] on icon "Play/Pause" at bounding box center [7, 79] width 6 height 6
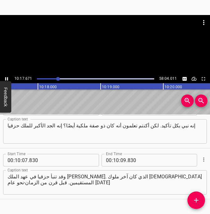
scroll to position [0, 0]
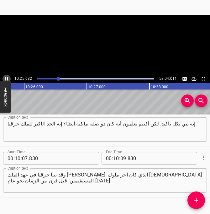
click at [7, 79] on icon "Play/Pause" at bounding box center [7, 79] width 6 height 6
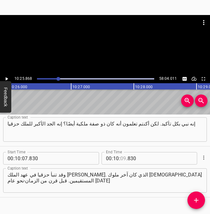
click at [123, 157] on input "number" at bounding box center [123, 158] width 6 height 13
type input "25"
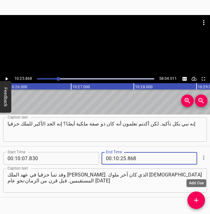
type input "868"
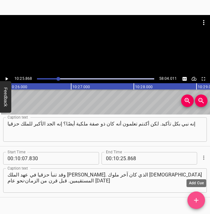
click at [200, 199] on icon "Add Cue" at bounding box center [196, 201] width 8 height 8
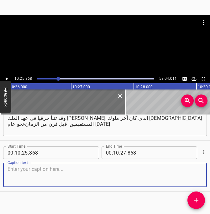
scroll to position [2993, 0]
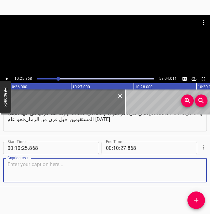
paste textarea "[PERSON_NAME] مملكة إسرائيل الشمالية العشر وتشتتوا بسبب ارتدادهم وبسبب وثنيتهم."
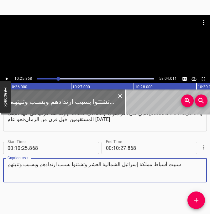
type textarea "سبيت أسباط مملكة إسرائيل الشمالية العشر وتشتتوا بسبب ارتدادهم وبسبب وثنيتهم"
click at [8, 80] on icon "Play/Pause" at bounding box center [7, 79] width 6 height 6
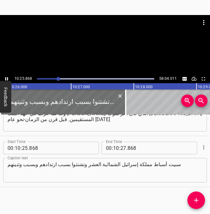
scroll to position [2994, 0]
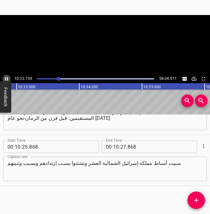
click at [8, 80] on icon "Play/Pause" at bounding box center [6, 78] width 3 height 3
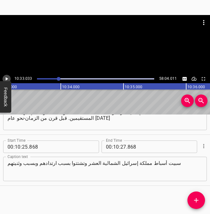
click at [8, 80] on icon "Play/Pause" at bounding box center [7, 79] width 6 height 6
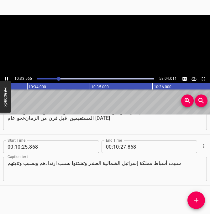
click at [8, 80] on icon "Play/Pause" at bounding box center [6, 78] width 3 height 3
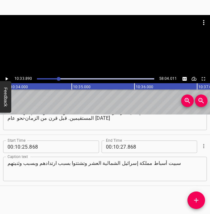
scroll to position [0, 39727]
click at [7, 79] on icon "Play/Pause" at bounding box center [7, 78] width 3 height 3
click at [7, 79] on icon "Play/Pause" at bounding box center [7, 79] width 6 height 6
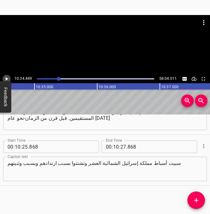
click at [7, 79] on icon "Play/Pause" at bounding box center [7, 78] width 3 height 3
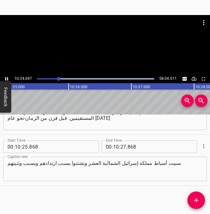
click at [7, 79] on icon "Play/Pause" at bounding box center [7, 79] width 6 height 6
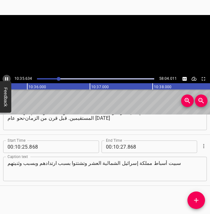
click at [7, 79] on icon "Play/Pause" at bounding box center [6, 78] width 3 height 3
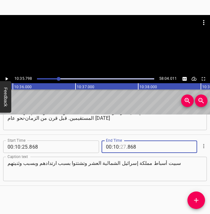
click at [122, 148] on input "number" at bounding box center [123, 147] width 6 height 13
type input "35"
type input "798"
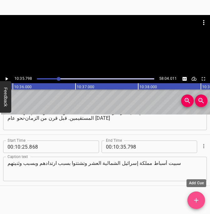
click at [192, 199] on icon "Add Cue" at bounding box center [196, 201] width 8 height 8
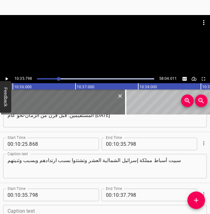
scroll to position [3046, 0]
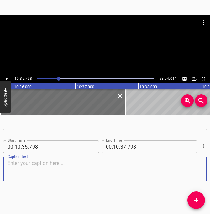
paste textarea "ونتقدم في الزمن مئة عام إلى عهد [PERSON_NAME] الملك. وهذا في منتصف القرن السابع…"
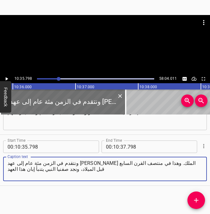
type textarea "ونتقدم في الزمن مئة عام إلى عهد [PERSON_NAME] الملك. وهذا في منتصف القرن السابع…"
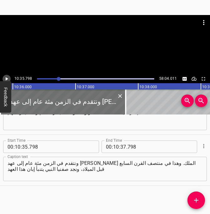
click at [7, 78] on icon "Play/Pause" at bounding box center [7, 78] width 3 height 3
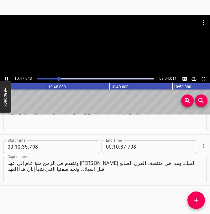
click at [7, 78] on icon "Play/Pause" at bounding box center [7, 79] width 6 height 6
click at [122, 148] on input "number" at bounding box center [123, 147] width 6 height 13
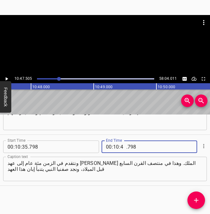
type input "47"
type input "505"
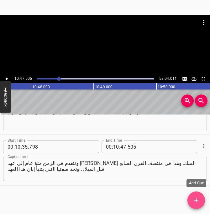
click at [197, 196] on button "Add Cue" at bounding box center [196, 201] width 18 height 18
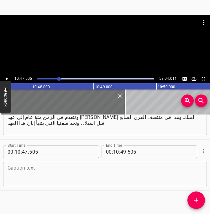
scroll to position [3097, 0]
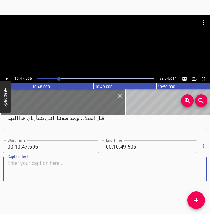
paste textarea "وما يذهلني أن شعب يهوذا حتمًا قد تعلموا الدروس مما وقع على إسرائيل. ألم يتعلموا…"
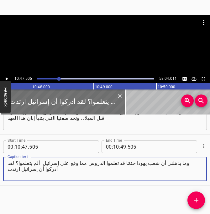
type textarea "وما يذهلني أن شعب يهوذا حتمًا قد تعلموا الدروس مما وقع على إسرائيل. ألم يتعلموا…"
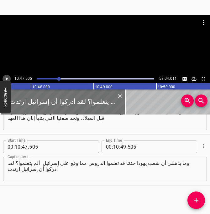
click at [10, 79] on button "Play/Pause" at bounding box center [7, 79] width 8 height 8
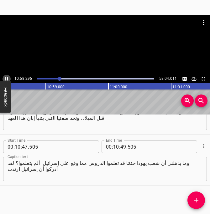
click at [9, 79] on button "Play/Pause" at bounding box center [7, 79] width 8 height 8
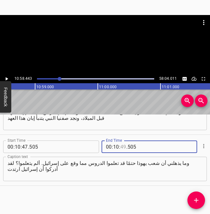
click at [124, 148] on input "number" at bounding box center [123, 147] width 6 height 13
type input "58"
click at [191, 197] on span "Add Cue" at bounding box center [196, 201] width 18 height 8
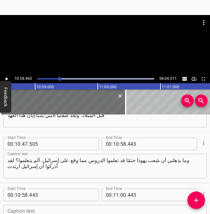
scroll to position [3148, 0]
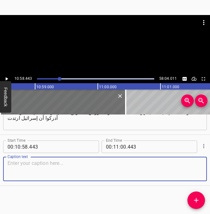
paste textarea "لقد عبدت إسرائيل الأوثان. لقد سارت إسرائيل في طريقها حتى سُبيت. وها أنتم ترون د…"
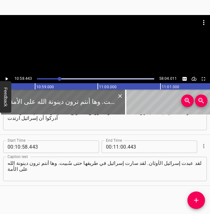
click at [7, 81] on button "Feedback" at bounding box center [5, 97] width 11 height 32
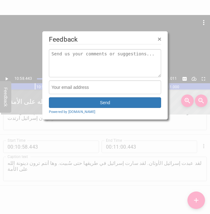
click at [160, 42] on span "×" at bounding box center [160, 38] width 4 height 7
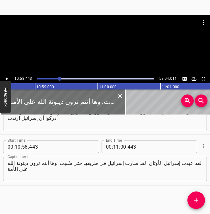
click at [7, 80] on icon "Play/Pause" at bounding box center [7, 78] width 3 height 3
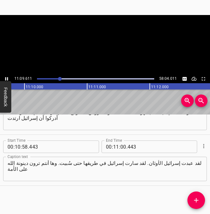
click at [7, 80] on icon "Play/Pause" at bounding box center [7, 79] width 6 height 6
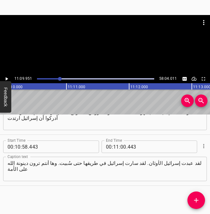
scroll to position [0, 41987]
click at [124, 146] on input "number" at bounding box center [123, 147] width 6 height 13
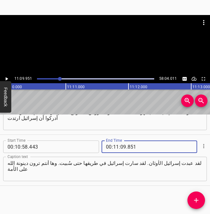
click at [129, 148] on input "851" at bounding box center [156, 147] width 57 height 13
click at [195, 200] on icon "Add Cue" at bounding box center [196, 200] width 4 height 4
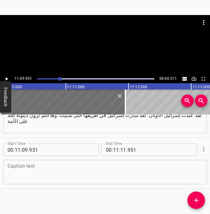
scroll to position [3199, 0]
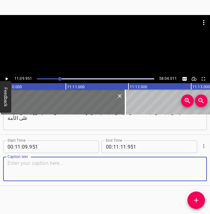
paste textarea "لكننا الآن في الجنوب في يهوذا-مئة سنة لاحقة تقريبًا-وها هم على حافة الانحدار ال…"
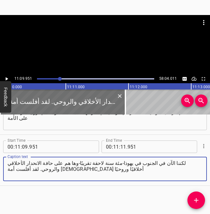
click at [8, 79] on icon "Play/Pause" at bounding box center [7, 78] width 3 height 3
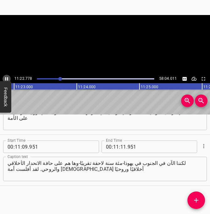
click at [8, 79] on icon "Play/Pause" at bounding box center [6, 78] width 3 height 3
click at [8, 79] on icon "Play/Pause" at bounding box center [7, 78] width 3 height 3
click at [8, 79] on icon "Play/Pause" at bounding box center [6, 78] width 3 height 3
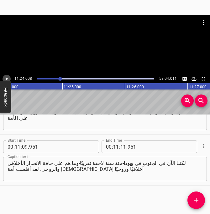
click at [6, 78] on icon "Play/Pause" at bounding box center [7, 78] width 3 height 3
click at [6, 78] on icon "Play/Pause" at bounding box center [7, 79] width 6 height 6
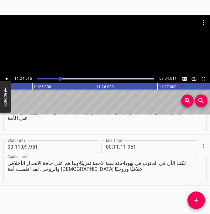
scroll to position [0, 42900]
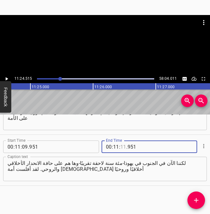
click at [124, 148] on input "number" at bounding box center [123, 147] width 6 height 13
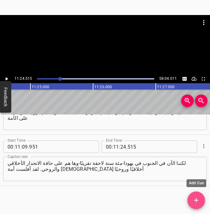
click at [199, 203] on icon "Add Cue" at bounding box center [196, 201] width 8 height 8
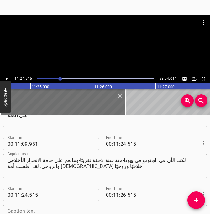
scroll to position [3250, 0]
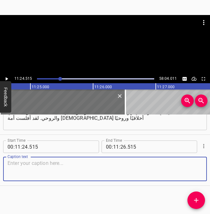
paste textarea ". لقد مارسوا عادات غريبة. وعبدوا آلهة كنعان. ففي هذا الوقت دعى الله صفنيا ليتنب…"
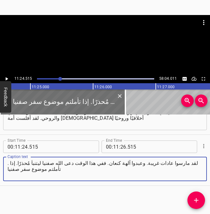
click at [8, 80] on icon "Play/Pause" at bounding box center [7, 79] width 6 height 6
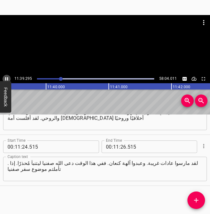
click at [6, 78] on icon "Play/Pause" at bounding box center [7, 79] width 6 height 6
click at [144, 166] on textarea ". لقد مارسوا عادات غريبة. وعبدوا آلهة كنعان. ففي هذا الوقت دعى الله صفنيا ليتنب…" at bounding box center [105, 169] width 195 height 18
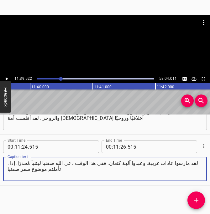
click at [144, 166] on textarea ". لقد مارسوا عادات غريبة. وعبدوا آلهة كنعان. ففي هذا الوقت دعى الله صفنيا ليتنب…" at bounding box center [105, 169] width 195 height 18
paste textarea "لقد مارسوا عادات غريبة. وعبدوا آلهة كنعان. ففي هذا الوقت دعى الله صفنيا ليتنبأ …"
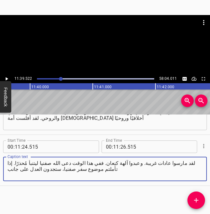
click at [7, 79] on icon "Play/Pause" at bounding box center [7, 78] width 3 height 3
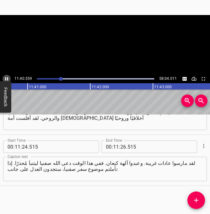
click at [7, 79] on icon "Play/Pause" at bounding box center [7, 79] width 6 height 6
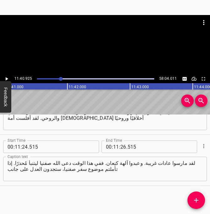
click at [7, 79] on icon "Play/Pause" at bounding box center [7, 78] width 3 height 3
click at [7, 79] on icon "Play/Pause" at bounding box center [7, 79] width 6 height 6
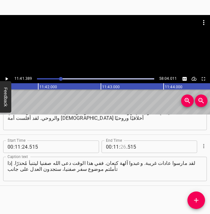
click at [123, 145] on input "number" at bounding box center [123, 147] width 6 height 13
click at [198, 201] on icon "Add Cue" at bounding box center [196, 200] width 4 height 4
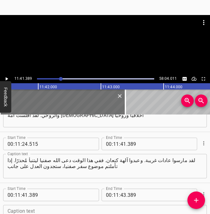
scroll to position [3301, 0]
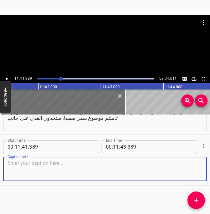
paste textarea "والرحمة على الآخر. راقني وعظ القس [PERSON_NAME] عن هذا، [PERSON_NAME] كذلك؟ الع…"
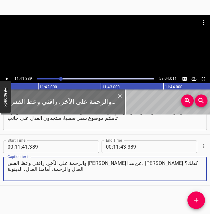
click at [6, 78] on icon "Play/Pause" at bounding box center [7, 78] width 3 height 3
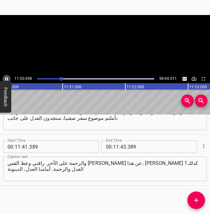
click at [6, 78] on icon "Play/Pause" at bounding box center [7, 79] width 6 height 6
click at [6, 78] on icon "Play/Pause" at bounding box center [7, 78] width 3 height 3
click at [6, 78] on icon "Play/Pause" at bounding box center [7, 79] width 6 height 6
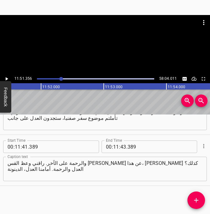
scroll to position [0, 44582]
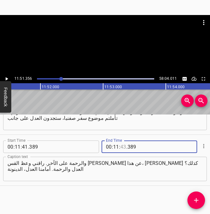
click at [124, 147] on input "number" at bounding box center [123, 147] width 6 height 13
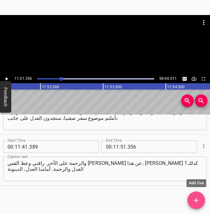
click at [196, 197] on icon "Add Cue" at bounding box center [196, 201] width 8 height 8
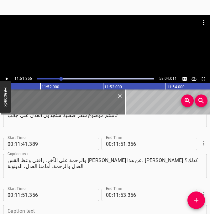
scroll to position [3352, 0]
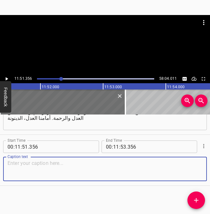
paste textarea "ها هو التحذير من الدينونة المحدقة تقرؤونا في سفر [GEOGRAPHIC_DATA]. لكن هنا نقر…"
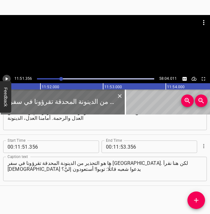
click at [6, 79] on icon "Play/Pause" at bounding box center [7, 78] width 3 height 3
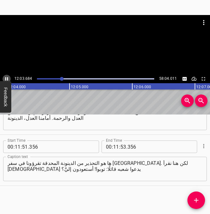
click at [6, 79] on icon "Play/Pause" at bounding box center [6, 78] width 3 height 3
click at [115, 146] on input "number" at bounding box center [116, 147] width 6 height 13
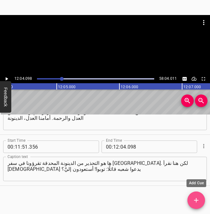
click at [191, 197] on span "Add Cue" at bounding box center [196, 201] width 18 height 8
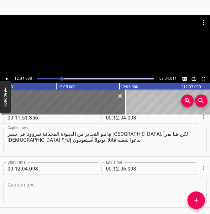
scroll to position [3403, 0]
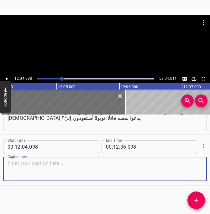
paste textarea "أسترجعون عن طريق عبادة الأوثان وعن تلك الأفعال الشريرة وتعودن لتعبدونني؟ إذا تأ…"
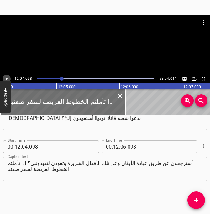
click at [8, 78] on icon "Play/Pause" at bounding box center [7, 79] width 6 height 6
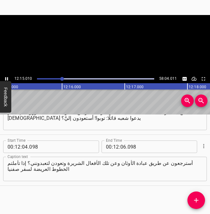
click at [8, 78] on icon "Play/Pause" at bounding box center [6, 78] width 3 height 3
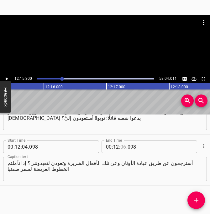
click at [122, 149] on input "number" at bounding box center [123, 147] width 6 height 13
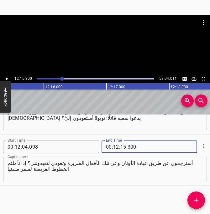
click at [193, 198] on icon "Add Cue" at bounding box center [196, 201] width 8 height 8
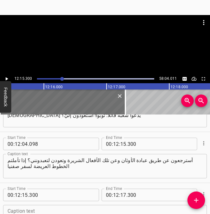
scroll to position [3454, 0]
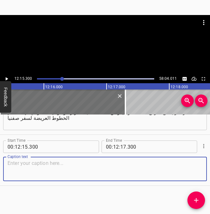
paste textarea "بالنسبة لي كما لو أنه مقسم إلى خمسة أجزاء. فإذا بدأتم فورًا من هنا، فالجزء الأو…"
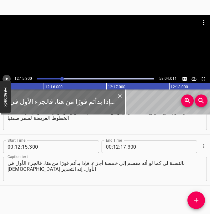
click at [5, 80] on icon "Play/Pause" at bounding box center [7, 79] width 6 height 6
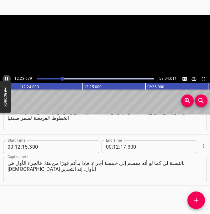
click at [5, 80] on icon "Play/Pause" at bounding box center [7, 79] width 6 height 6
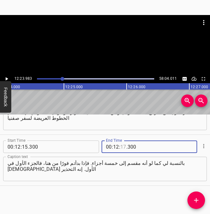
click at [121, 146] on input "number" at bounding box center [123, 147] width 6 height 13
click at [194, 199] on icon "Add Cue" at bounding box center [196, 201] width 8 height 8
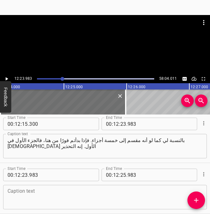
scroll to position [3487, 0]
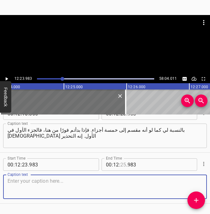
click at [125, 165] on input "number" at bounding box center [123, 165] width 6 height 13
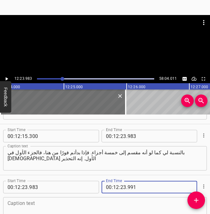
scroll to position [3465, 0]
click at [130, 186] on input "991" at bounding box center [156, 187] width 57 height 13
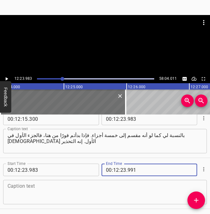
scroll to position [3486, 0]
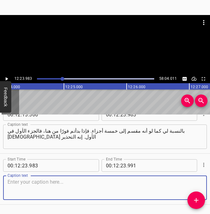
click at [69, 186] on textarea at bounding box center [105, 188] width 195 height 18
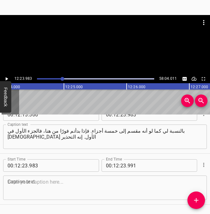
scroll to position [3505, 0]
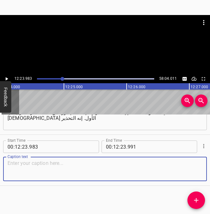
paste textarea "إذا قرأتم [DEMOGRAPHIC_DATA] الأول، إنه تحذير من الدينونة المحدقة، [DEMOGRAPHIC…"
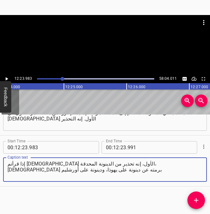
scroll to position [3505, 0]
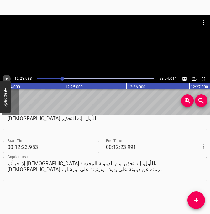
click at [5, 79] on icon "Play/Pause" at bounding box center [7, 79] width 6 height 6
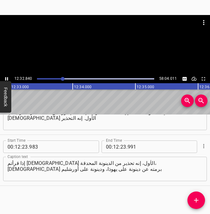
click at [5, 79] on icon "Play/Pause" at bounding box center [7, 79] width 6 height 6
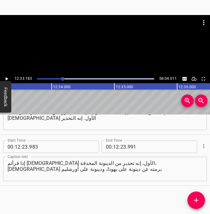
scroll to position [0, 47203]
click at [123, 147] on input "number" at bounding box center [123, 147] width 6 height 13
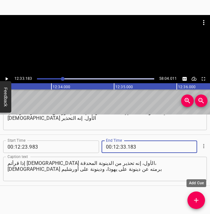
click at [196, 199] on icon "Add Cue" at bounding box center [196, 201] width 8 height 8
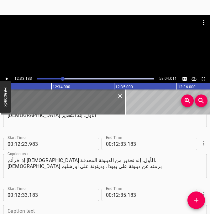
scroll to position [3556, 0]
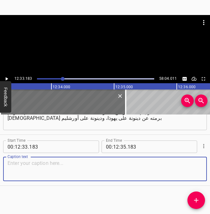
paste textarea "ودينونة على الأشرار. ثم نتقدم إلى الجزء الثاني في الأصحاح الثاني، الذي آياته ال…"
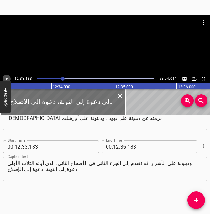
click at [5, 77] on icon "Play/Pause" at bounding box center [7, 79] width 6 height 6
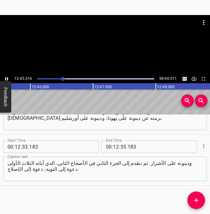
click at [5, 77] on icon "Play/Pause" at bounding box center [7, 79] width 6 height 6
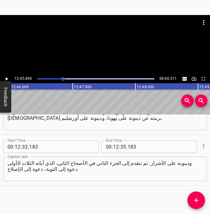
scroll to position [0, 47997]
click at [121, 146] on input "number" at bounding box center [123, 147] width 6 height 13
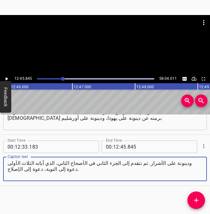
click at [37, 173] on textarea "ودينونة على الأشرار. ثم نتقدم إلى الجزء الثاني في الأصحاح الثاني، الذي آياته ال…" at bounding box center [105, 169] width 195 height 18
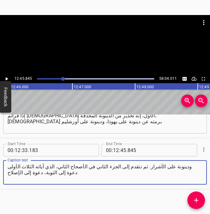
scroll to position [3556, 0]
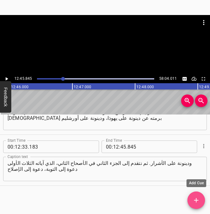
click at [195, 204] on icon "Add Cue" at bounding box center [196, 201] width 8 height 8
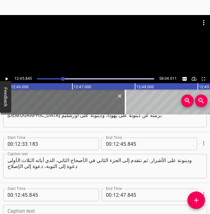
scroll to position [3607, 0]
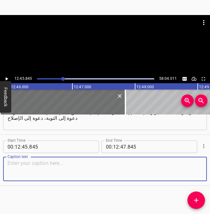
paste textarea "ثم نصل إلى الجزء الثالث. وهو المكون للنصف الثاني للأصحاح الثاني، ويتحدث عن الدي…"
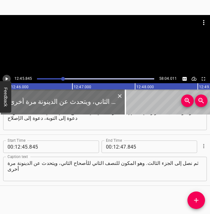
click at [6, 79] on icon "Play/Pause" at bounding box center [7, 78] width 3 height 3
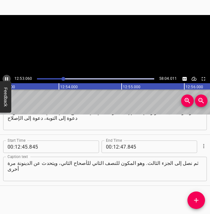
click at [6, 79] on icon "Play/Pause" at bounding box center [6, 78] width 3 height 3
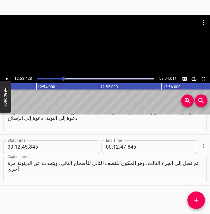
scroll to position [0, 48472]
click at [124, 147] on input "number" at bounding box center [123, 147] width 6 height 13
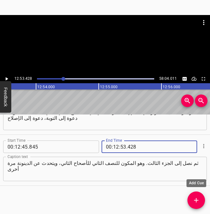
click at [195, 202] on icon "Add Cue" at bounding box center [196, 201] width 8 height 8
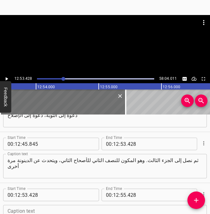
scroll to position [3658, 0]
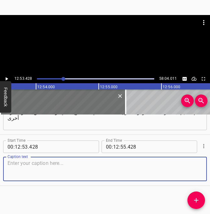
paste textarea "إنما هذ المرة ليست على شعب [DEMOGRAPHIC_DATA]. إنها دينونة على الشعوب الأجنبية …"
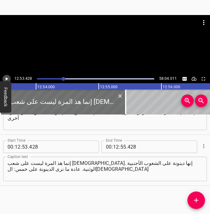
click at [7, 79] on icon "Play/Pause" at bounding box center [7, 78] width 3 height 3
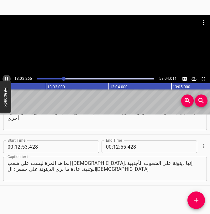
click at [7, 80] on icon "Play/Pause" at bounding box center [7, 79] width 6 height 6
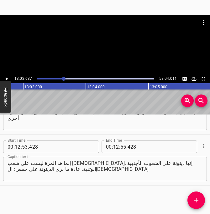
scroll to position [0, 49049]
click at [115, 147] on input "12" at bounding box center [116, 147] width 6 height 13
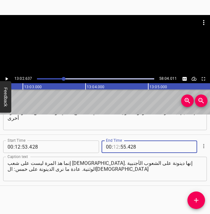
click at [115, 147] on input "number" at bounding box center [116, 147] width 6 height 13
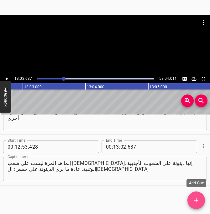
click at [194, 205] on button "Add Cue" at bounding box center [196, 201] width 18 height 18
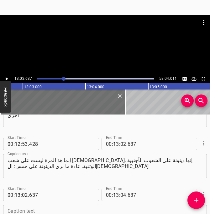
scroll to position [3710, 0]
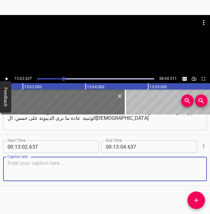
paste textarea "والمؤابيين، وال[DEMOGRAPHIC_DATA]، وال[DEMOGRAPHIC_DATA]، وال[DEMOGRAPHIC_DATA]…"
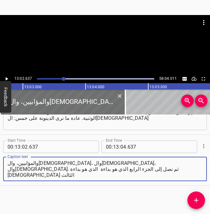
click at [7, 79] on icon "Play/Pause" at bounding box center [7, 78] width 3 height 3
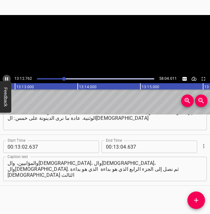
click at [7, 79] on icon "Play/Pause" at bounding box center [7, 79] width 6 height 6
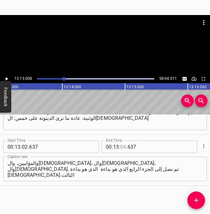
click at [121, 149] on input "number" at bounding box center [123, 147] width 6 height 13
click at [196, 200] on icon "Add Cue" at bounding box center [196, 201] width 8 height 8
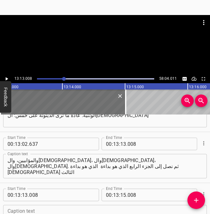
scroll to position [3761, 0]
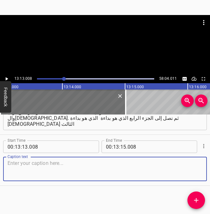
paste textarea "الذي يتحدث عن الدينونة الكونية. وببلوغكم الآية الثامنة، تقع الدينونة على الكل، …"
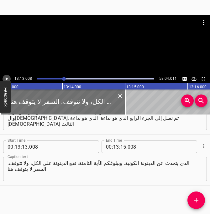
click at [6, 80] on icon "Play/Pause" at bounding box center [7, 78] width 3 height 3
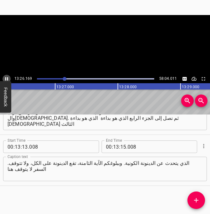
click at [6, 80] on icon "Play/Pause" at bounding box center [7, 79] width 6 height 6
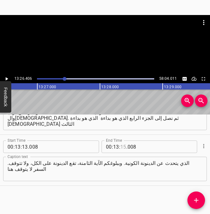
click at [125, 147] on input "number" at bounding box center [123, 147] width 6 height 13
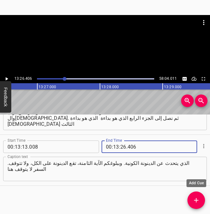
click at [197, 201] on icon "Add Cue" at bounding box center [196, 200] width 4 height 4
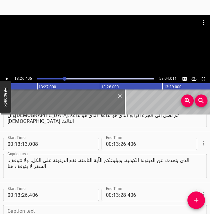
scroll to position [3812, 0]
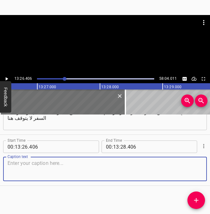
paste textarea "إذا كان قد ابتدأ وتوقف عند الآية الثامنة من [DEMOGRAPHIC_DATA] الثالث، فيما لكا…"
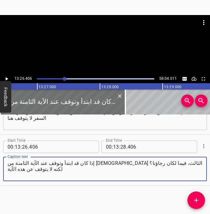
click at [8, 78] on icon "Play/Pause" at bounding box center [7, 79] width 6 height 6
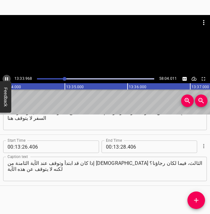
click at [8, 79] on icon "Play/Pause" at bounding box center [6, 78] width 3 height 3
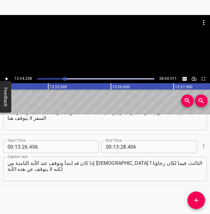
scroll to position [0, 51031]
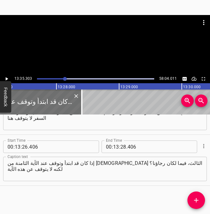
scroll to position [0, 50571]
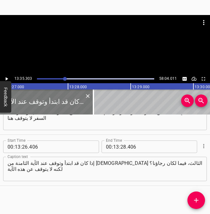
click at [60, 101] on div at bounding box center [30, 102] width 125 height 25
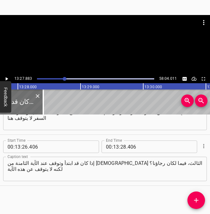
scroll to position [0, 50632]
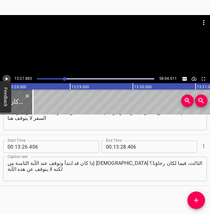
click at [7, 79] on icon "Play/Pause" at bounding box center [7, 78] width 3 height 3
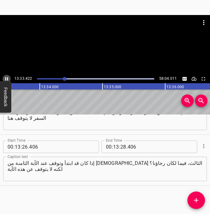
click at [7, 79] on icon "Play/Pause" at bounding box center [7, 79] width 6 height 6
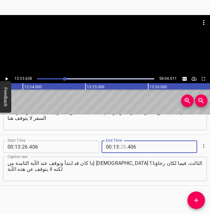
click at [123, 148] on input "number" at bounding box center [123, 147] width 6 height 13
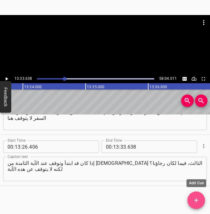
click at [196, 201] on icon "Add Cue" at bounding box center [196, 201] width 8 height 8
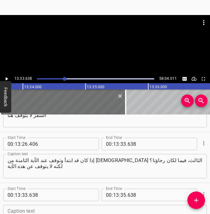
scroll to position [3863, 0]
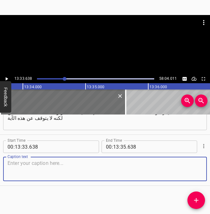
paste textarea "نصل إلى الجزء الخامس التي بدأ من منتصف [DEMOGRAPHIC_DATA] الثالث، جزء لا يُصدَّ…"
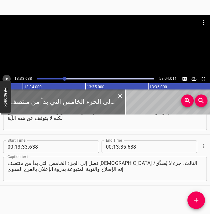
click at [6, 78] on icon "Play/Pause" at bounding box center [7, 78] width 3 height 3
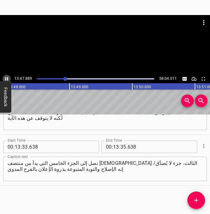
click at [6, 78] on icon "Play/Pause" at bounding box center [6, 78] width 3 height 3
click at [5, 78] on icon "Play/Pause" at bounding box center [7, 79] width 6 height 6
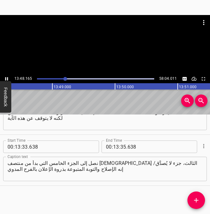
click at [5, 78] on icon "Play/Pause" at bounding box center [6, 78] width 3 height 3
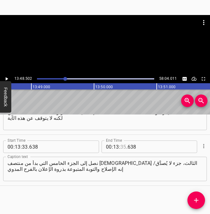
click at [123, 149] on input "number" at bounding box center [123, 147] width 6 height 13
click at [197, 207] on button "Add Cue" at bounding box center [196, 201] width 18 height 18
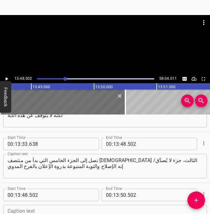
scroll to position [3914, 0]
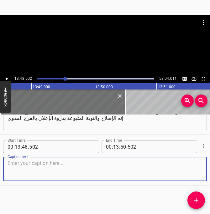
paste textarea "يفرح شعب [DEMOGRAPHIC_DATA] على خلاصهم؛ فرح الله لخلاص شعبه؛ الشعب الذي يحبه قد…"
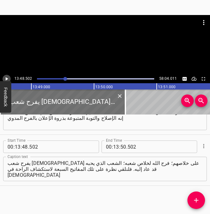
click at [8, 79] on icon "Play/Pause" at bounding box center [7, 79] width 6 height 6
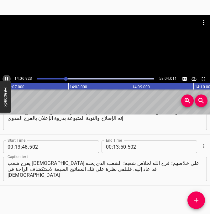
click at [8, 79] on icon "Play/Pause" at bounding box center [7, 79] width 6 height 6
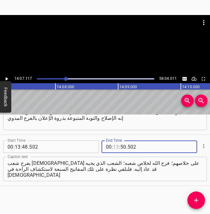
click at [118, 148] on input "number" at bounding box center [116, 147] width 6 height 13
click at [195, 203] on icon "Add Cue" at bounding box center [196, 201] width 8 height 8
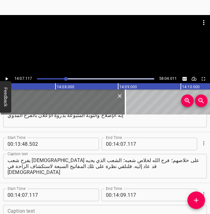
scroll to position [3965, 0]
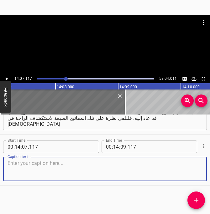
paste textarea "سبعة مفاتيح من سفر [GEOGRAPHIC_DATA]. المفتاح الأول، سندرسه، المفتاح الأول فيه …"
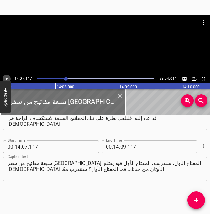
click at [8, 78] on icon "Play/Pause" at bounding box center [7, 79] width 6 height 6
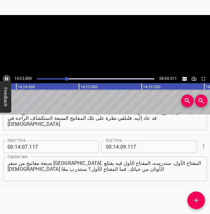
click at [8, 78] on icon "Play/Pause" at bounding box center [7, 79] width 6 height 6
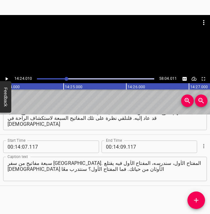
scroll to position [0, 54149]
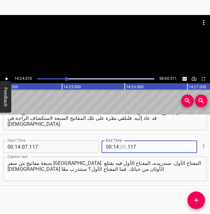
click at [123, 149] on input "number" at bounding box center [123, 147] width 6 height 13
click at [146, 172] on textarea "سبعة مفاتيح من سفر [GEOGRAPHIC_DATA]. المفتاح الأول، سندرسه، المفتاح الأول فيه …" at bounding box center [105, 169] width 195 height 18
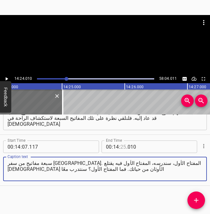
click at [122, 147] on input "number" at bounding box center [123, 147] width 6 height 13
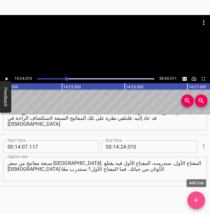
click at [193, 202] on icon "Add Cue" at bounding box center [196, 201] width 8 height 8
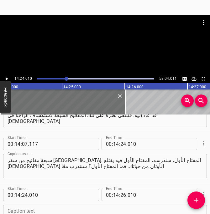
scroll to position [4016, 0]
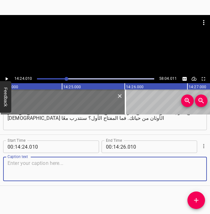
paste textarea "فيه يقتلع الله الأوثان من حياتك. ندع [DEMOGRAPHIC_DATA] يفعل ذلك. نحن عند صفنيا…"
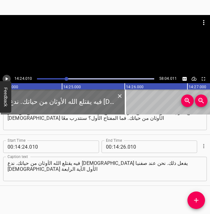
click at [4, 79] on icon "Play/Pause" at bounding box center [7, 79] width 6 height 6
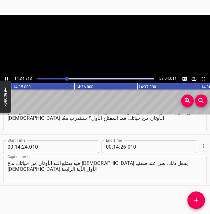
click at [4, 79] on icon "Play/Pause" at bounding box center [7, 79] width 6 height 6
click at [125, 148] on input "number" at bounding box center [123, 147] width 6 height 13
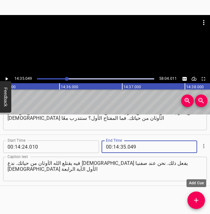
click at [196, 200] on icon "Add Cue" at bounding box center [196, 200] width 4 height 4
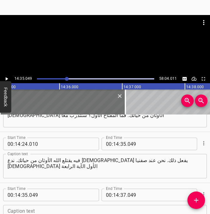
scroll to position [4067, 0]
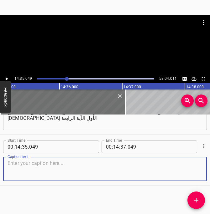
paste textarea "وَأَمُدُّ يَدِي"، إنه [DEMOGRAPHIC_DATA] الذي يتحدث، "[DEMOGRAPHIC_DATA] عَلَى"…"
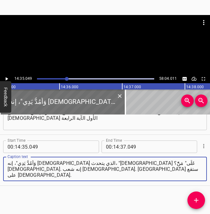
drag, startPoint x: 30, startPoint y: 176, endPoint x: 5, endPoint y: 176, distance: 24.8
click at [5, 176] on div "وَأَمُدُّ يَدِي"، إنه [DEMOGRAPHIC_DATA] الذي يتحدث، "[DEMOGRAPHIC_DATA] عَلَى"…" at bounding box center [105, 169] width 204 height 24
drag, startPoint x: 30, startPoint y: 165, endPoint x: 13, endPoint y: 177, distance: 20.6
click at [13, 177] on textarea "وَأَمُدُّ يَدِي"، إنه [DEMOGRAPHIC_DATA] الذي يتحدث، "[DEMOGRAPHIC_DATA] عَلَى"…" at bounding box center [105, 169] width 195 height 18
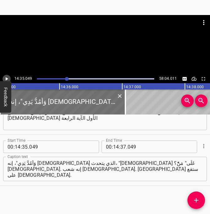
click at [7, 79] on icon "Play/Pause" at bounding box center [7, 78] width 3 height 3
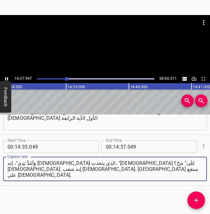
click at [175, 168] on textarea "وَأَمُدُّ يَدِي"، إنه [DEMOGRAPHIC_DATA] الذي يتحدث، "[DEMOGRAPHIC_DATA] عَلَى"…" at bounding box center [105, 169] width 195 height 18
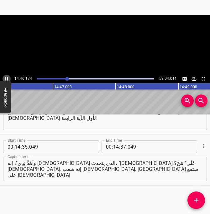
click at [8, 78] on icon "Play/Pause" at bounding box center [6, 78] width 3 height 3
click at [6, 80] on icon "Play/Pause" at bounding box center [7, 79] width 6 height 6
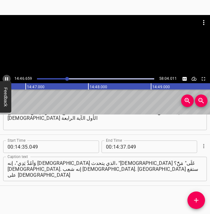
click at [6, 80] on icon "Play/Pause" at bounding box center [7, 79] width 6 height 6
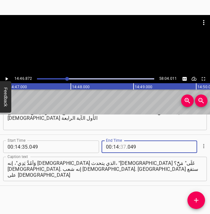
click at [123, 147] on input "number" at bounding box center [123, 147] width 6 height 13
click at [199, 201] on icon "Add Cue" at bounding box center [196, 201] width 8 height 8
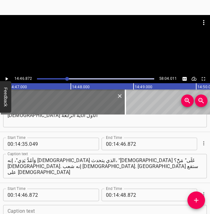
scroll to position [4118, 0]
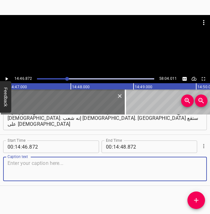
paste textarea "[DEMOGRAPHIC_DATA] أُورُشَلِيمَ، [DEMOGRAPHIC_DATA]". أوثان هذه التي نتحدث عنها"
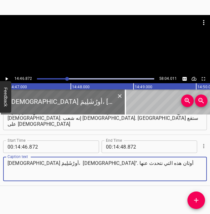
click at [9, 78] on icon "Play/Pause" at bounding box center [7, 79] width 6 height 6
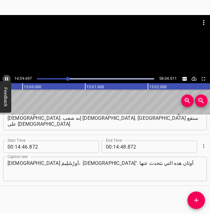
click at [8, 78] on icon "Play/Pause" at bounding box center [7, 79] width 6 height 6
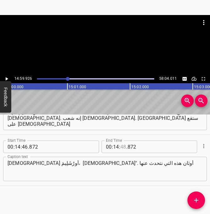
click at [123, 147] on input "number" at bounding box center [123, 147] width 6 height 13
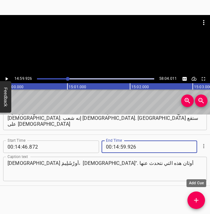
click at [195, 198] on icon "Add Cue" at bounding box center [196, 201] width 8 height 8
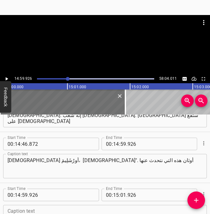
scroll to position [4169, 0]
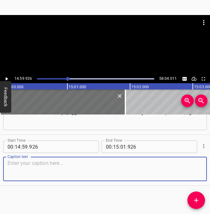
paste textarea "وَأَقْطَعُ [DEMOGRAPHIC_DATA] بَقِيَّةَ ٱلْبَعْلِ، ٱسْمَ ٱلْكَمَارِيمِ، مَعَ ٱل…"
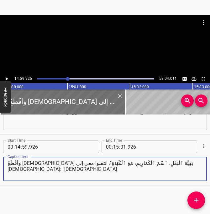
click at [7, 77] on icon "Play/Pause" at bounding box center [7, 79] width 6 height 6
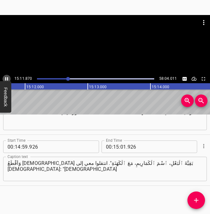
click at [7, 77] on icon "Play/Pause" at bounding box center [7, 79] width 6 height 6
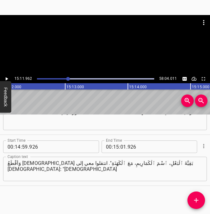
scroll to position [0, 57154]
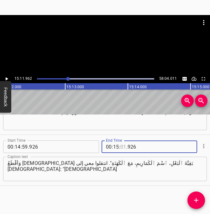
click at [123, 148] on input "number" at bounding box center [123, 147] width 6 height 13
click at [197, 201] on icon "Add Cue" at bounding box center [196, 200] width 4 height 4
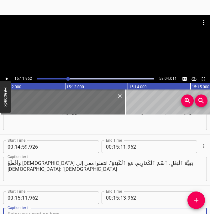
scroll to position [4172, 0]
